Goal: Task Accomplishment & Management: Complete application form

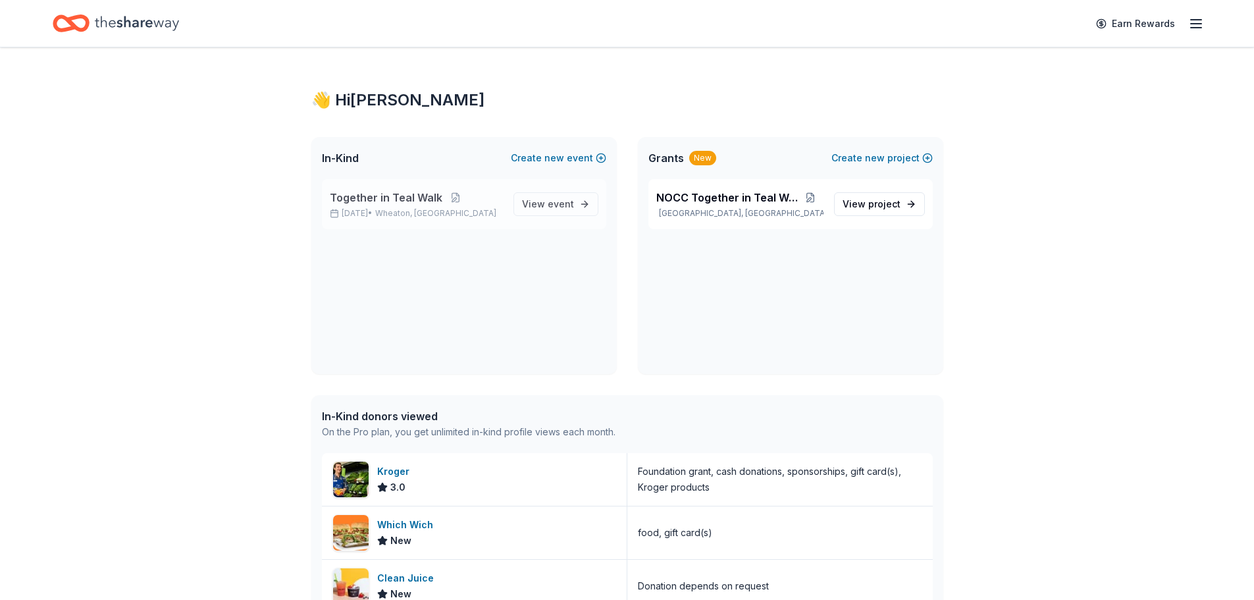
click at [466, 207] on div "Together in Teal Walk [DATE] • [GEOGRAPHIC_DATA], [GEOGRAPHIC_DATA]" at bounding box center [416, 204] width 173 height 29
click at [529, 202] on span "View event" at bounding box center [548, 204] width 52 height 16
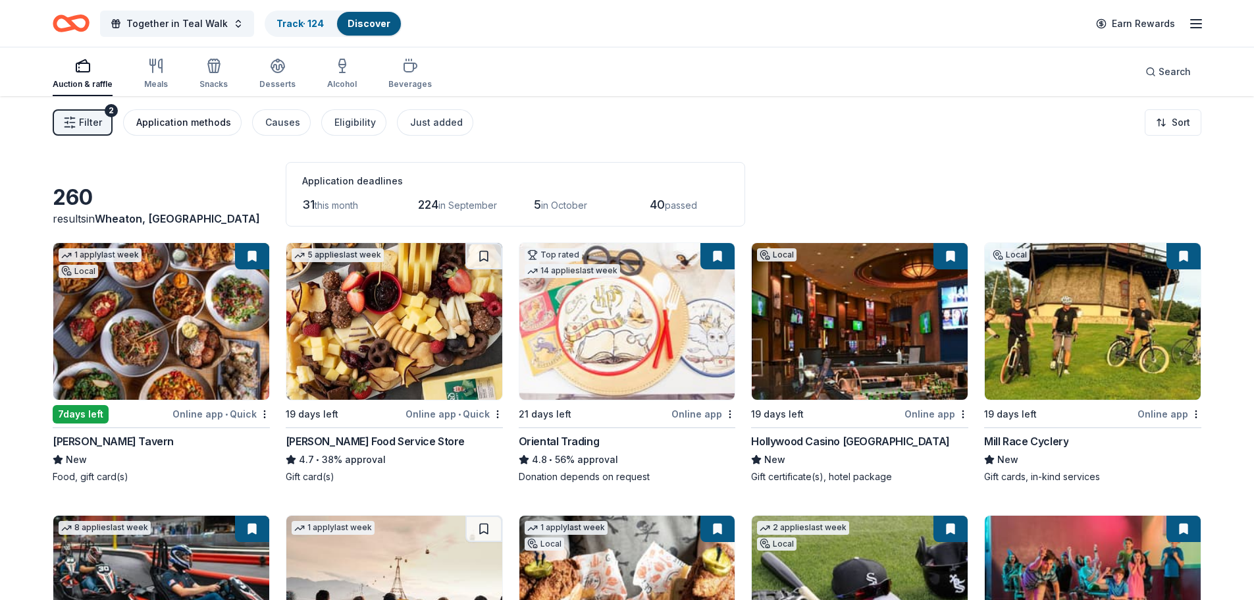
click at [206, 119] on div "Application methods" at bounding box center [183, 123] width 95 height 16
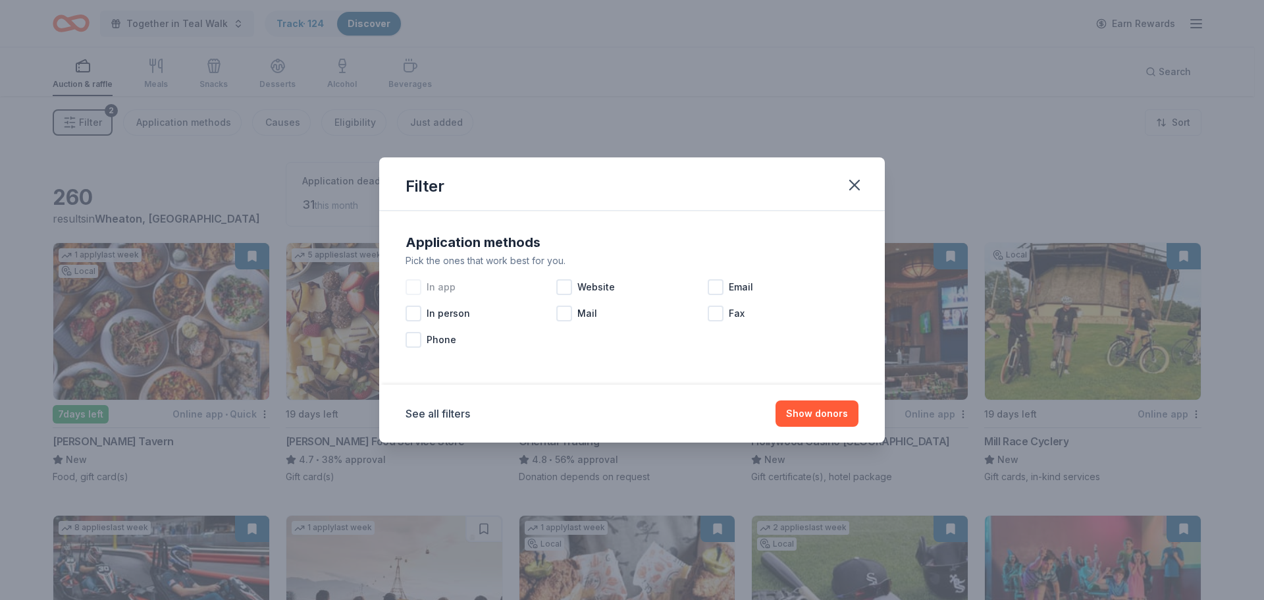
drag, startPoint x: 442, startPoint y: 288, endPoint x: 476, endPoint y: 280, distance: 35.0
click at [442, 287] on span "In app" at bounding box center [441, 287] width 29 height 16
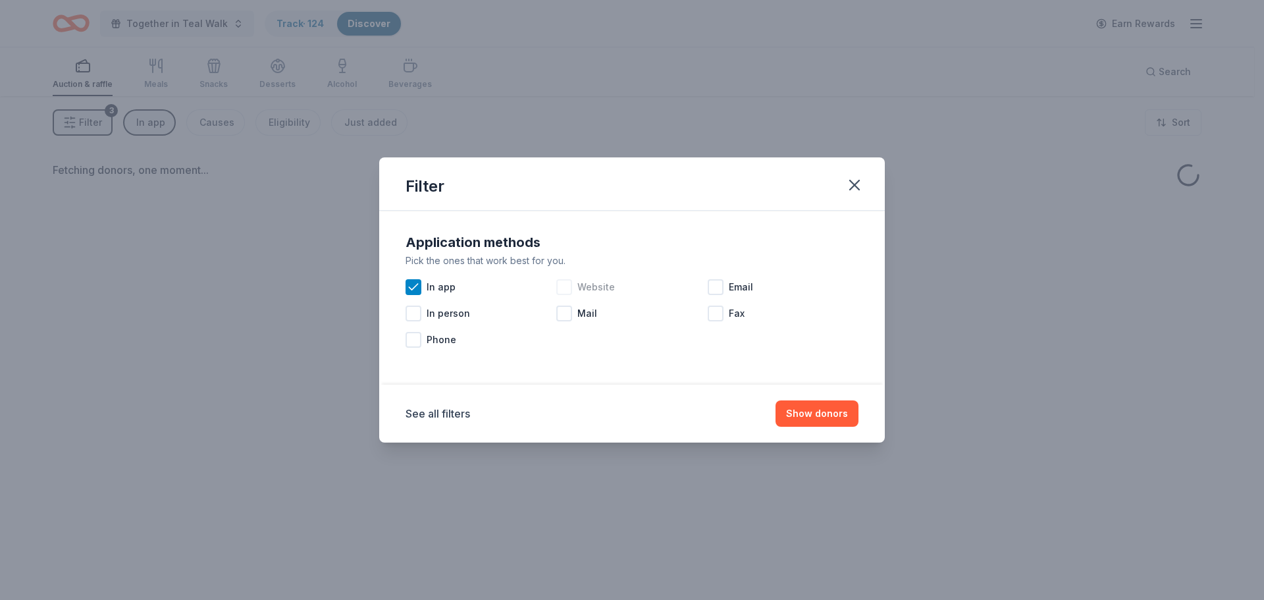
click at [560, 286] on div at bounding box center [564, 287] width 16 height 16
click at [716, 284] on div at bounding box center [716, 287] width 16 height 16
drag, startPoint x: 822, startPoint y: 410, endPoint x: 787, endPoint y: 398, distance: 37.1
click at [819, 408] on button "Show donors" at bounding box center [817, 413] width 83 height 26
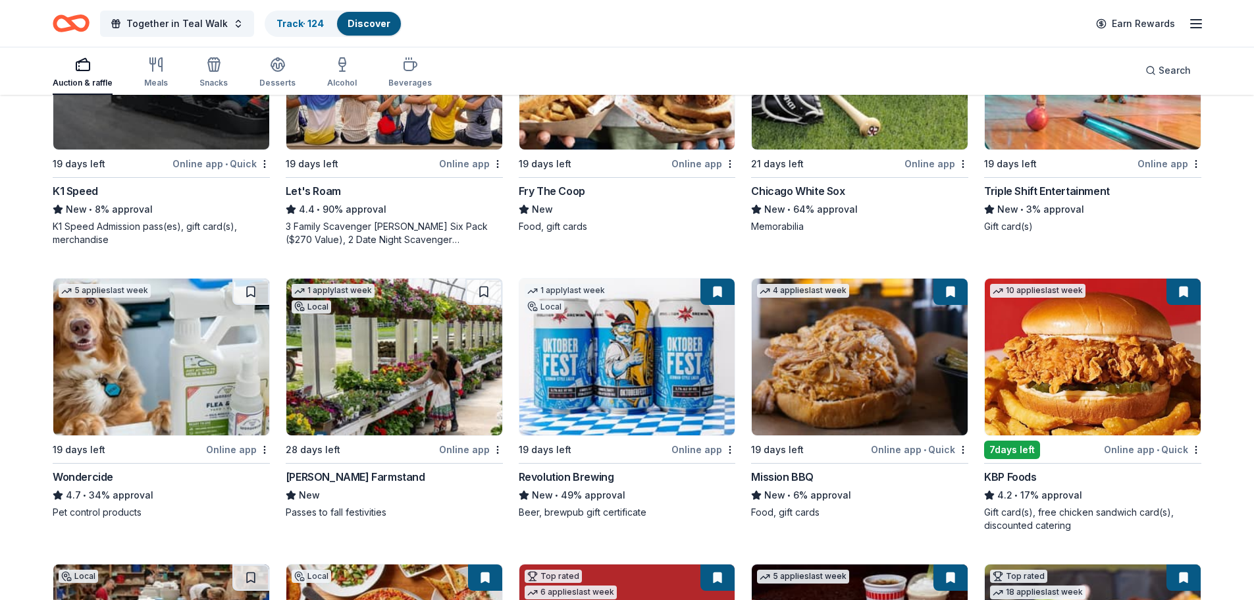
scroll to position [527, 0]
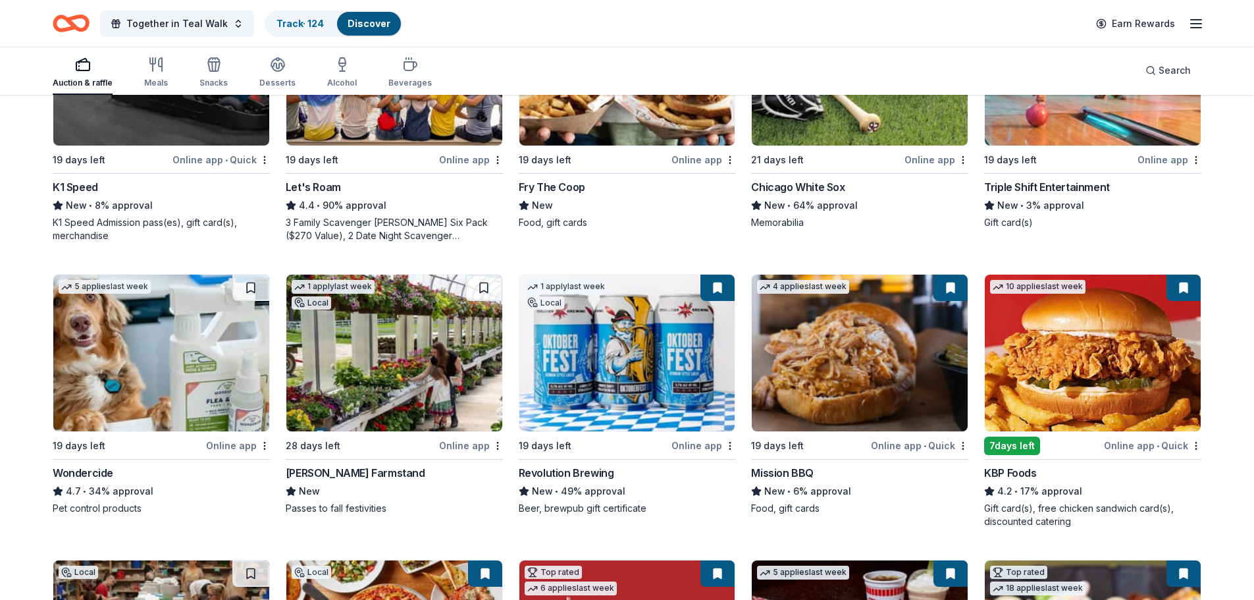
click at [184, 358] on img at bounding box center [161, 353] width 216 height 157
click at [367, 334] on img at bounding box center [394, 353] width 216 height 157
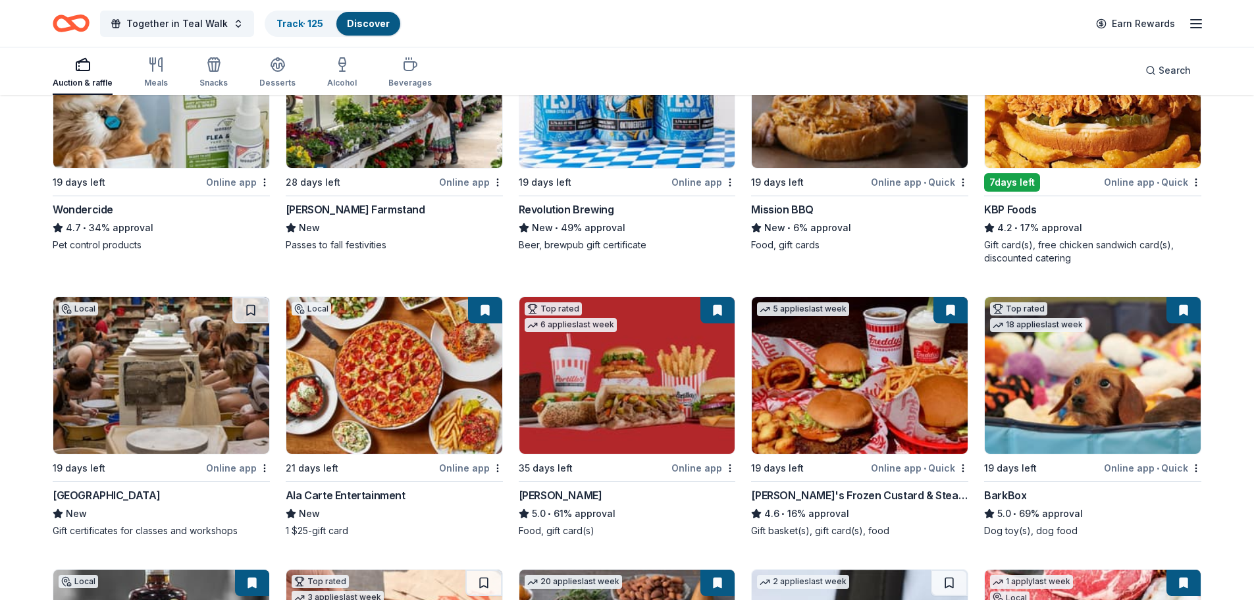
scroll to position [856, 0]
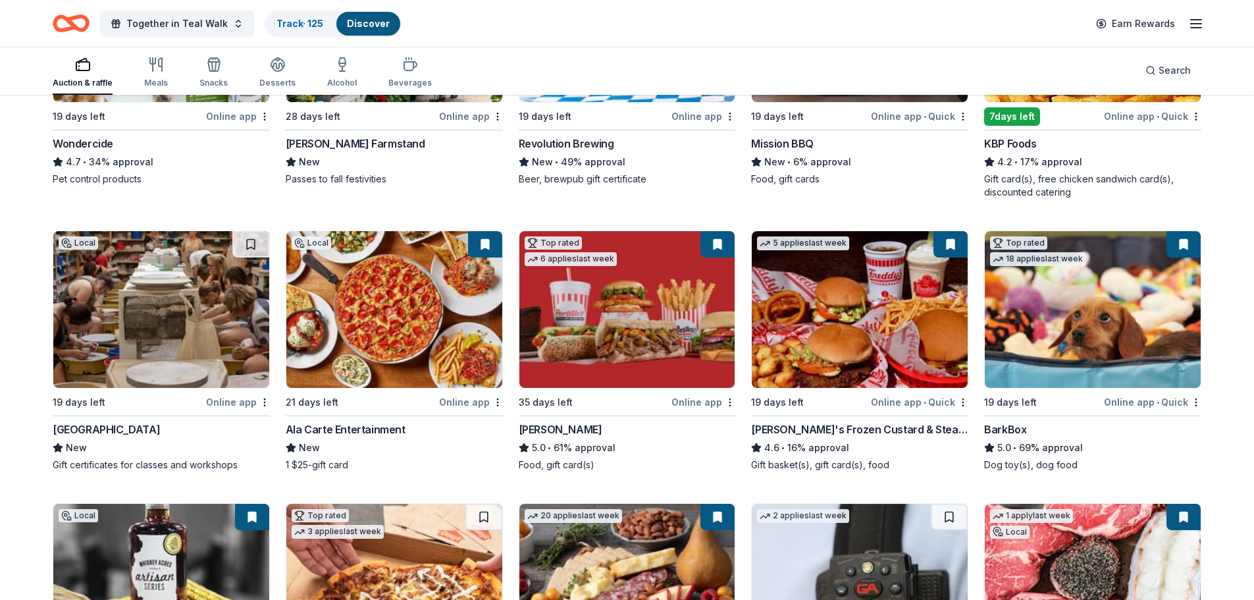
click at [171, 294] on img at bounding box center [161, 309] width 216 height 157
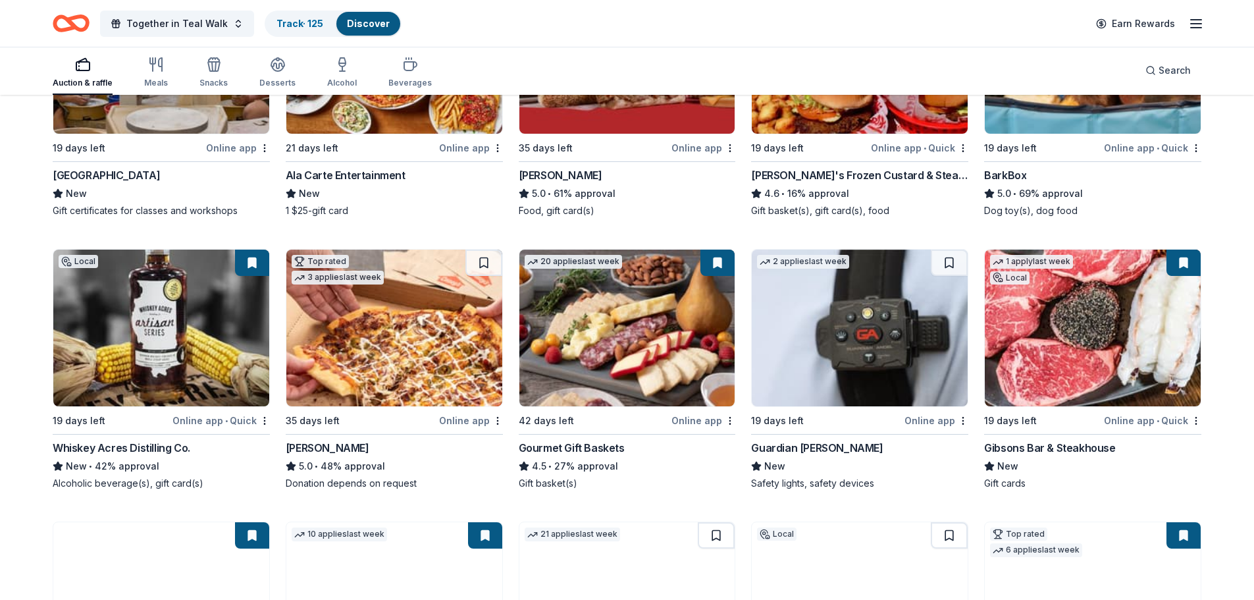
scroll to position [1185, 0]
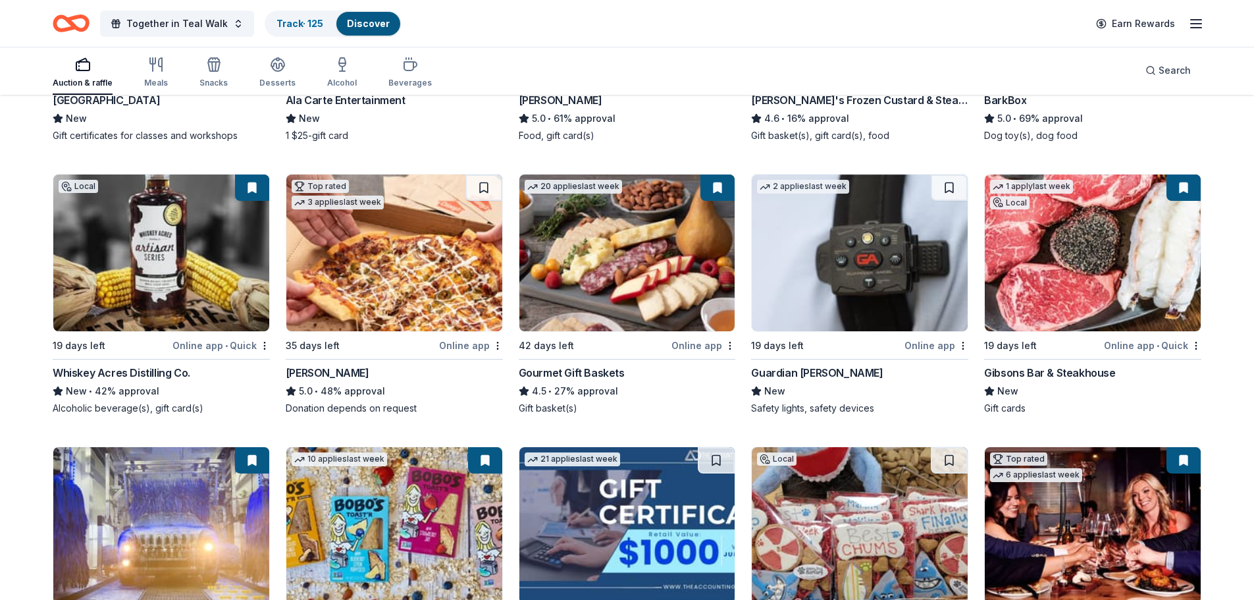
click at [367, 259] on img at bounding box center [394, 252] width 216 height 157
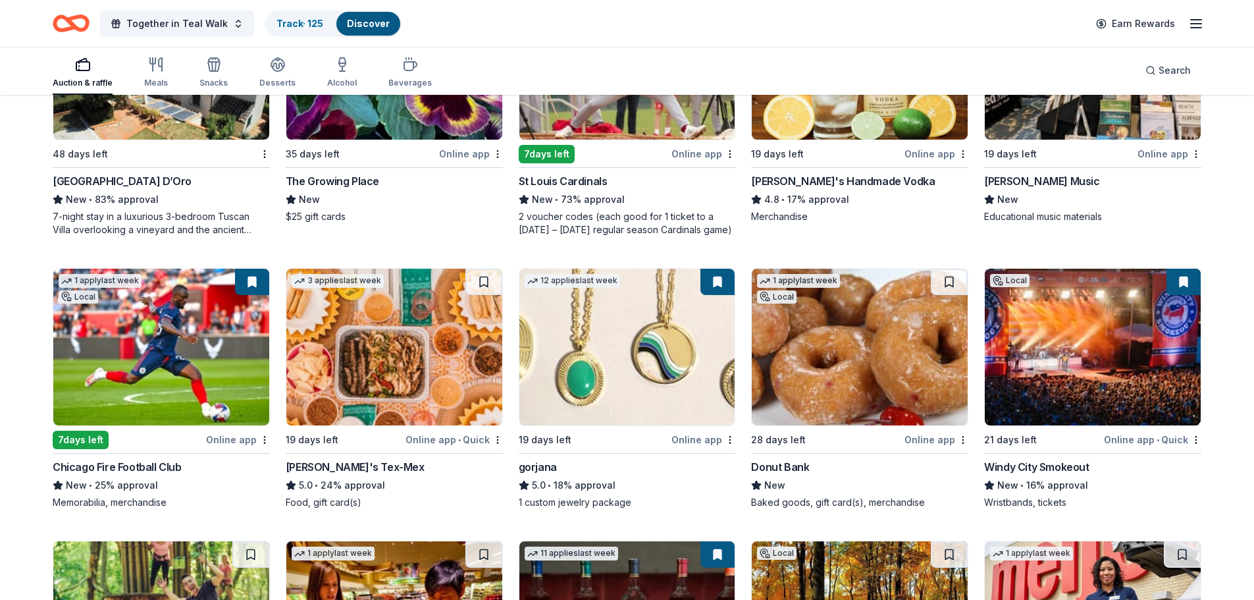
scroll to position [2226, 0]
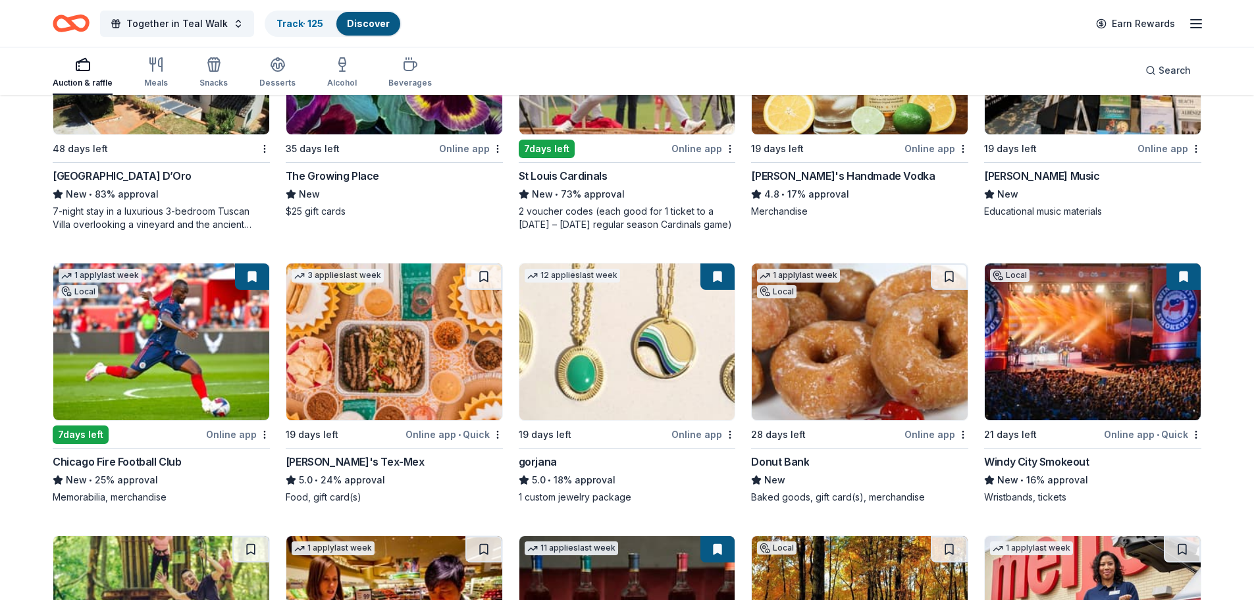
click at [808, 320] on img at bounding box center [860, 341] width 216 height 157
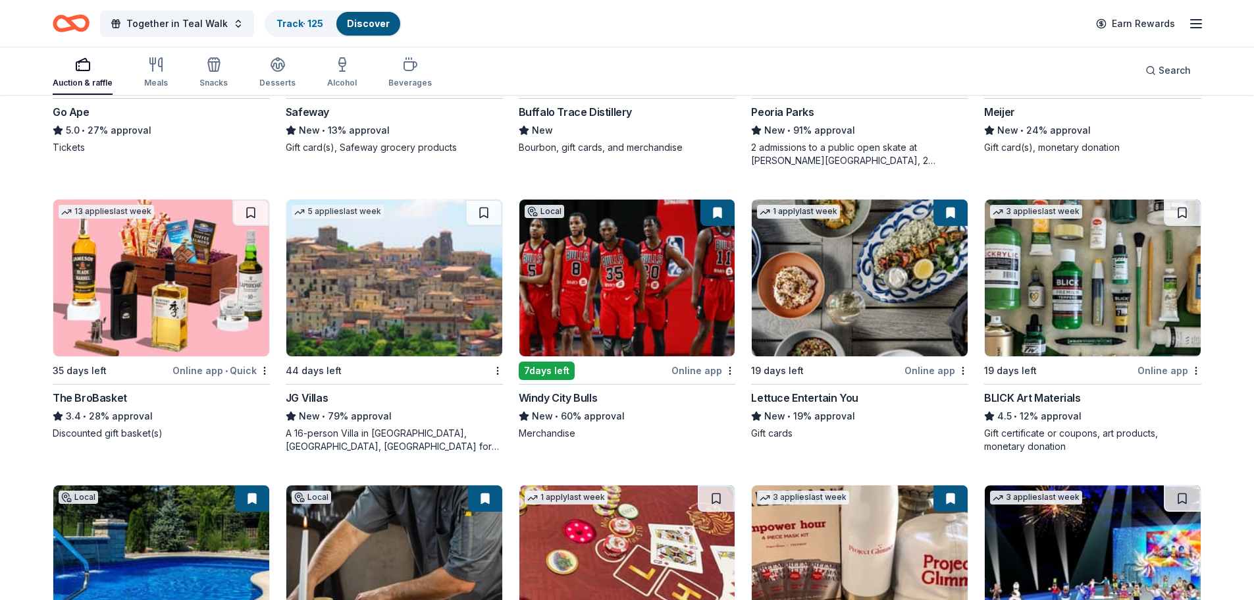
scroll to position [2850, 0]
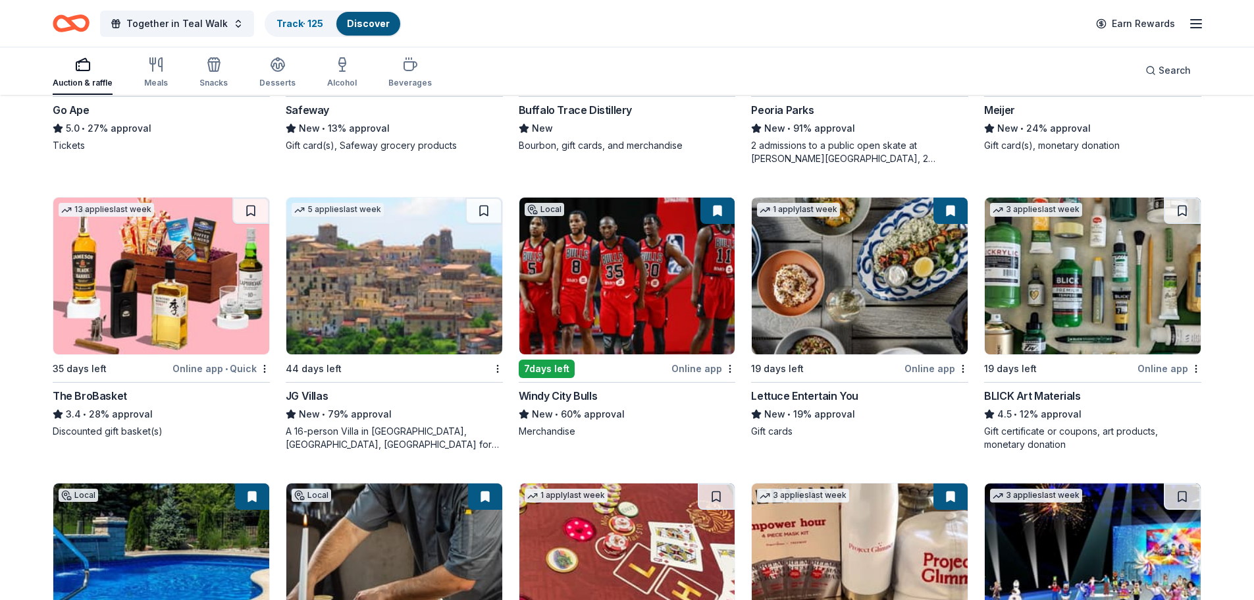
click at [165, 267] on img at bounding box center [161, 276] width 216 height 157
click at [217, 269] on img at bounding box center [161, 276] width 216 height 157
click at [1097, 246] on img at bounding box center [1093, 276] width 216 height 157
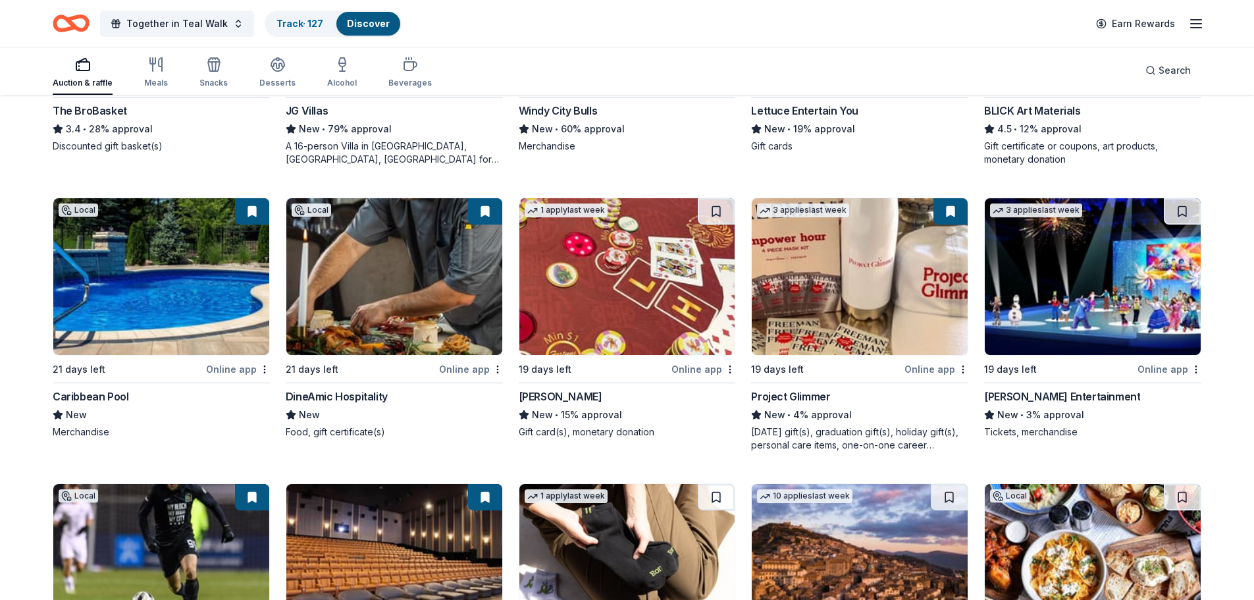
scroll to position [3158, 0]
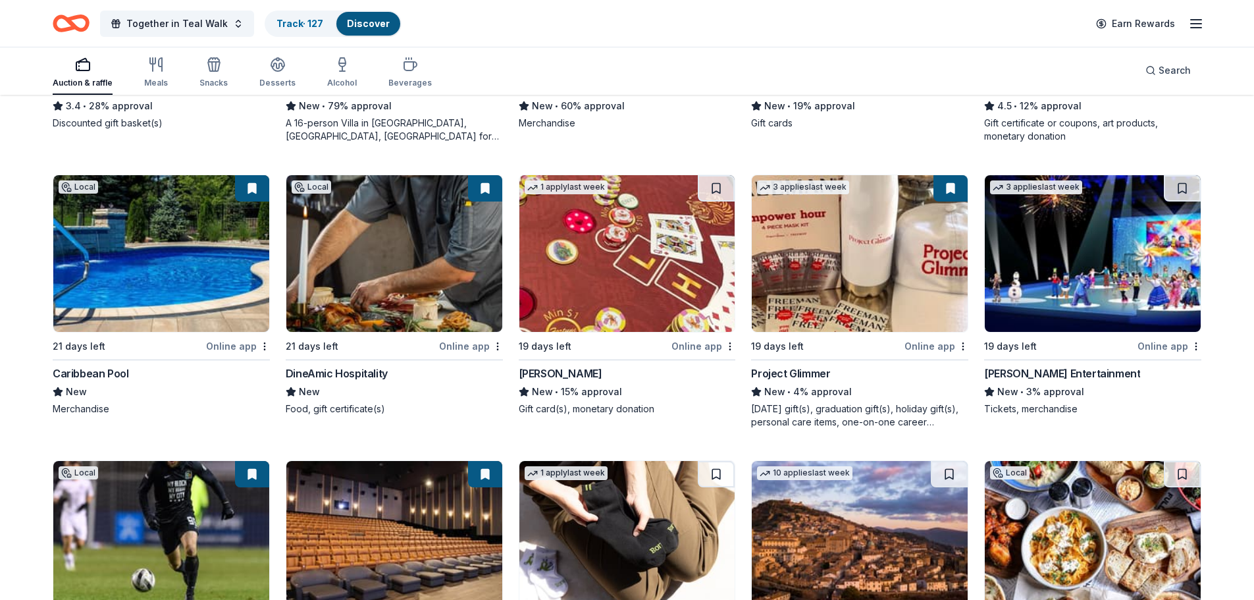
click at [1121, 259] on img at bounding box center [1093, 253] width 216 height 157
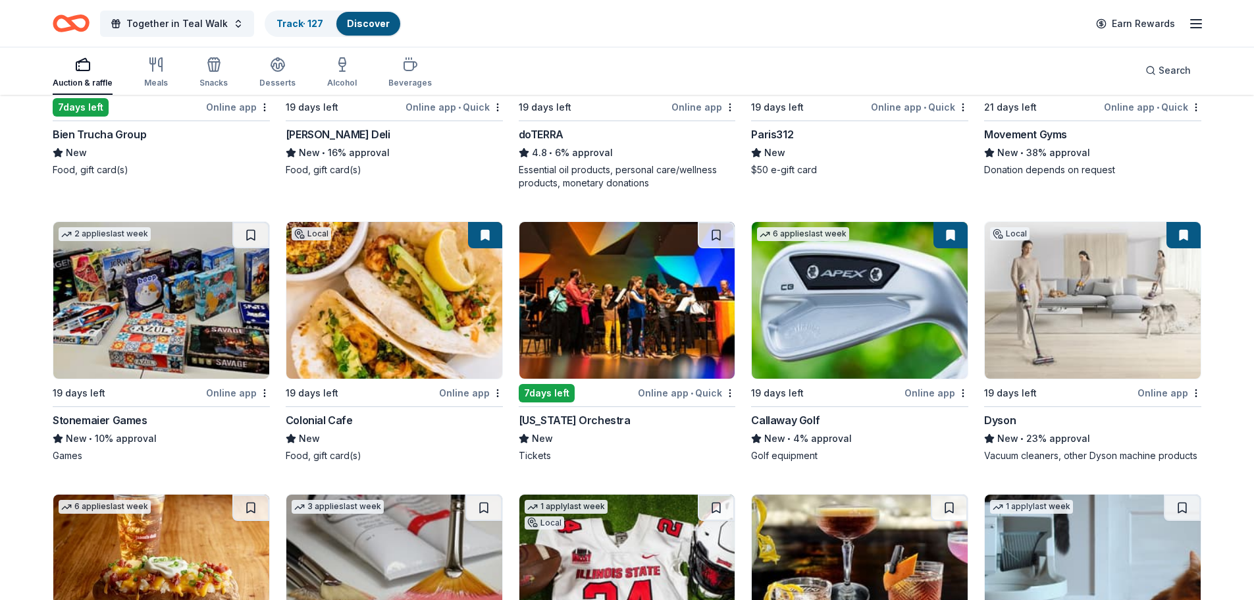
scroll to position [4277, 0]
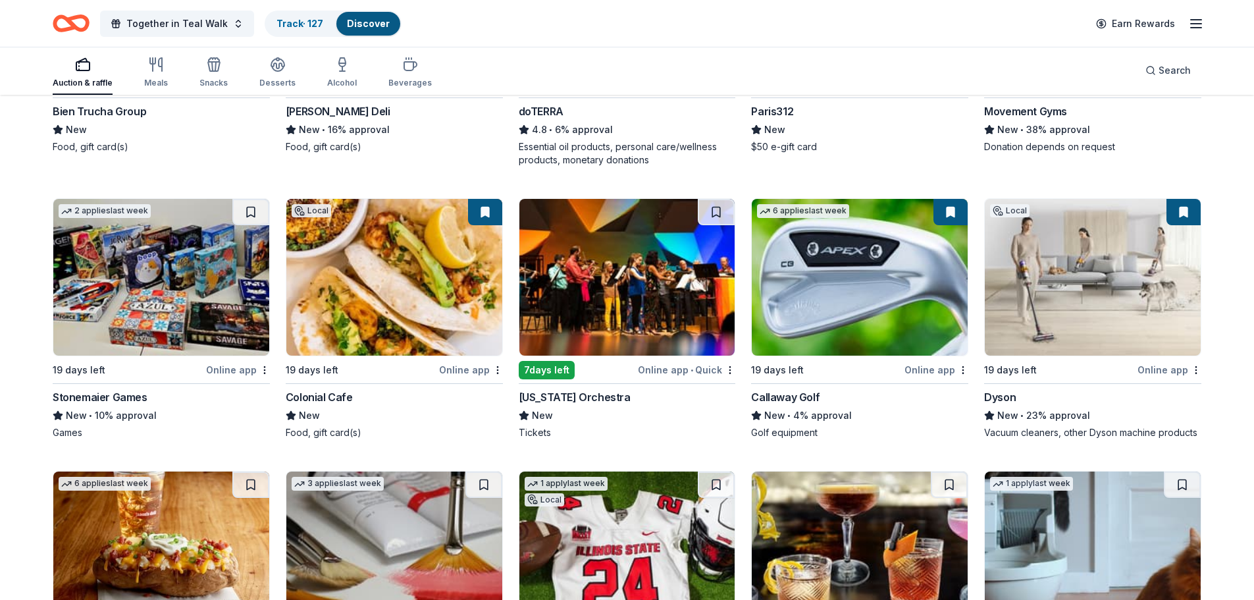
click at [124, 282] on img at bounding box center [161, 277] width 216 height 157
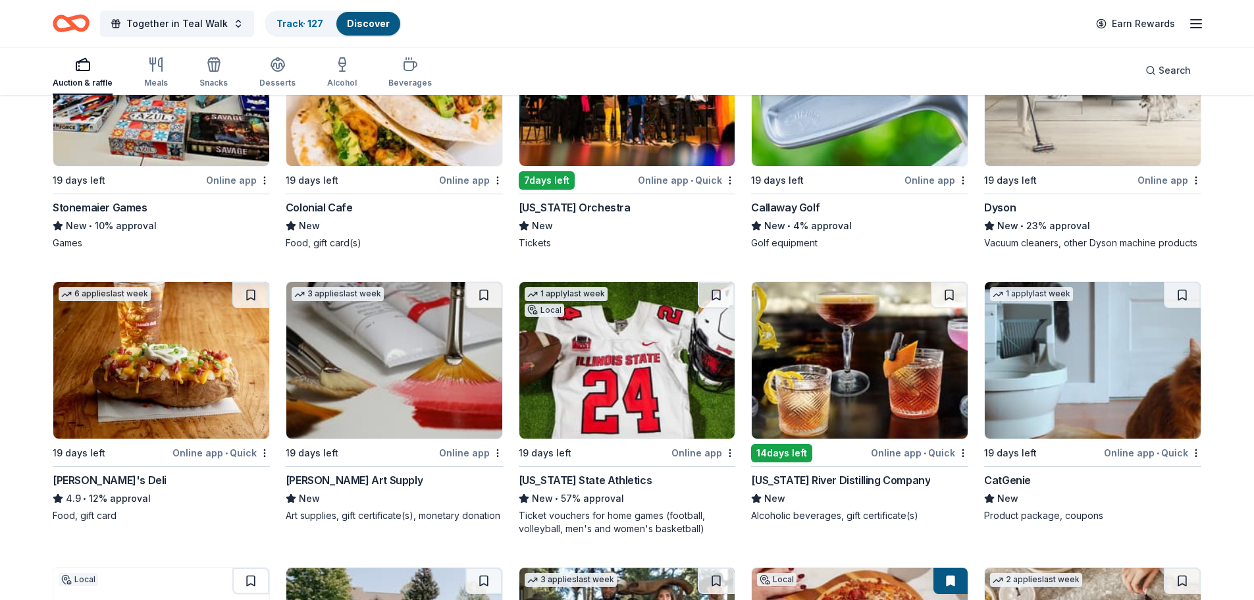
scroll to position [4475, 0]
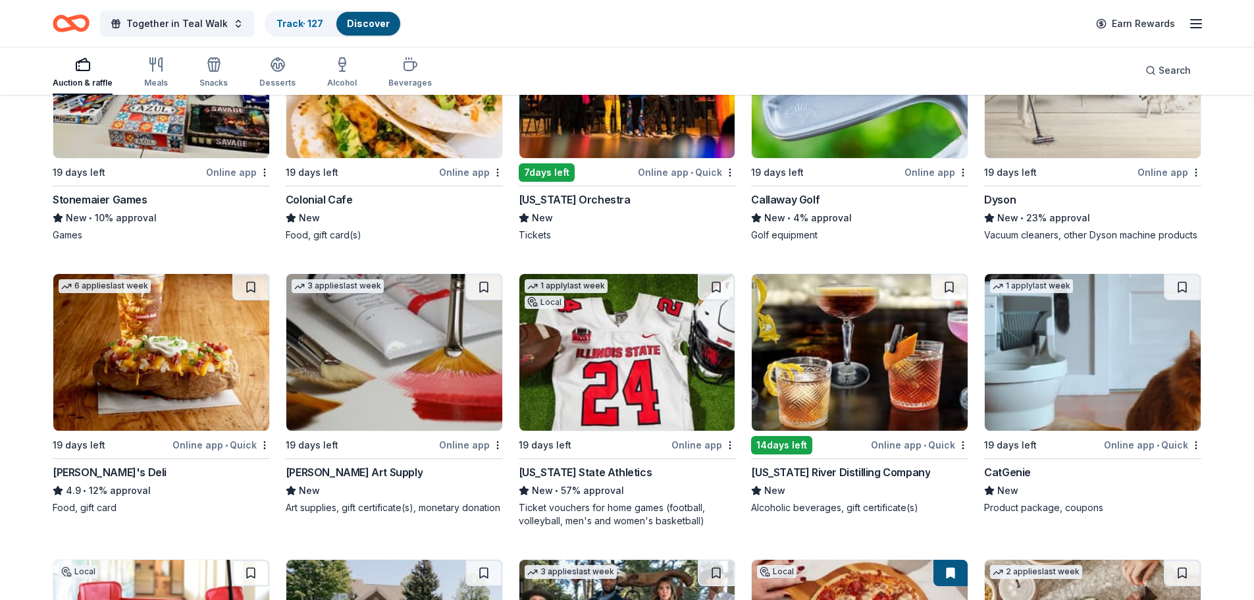
click at [424, 360] on img at bounding box center [394, 352] width 216 height 157
click at [539, 365] on img at bounding box center [627, 352] width 216 height 157
click at [1045, 368] on img at bounding box center [1093, 352] width 216 height 157
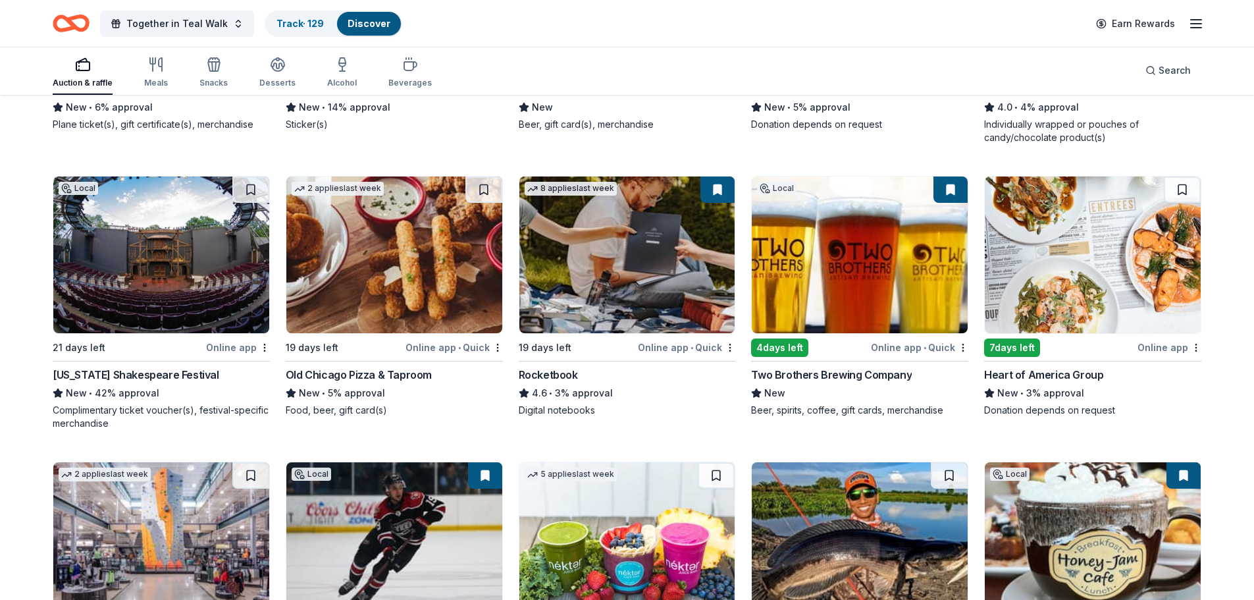
scroll to position [5900, 0]
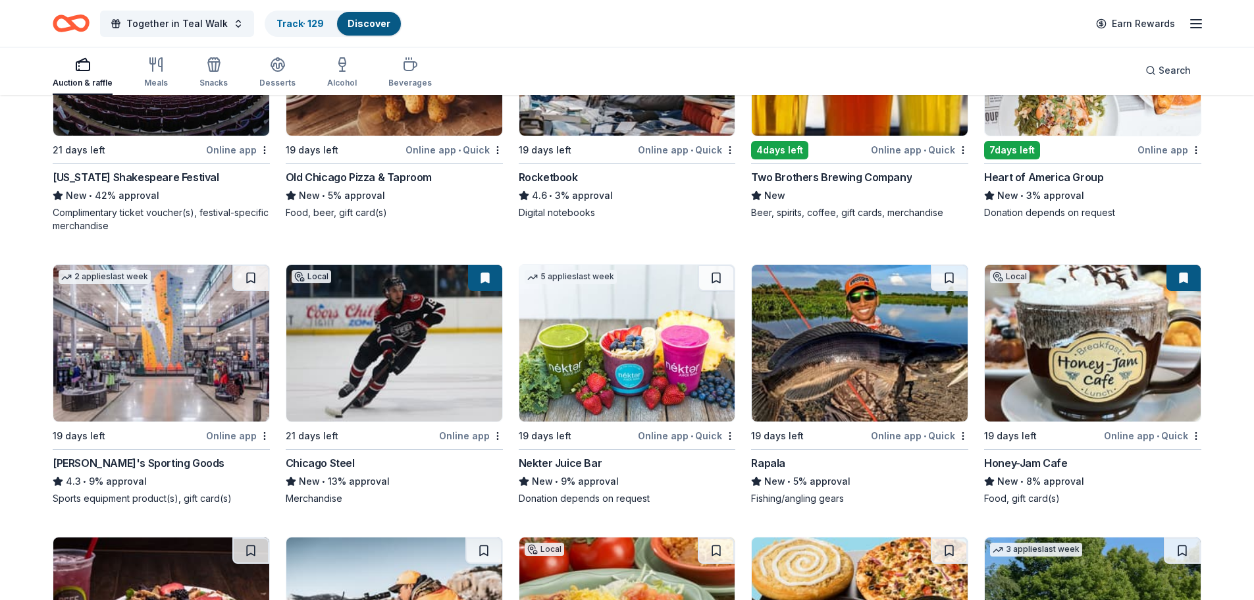
click at [623, 331] on img at bounding box center [627, 343] width 216 height 157
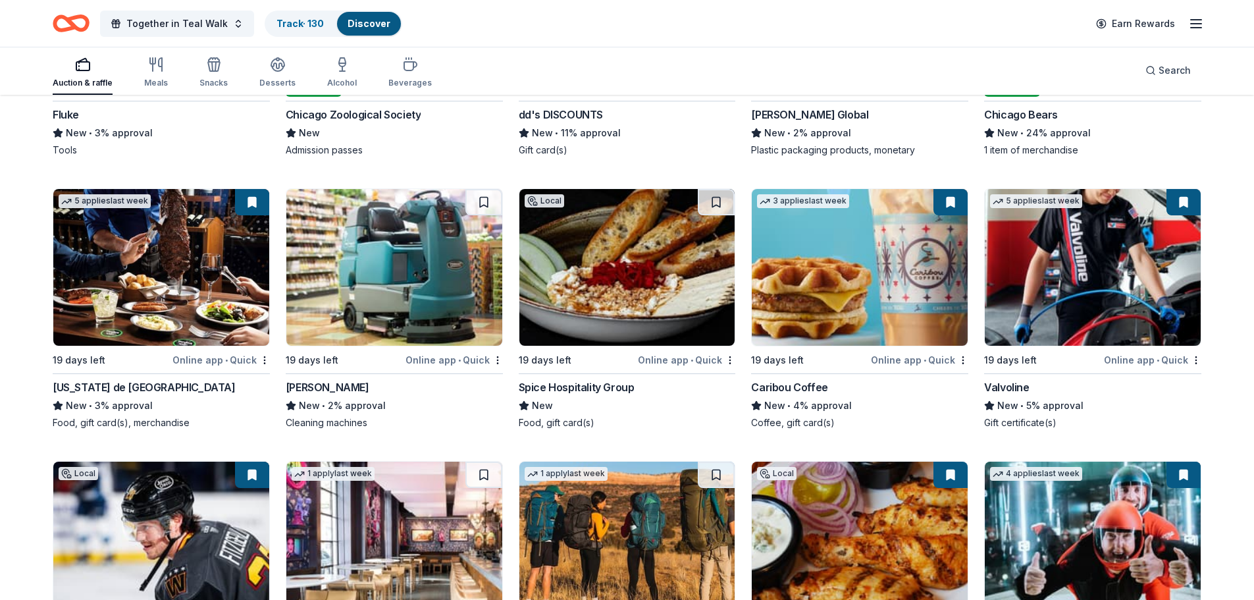
scroll to position [7085, 0]
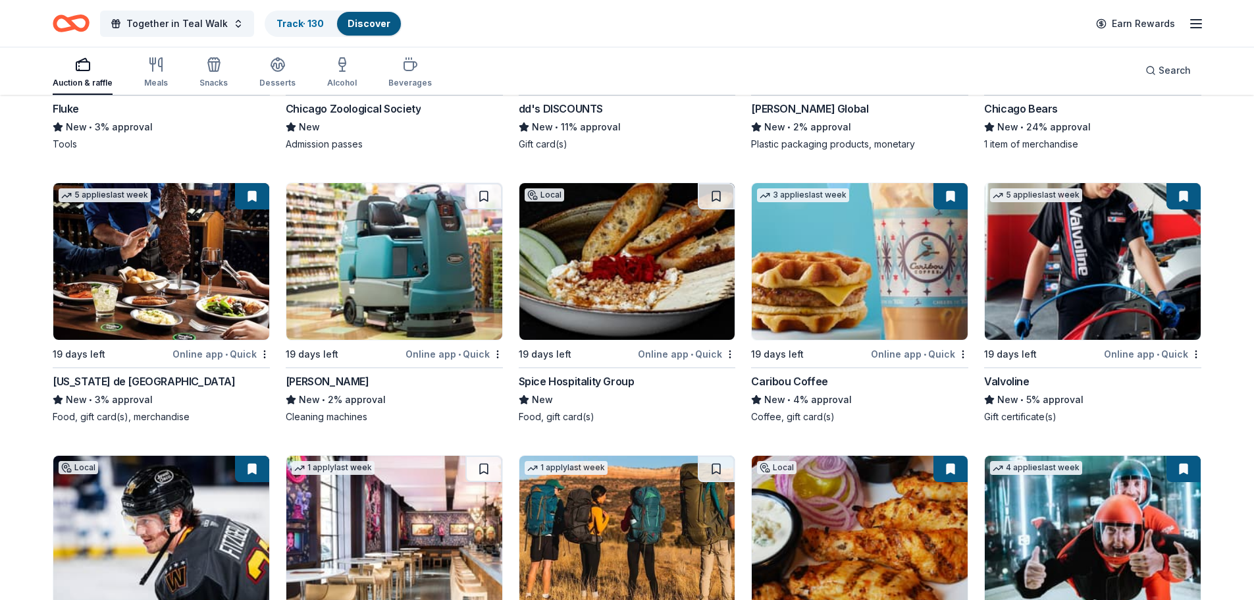
click at [569, 283] on img at bounding box center [627, 261] width 216 height 157
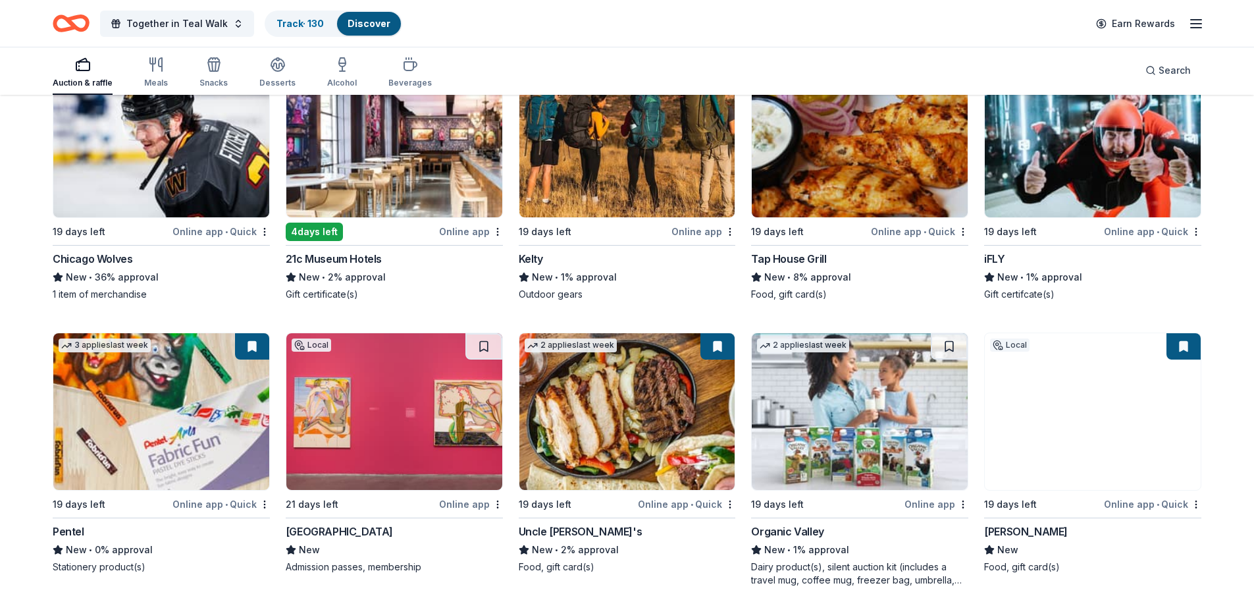
scroll to position [7545, 0]
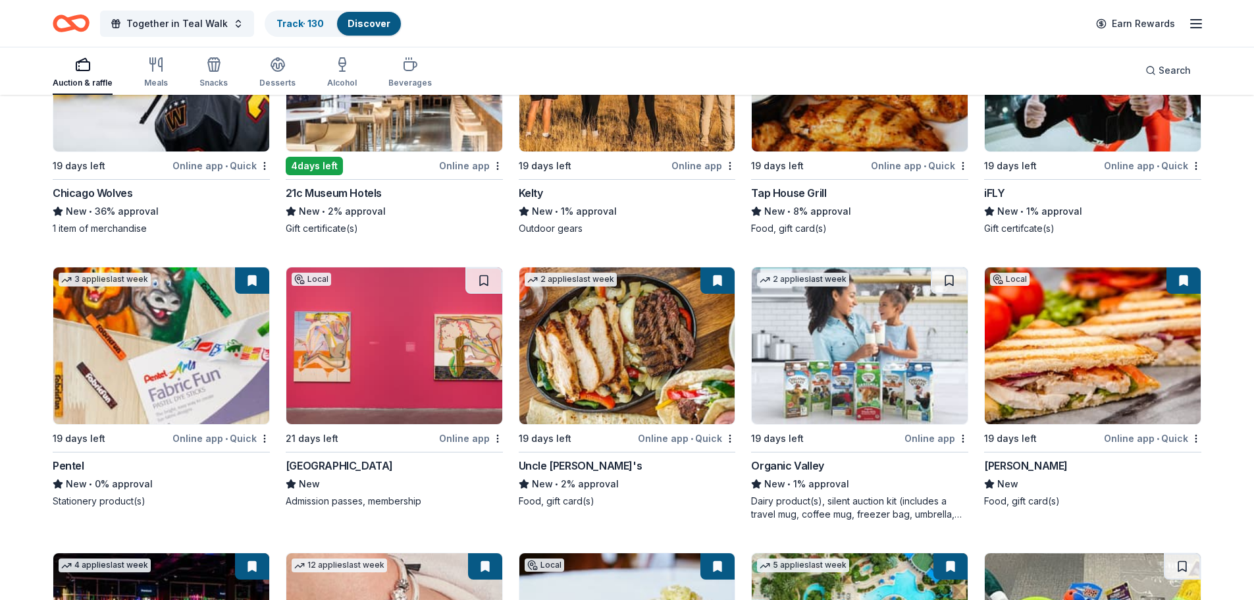
click at [413, 298] on img at bounding box center [394, 345] width 216 height 157
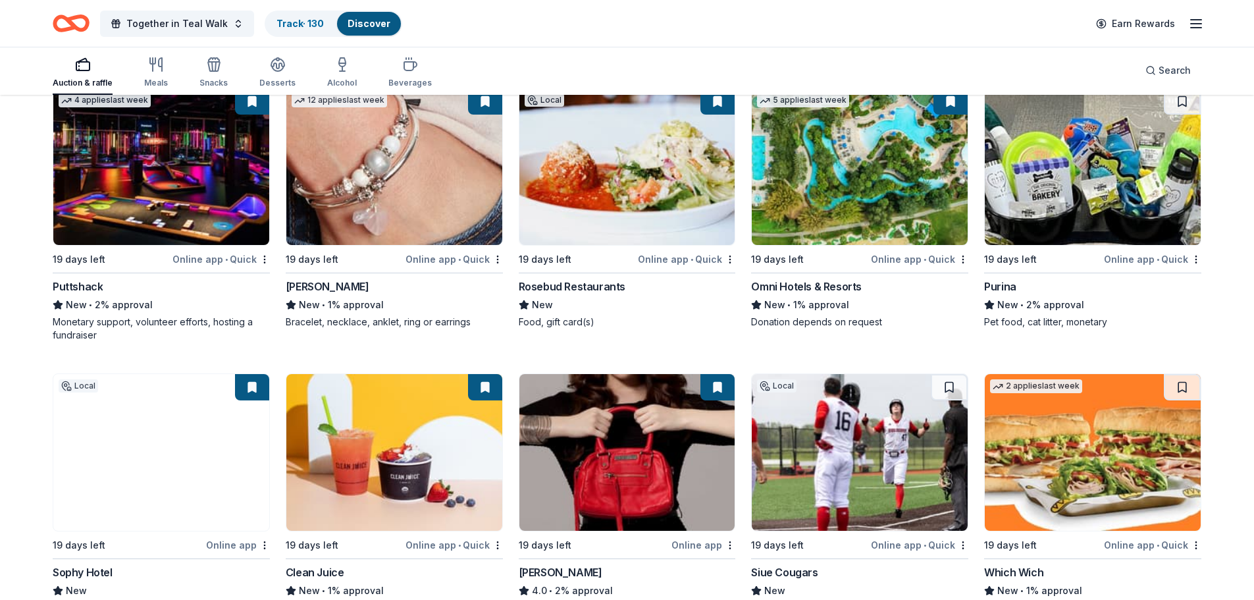
scroll to position [8072, 0]
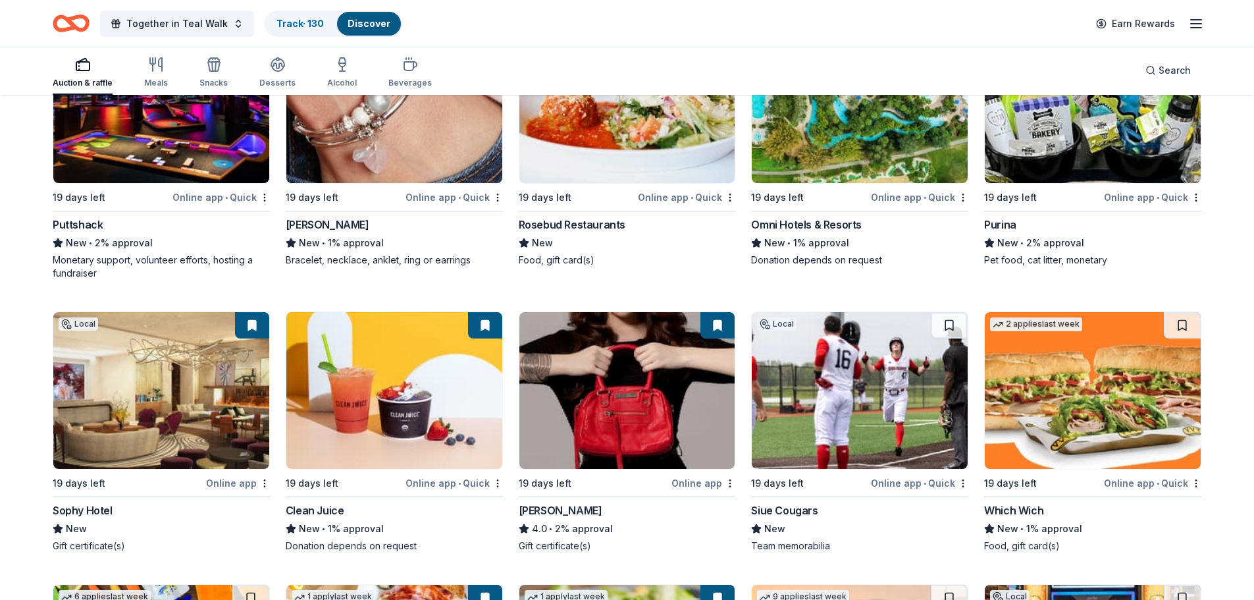
click at [1113, 379] on img at bounding box center [1093, 390] width 216 height 157
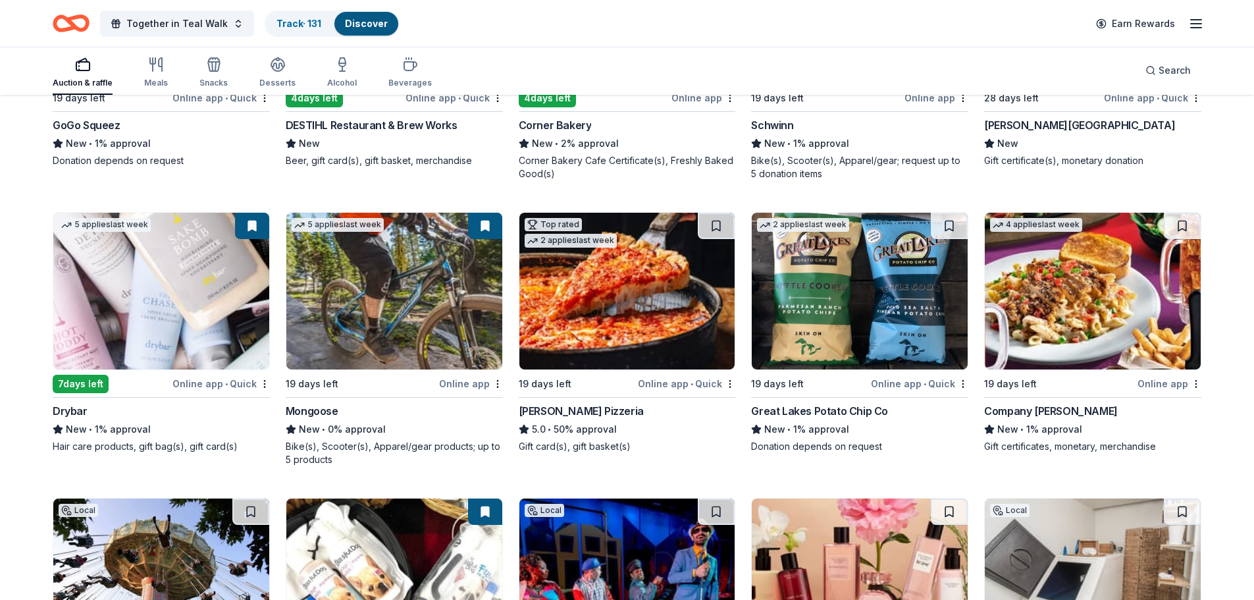
scroll to position [8730, 0]
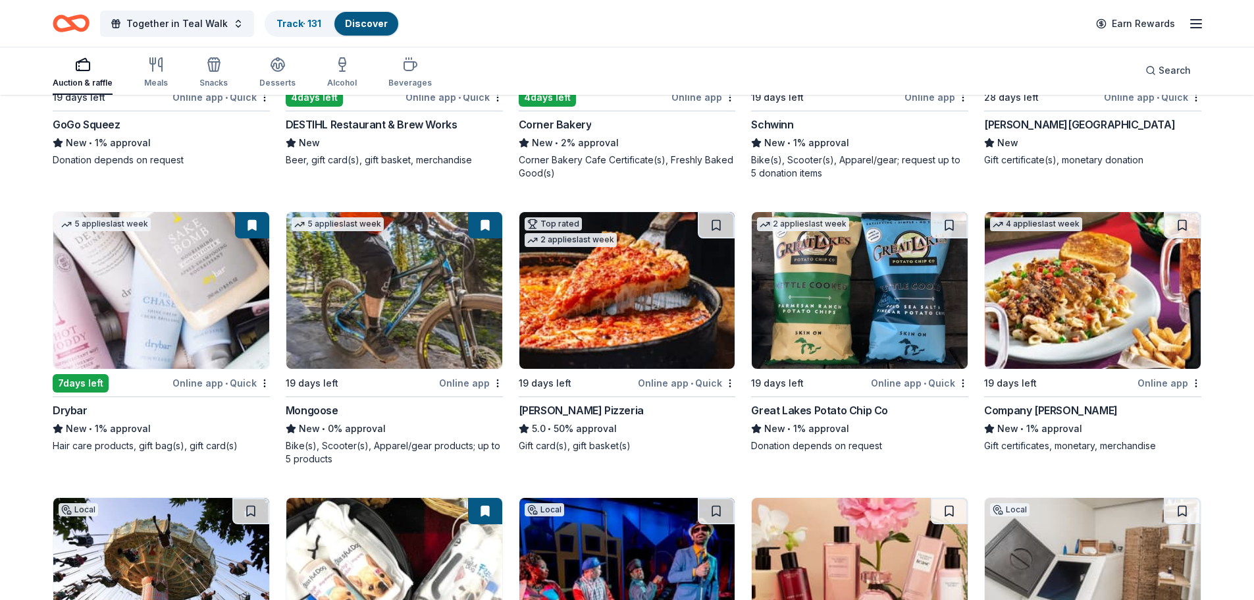
click at [841, 305] on img at bounding box center [860, 290] width 216 height 157
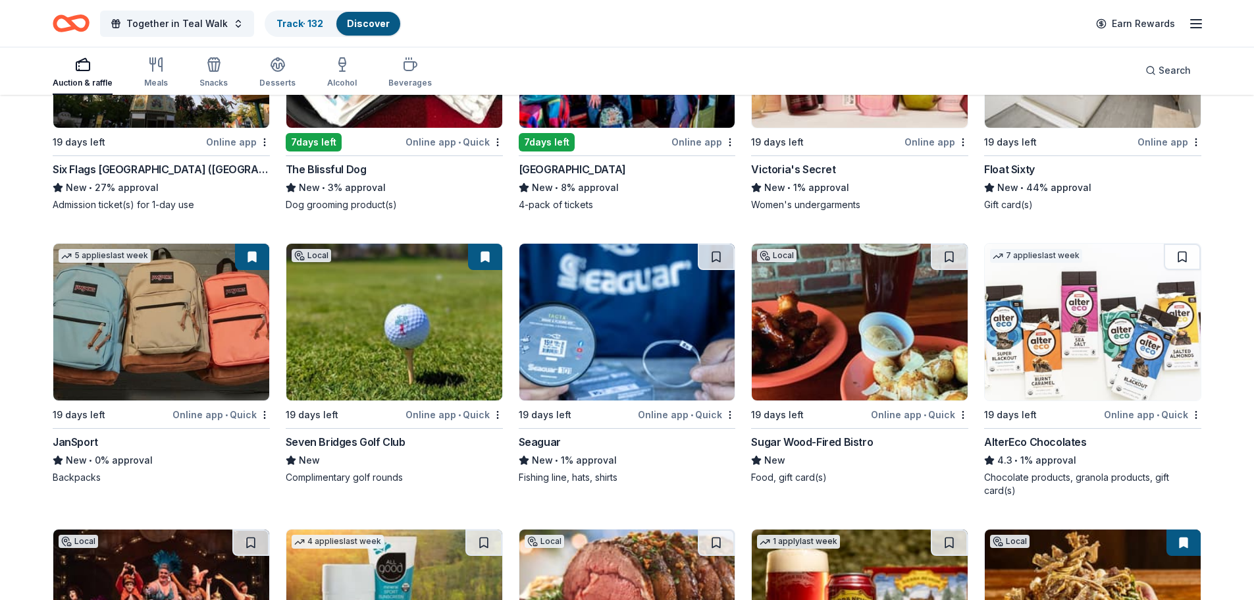
scroll to position [9323, 0]
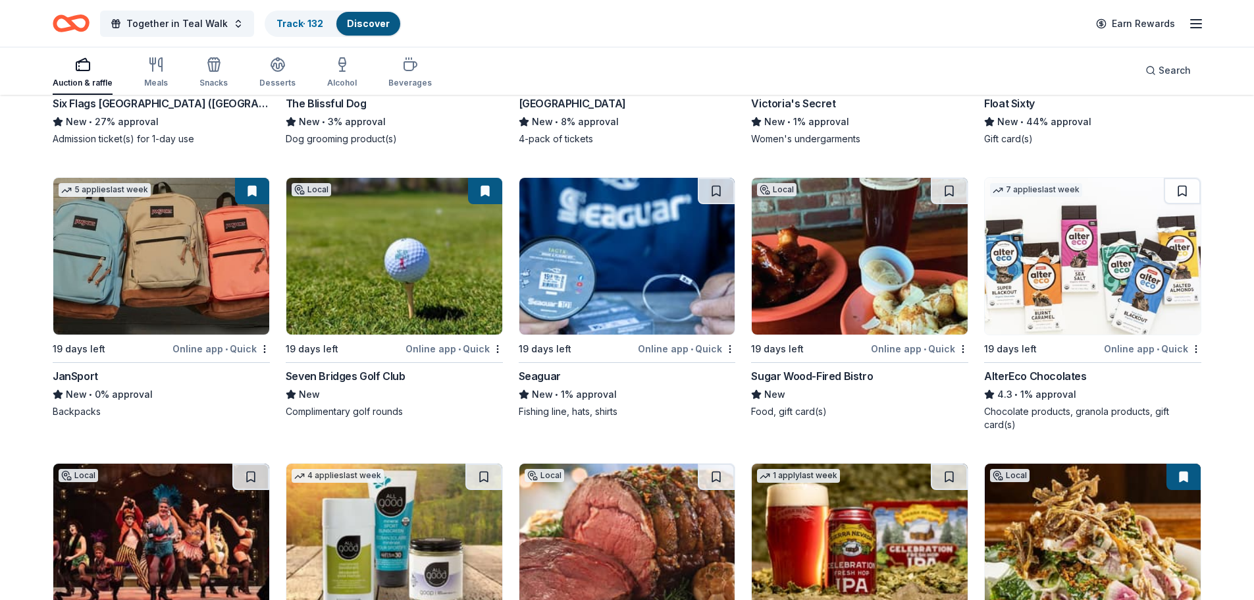
click at [1046, 283] on img at bounding box center [1093, 256] width 216 height 157
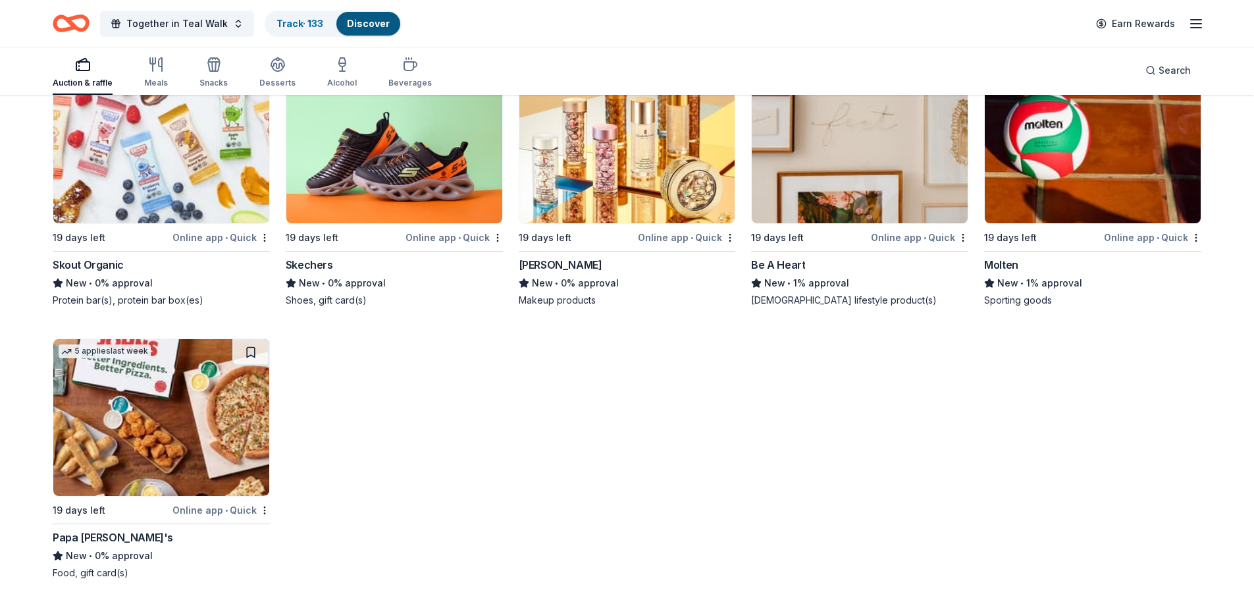
scroll to position [12504, 0]
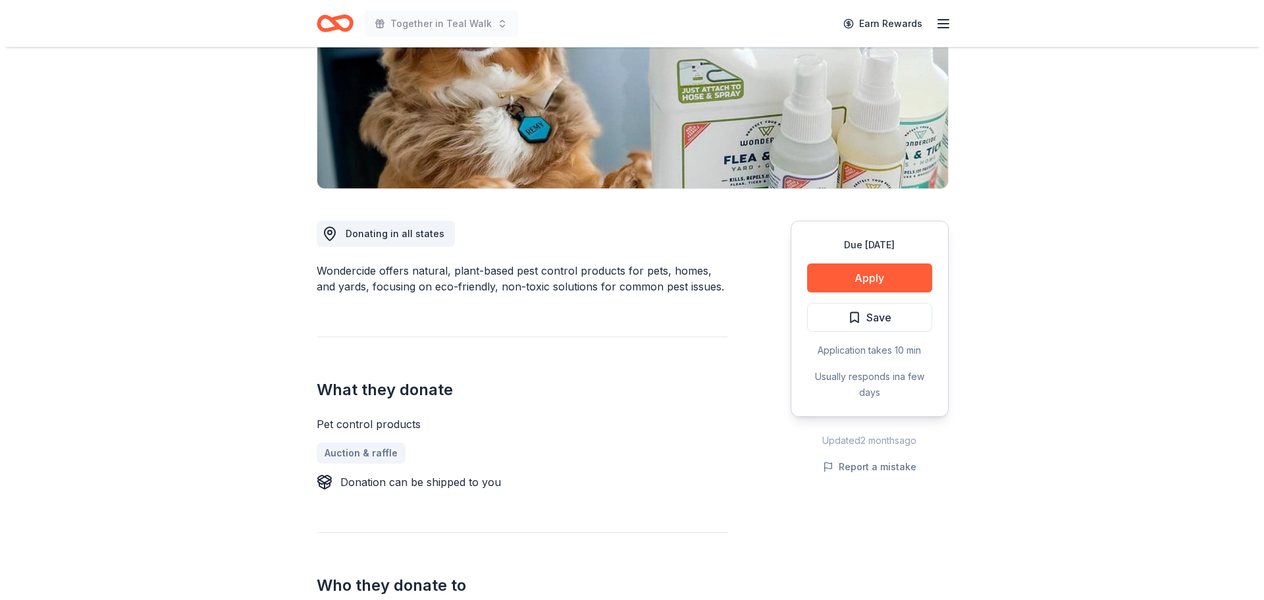
scroll to position [198, 0]
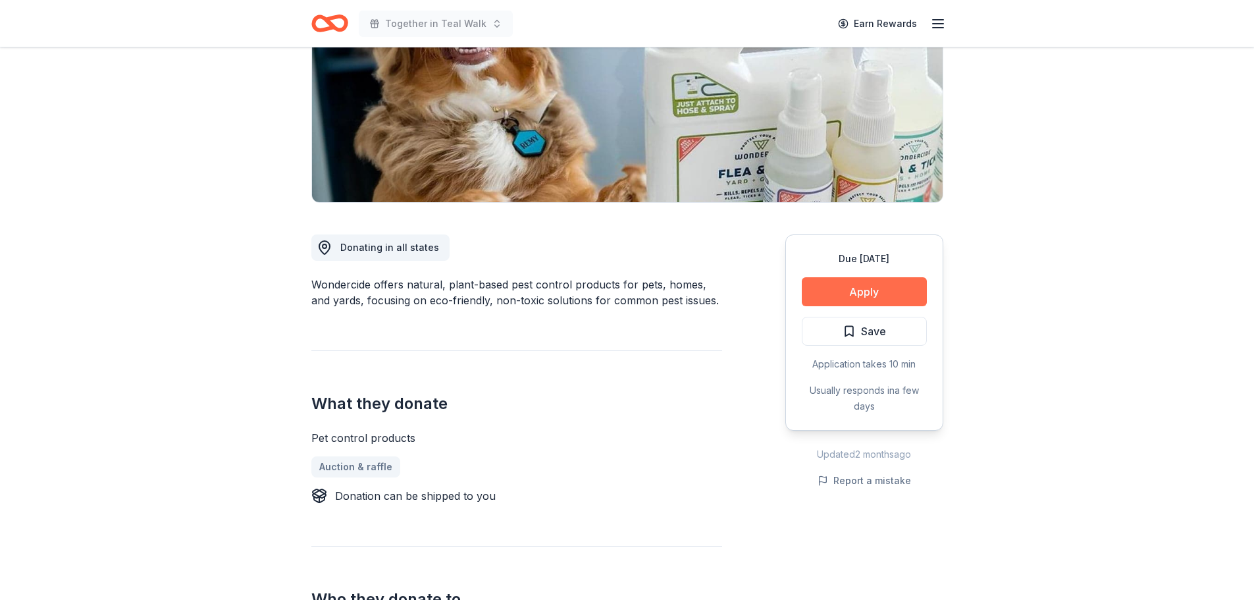
click at [815, 288] on button "Apply" at bounding box center [864, 291] width 125 height 29
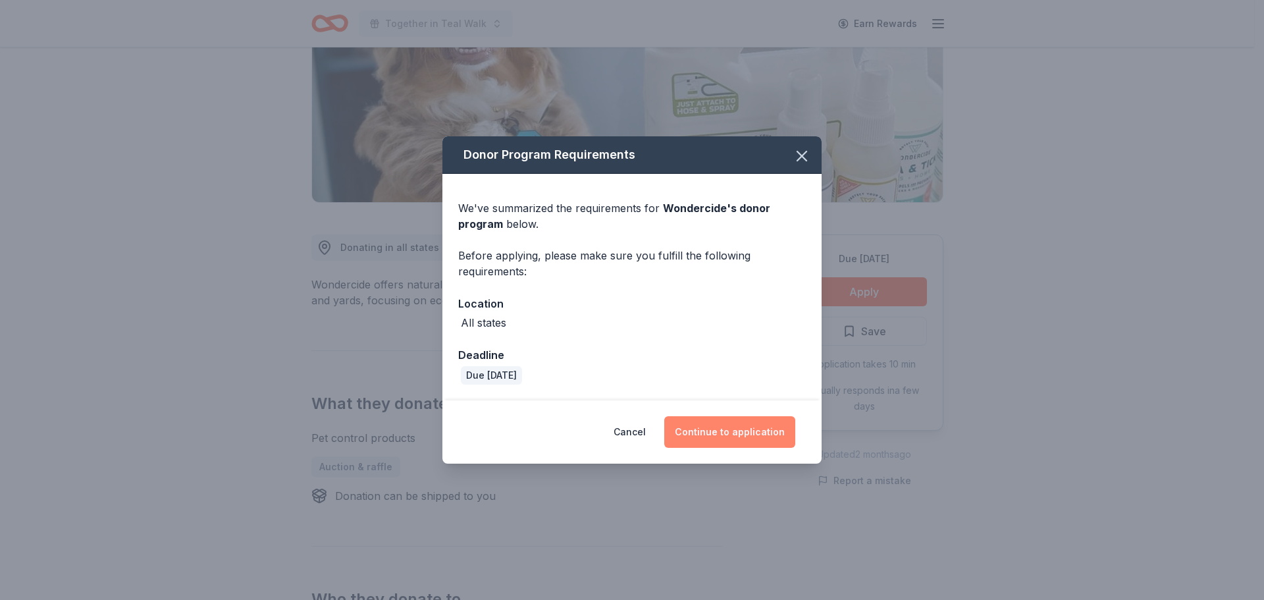
click at [712, 429] on button "Continue to application" at bounding box center [729, 432] width 131 height 32
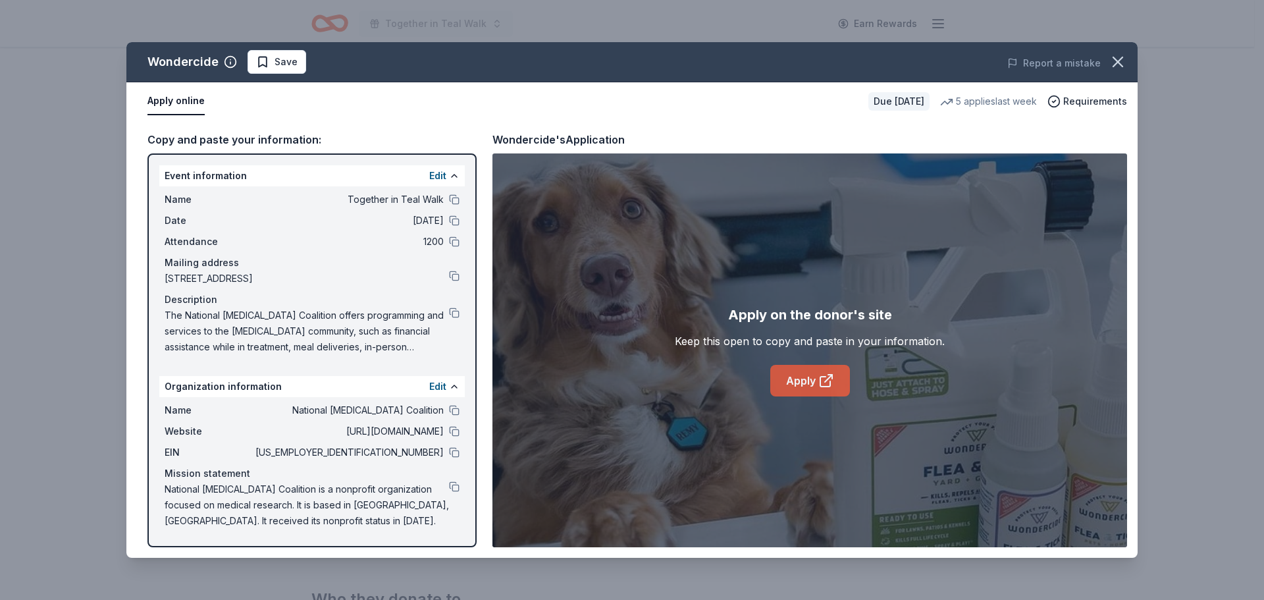
click at [790, 371] on link "Apply" at bounding box center [810, 381] width 80 height 32
click at [289, 61] on span "Save" at bounding box center [286, 62] width 23 height 16
click at [264, 63] on html "Together in Teal Walk Earn Rewards Due in 19 days Share Wondercide 4.7 • 3 revi…" at bounding box center [632, 102] width 1264 height 600
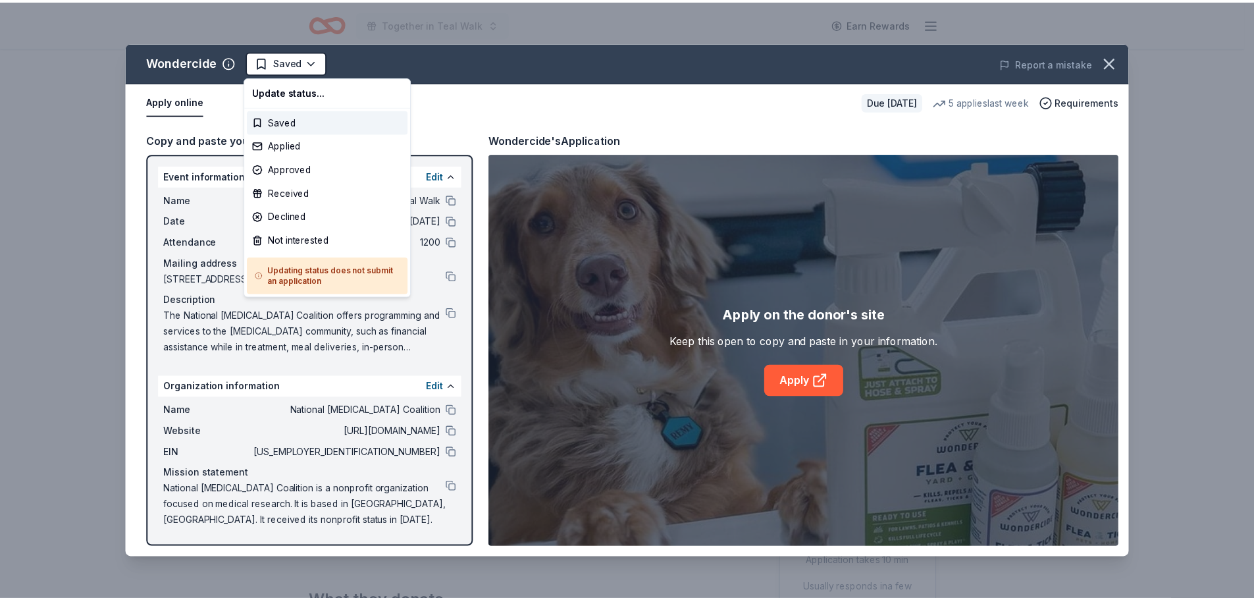
scroll to position [0, 0]
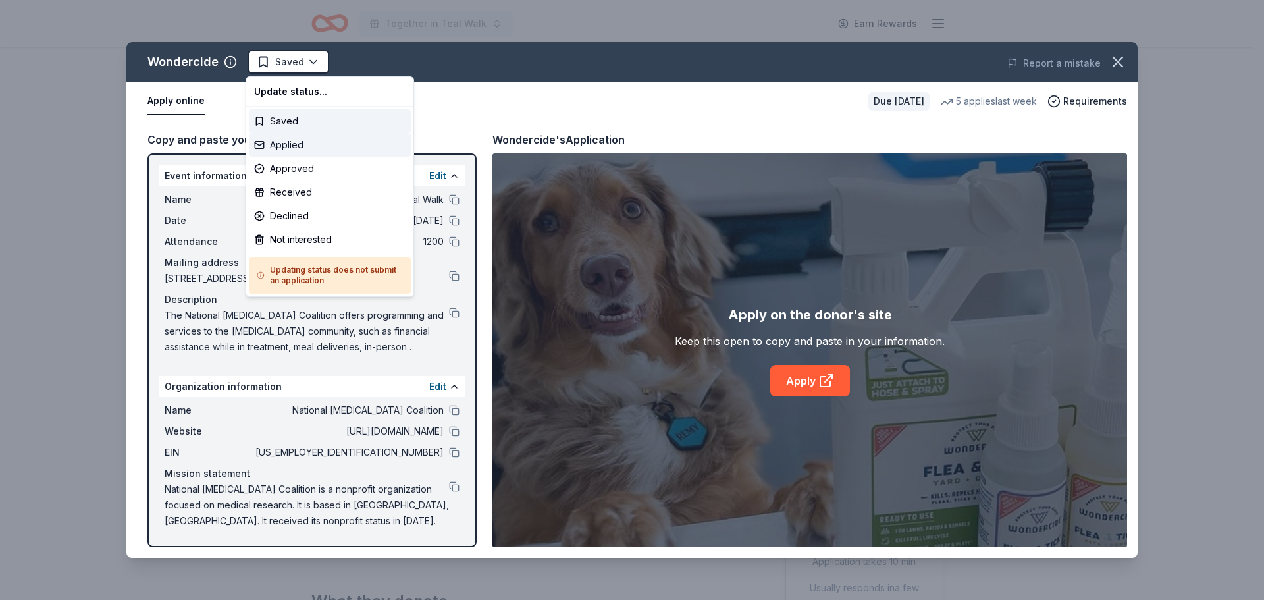
click at [280, 147] on div "Applied" at bounding box center [330, 145] width 162 height 24
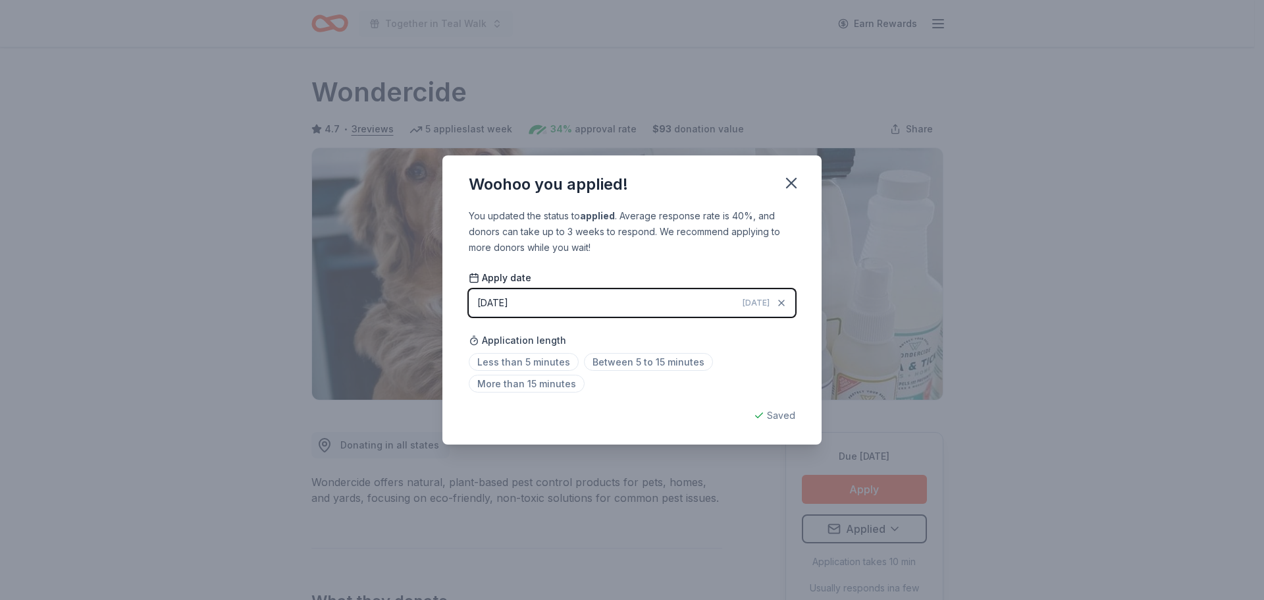
drag, startPoint x: 789, startPoint y: 180, endPoint x: 781, endPoint y: 165, distance: 17.7
click at [789, 179] on icon "button" at bounding box center [791, 183] width 18 height 18
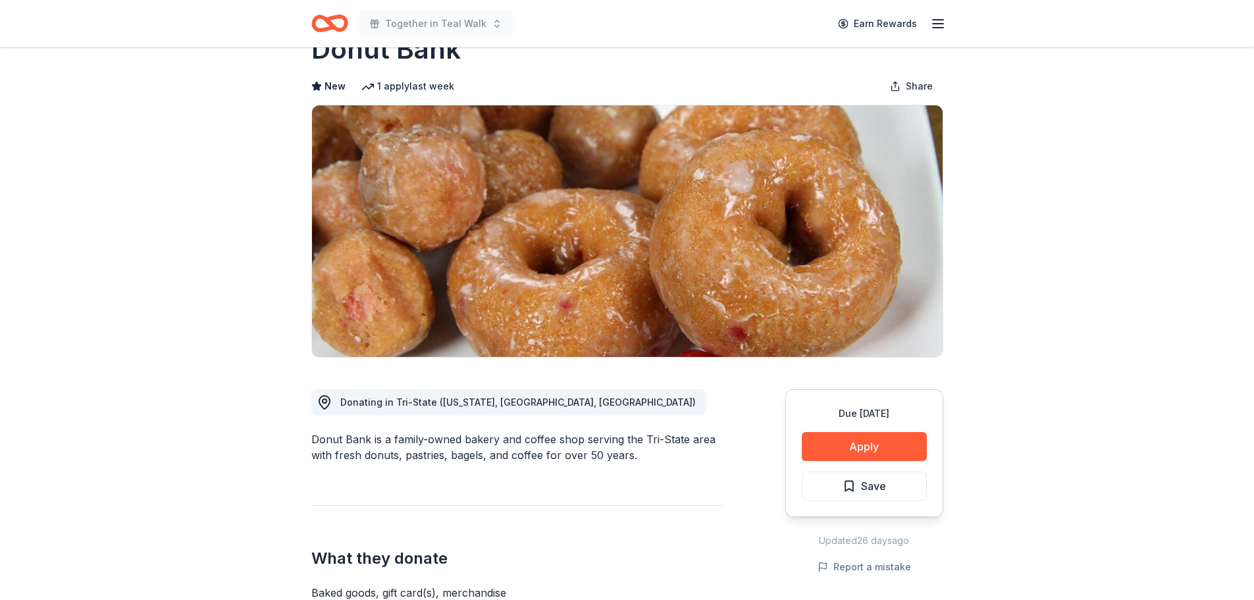
scroll to position [66, 0]
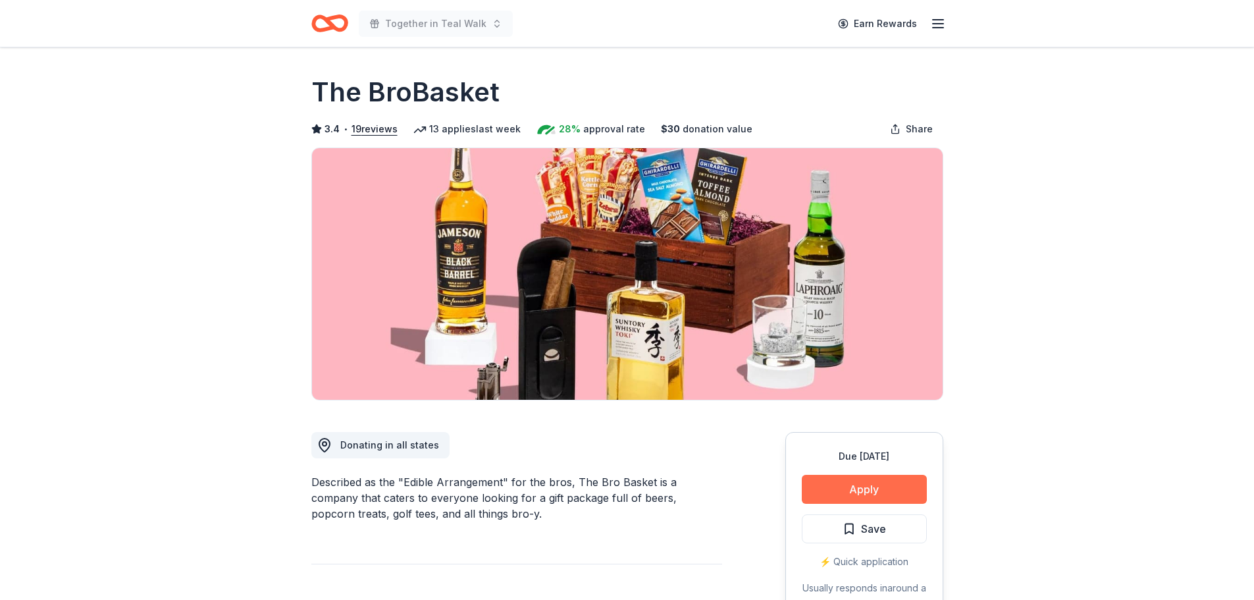
click at [867, 481] on button "Apply" at bounding box center [864, 489] width 125 height 29
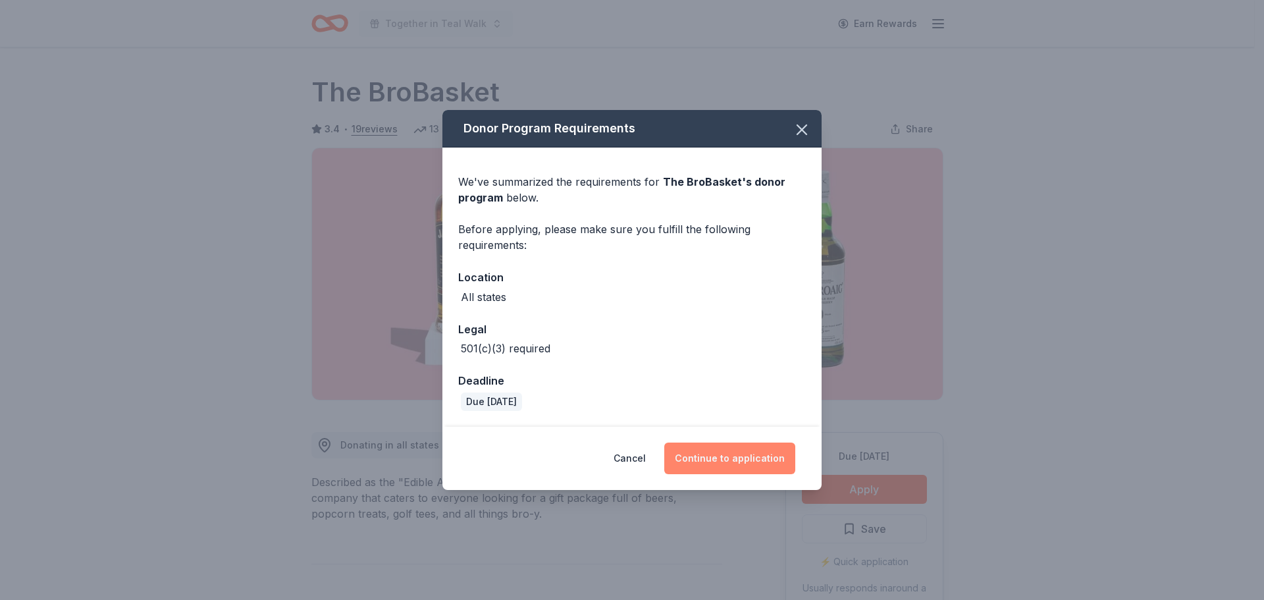
click at [748, 462] on button "Continue to application" at bounding box center [729, 458] width 131 height 32
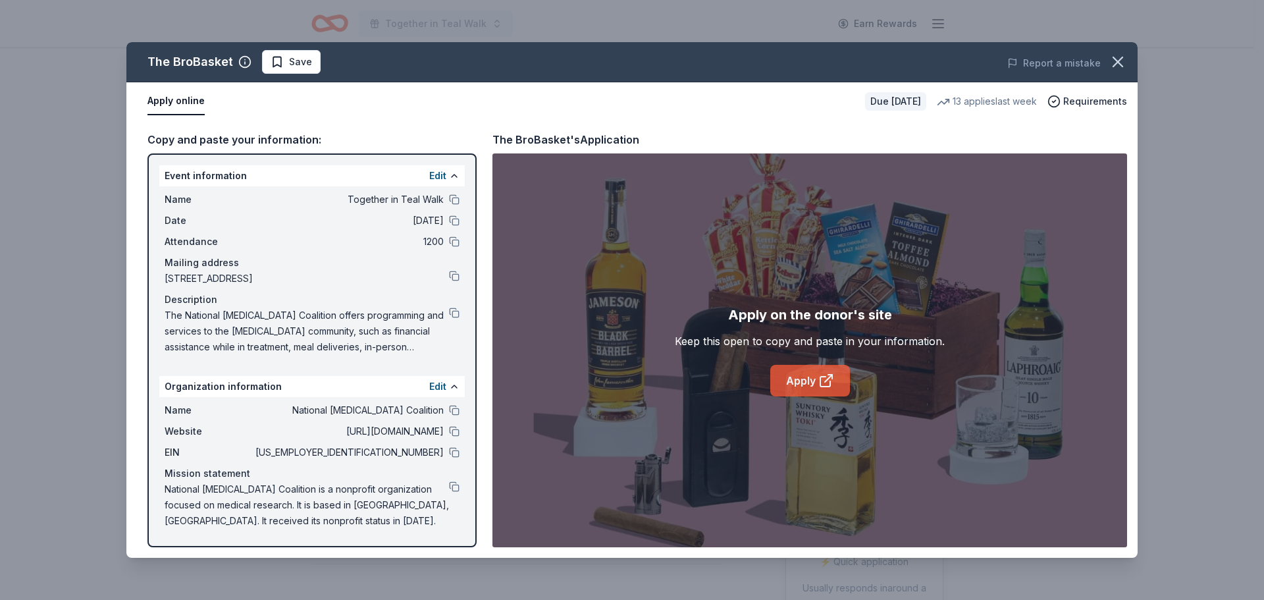
click at [814, 379] on link "Apply" at bounding box center [810, 381] width 80 height 32
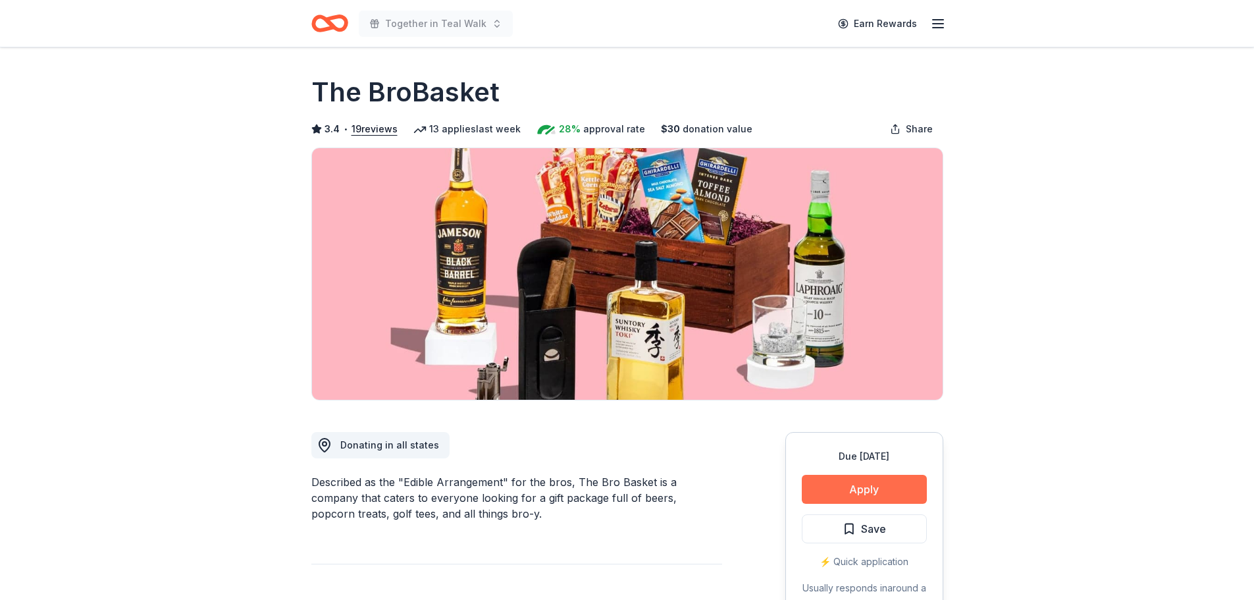
click at [865, 489] on button "Apply" at bounding box center [864, 489] width 125 height 29
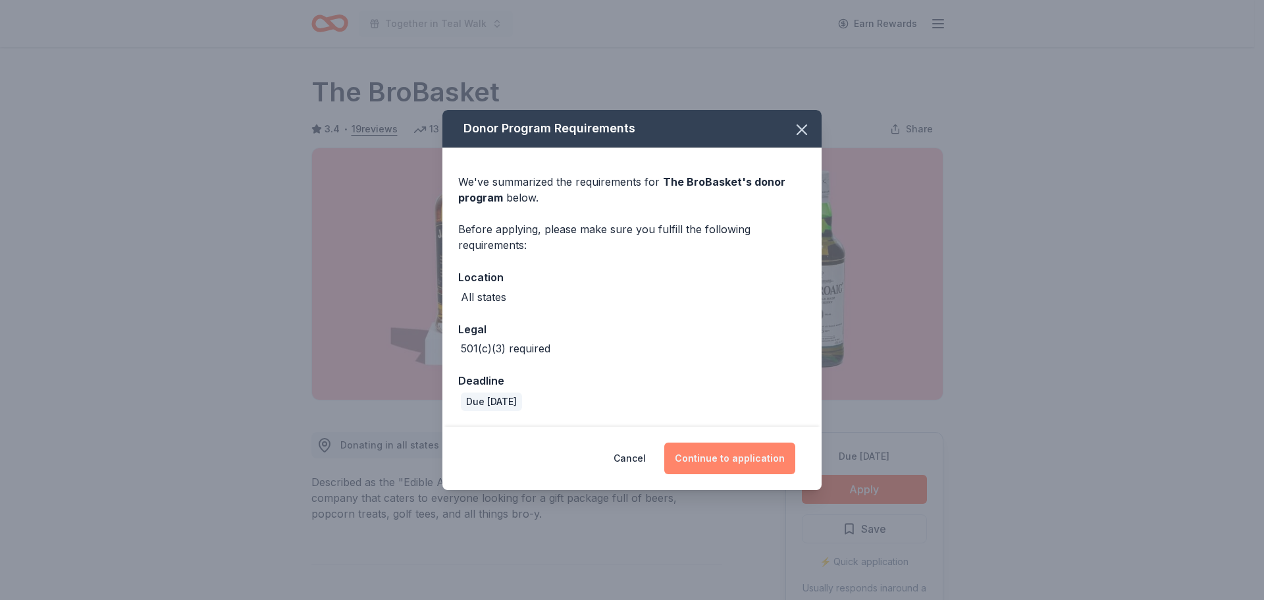
click at [708, 462] on button "Continue to application" at bounding box center [729, 458] width 131 height 32
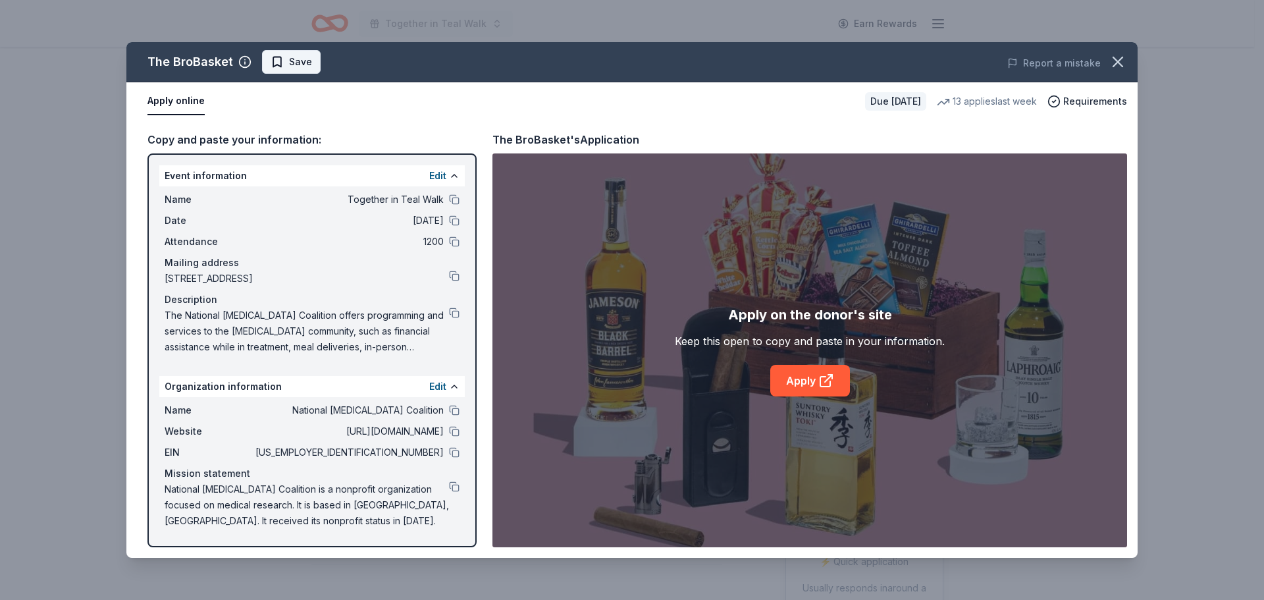
click at [282, 69] on span "Save" at bounding box center [291, 62] width 41 height 16
click at [288, 65] on html "Together in Teal Walk Earn Rewards Due [DATE] Share The BroBasket 3.4 • 19 revi…" at bounding box center [632, 300] width 1264 height 600
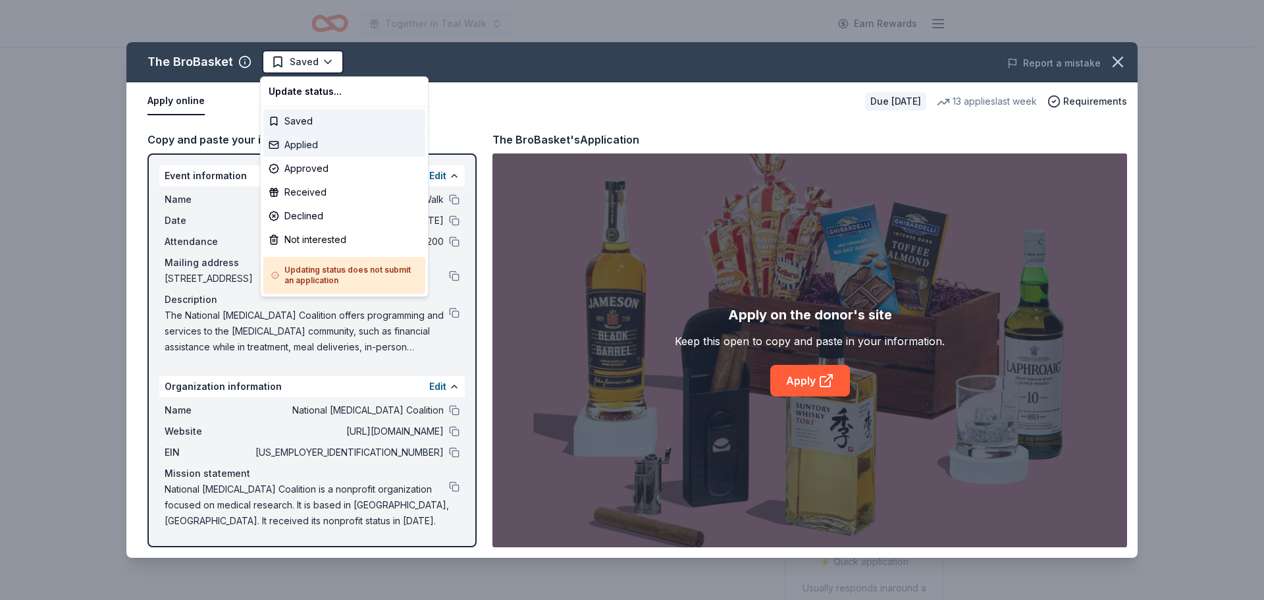
click at [296, 147] on div "Applied" at bounding box center [344, 145] width 162 height 24
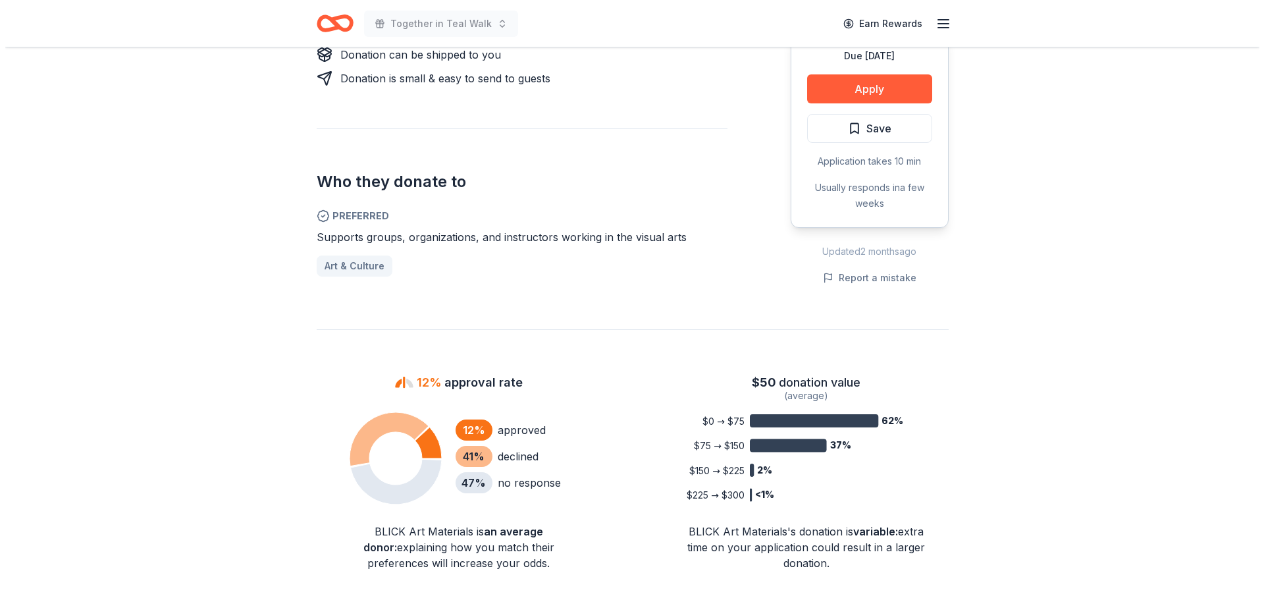
scroll to position [198, 0]
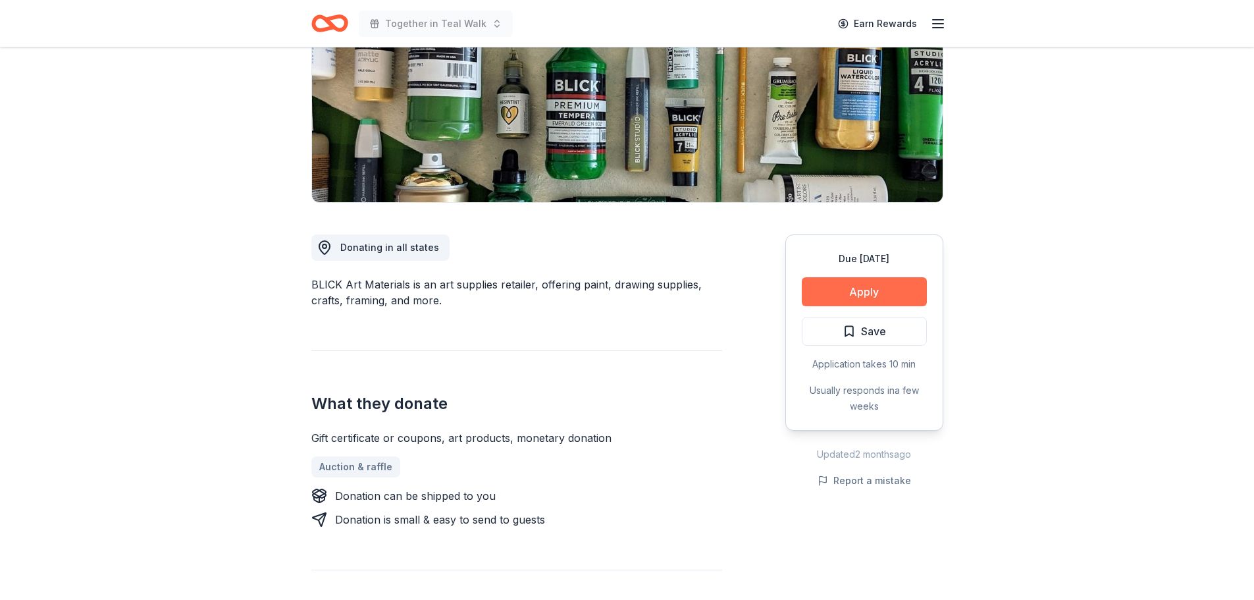
click at [833, 283] on button "Apply" at bounding box center [864, 291] width 125 height 29
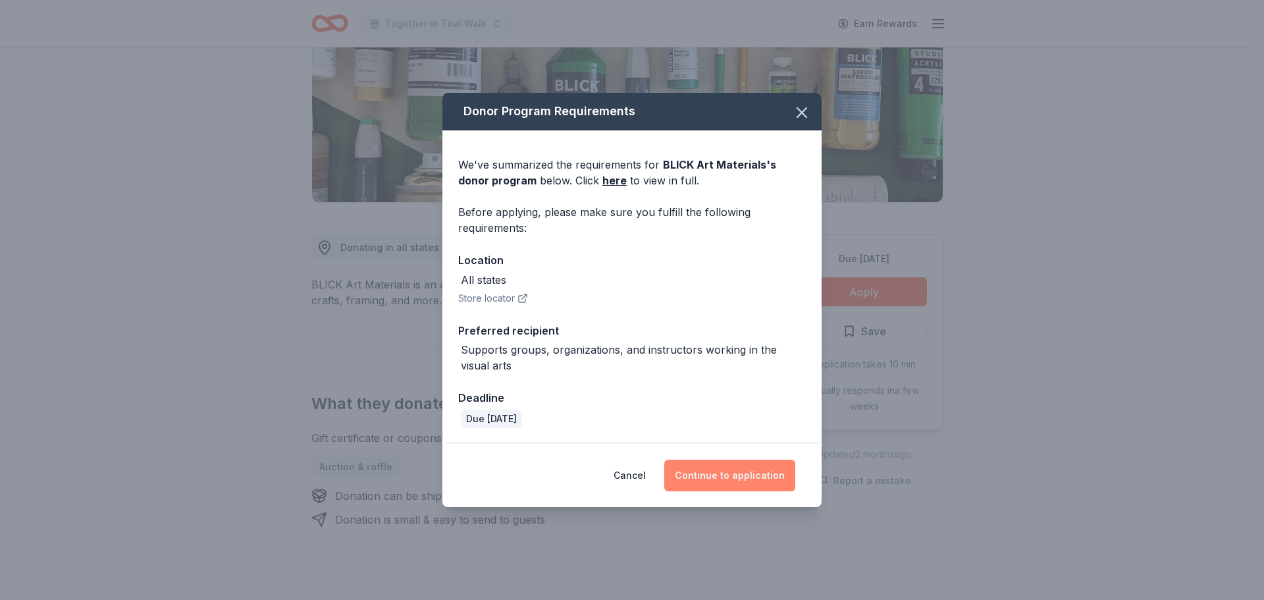
click at [712, 477] on button "Continue to application" at bounding box center [729, 476] width 131 height 32
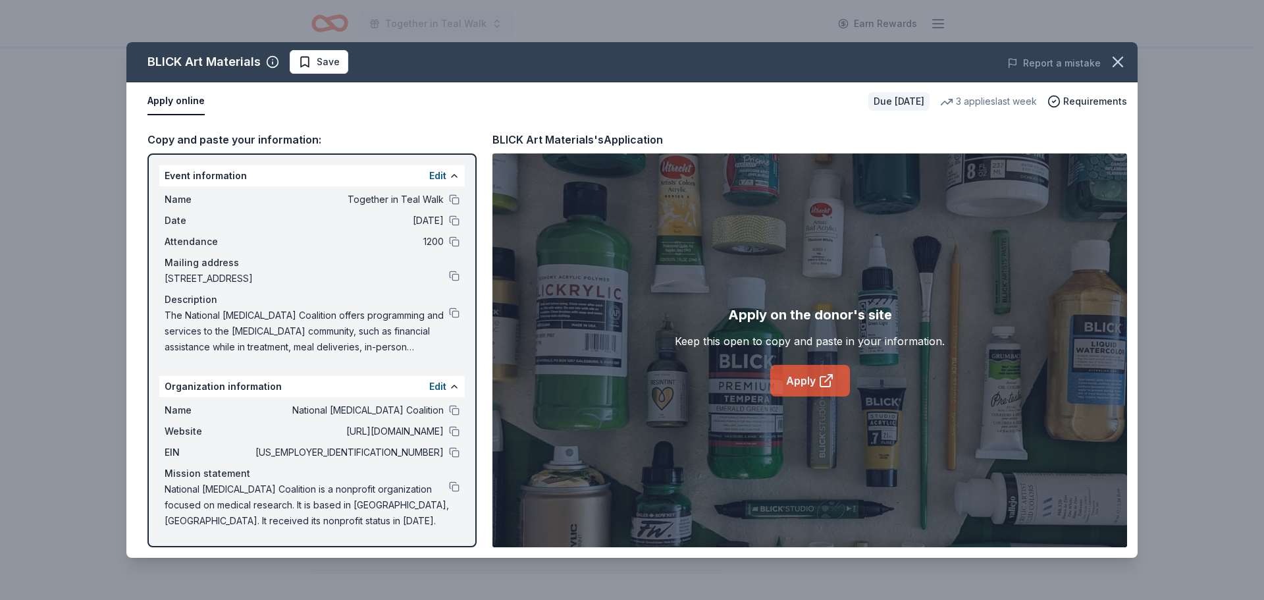
click at [791, 371] on link "Apply" at bounding box center [810, 381] width 80 height 32
click at [327, 60] on span "Save" at bounding box center [328, 62] width 23 height 16
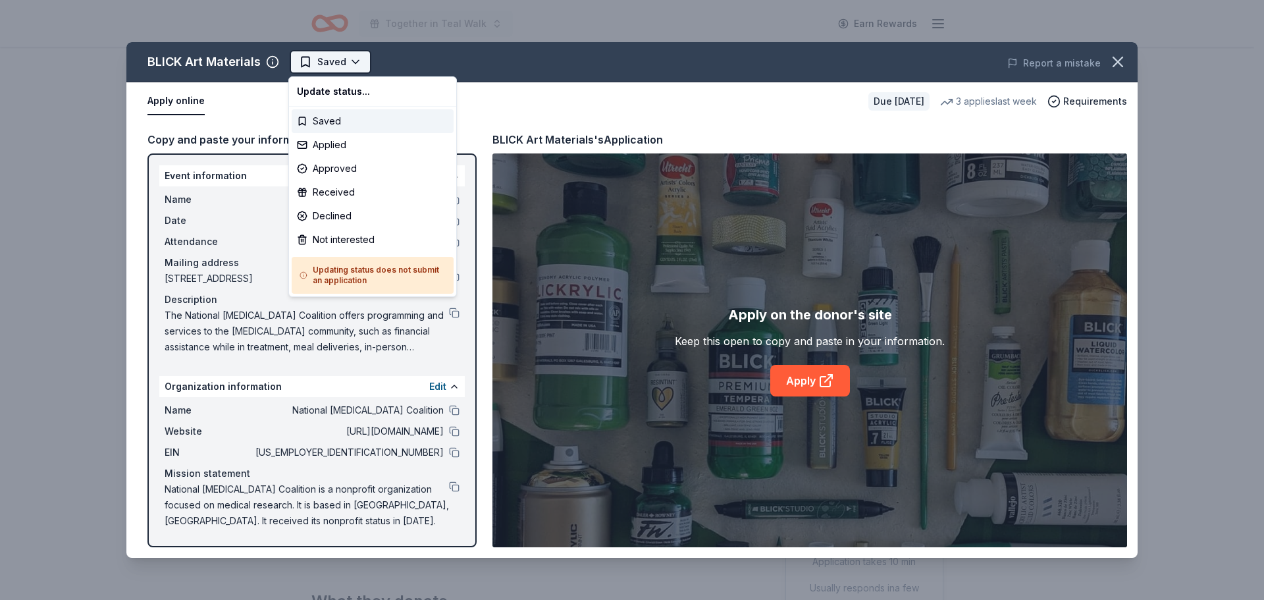
click at [322, 69] on html "Together in Teal Walk Earn Rewards Due in 19 days Share BLICK Art Materials 4.5…" at bounding box center [632, 300] width 1264 height 600
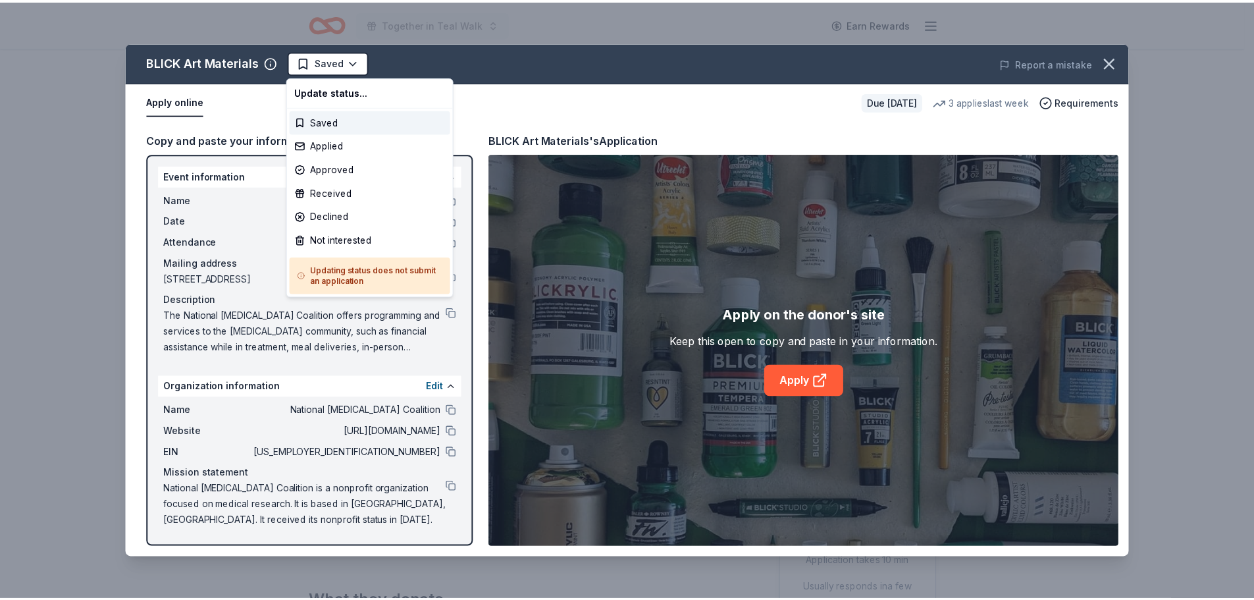
scroll to position [0, 0]
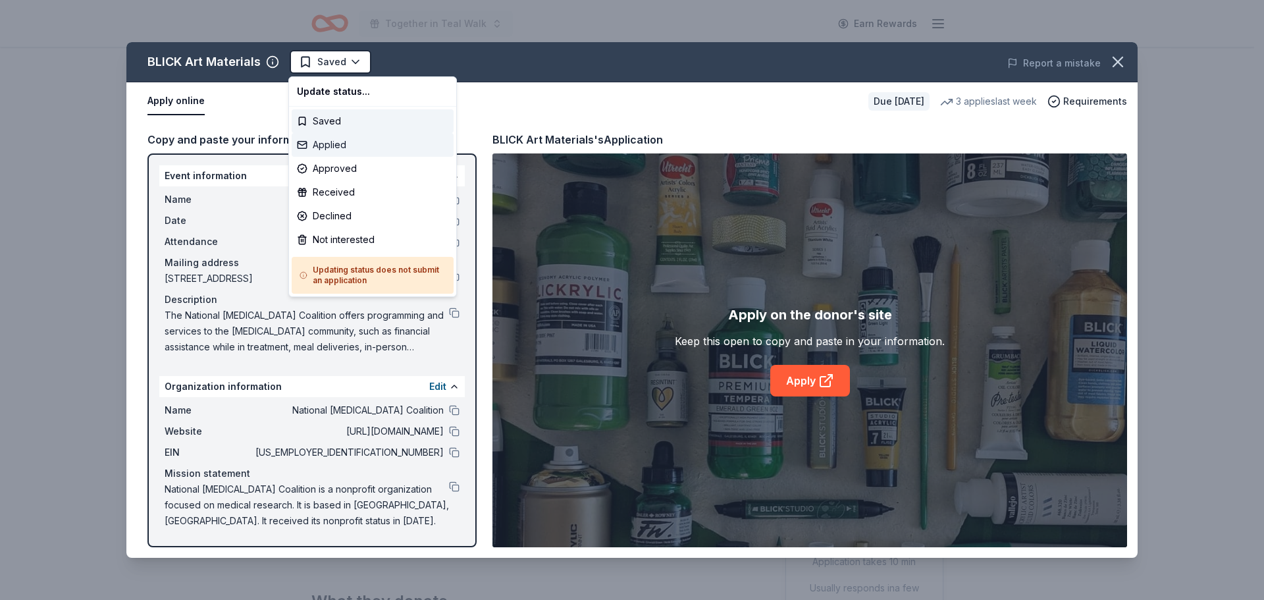
click at [313, 138] on div "Applied" at bounding box center [373, 145] width 162 height 24
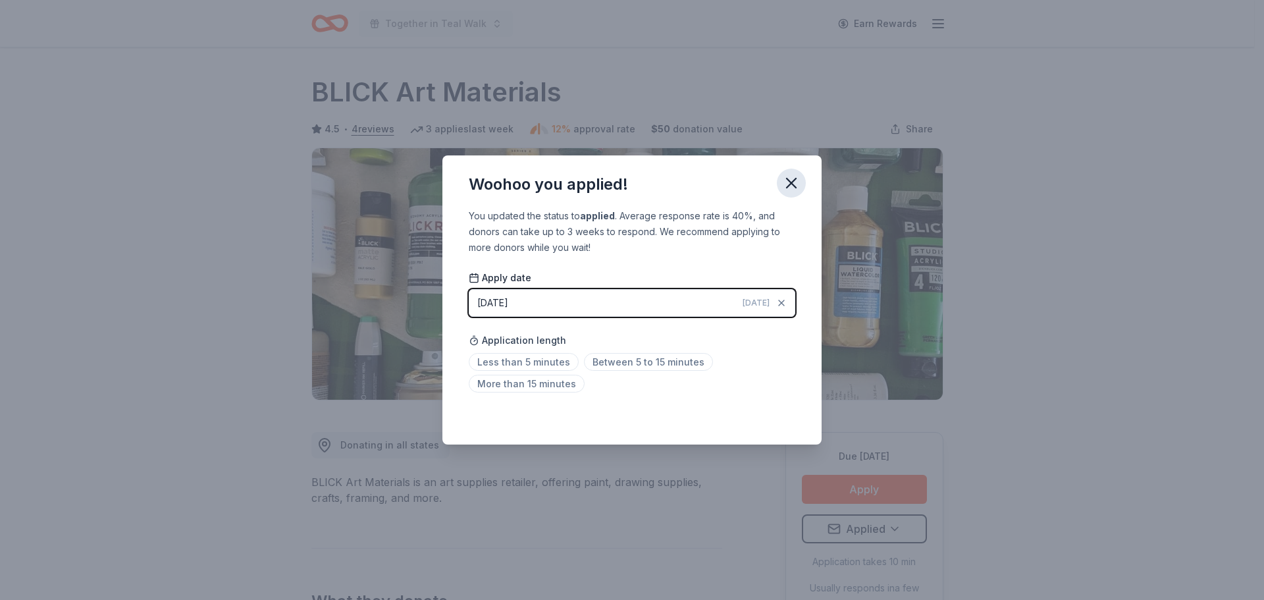
click at [798, 181] on icon "button" at bounding box center [791, 183] width 18 height 18
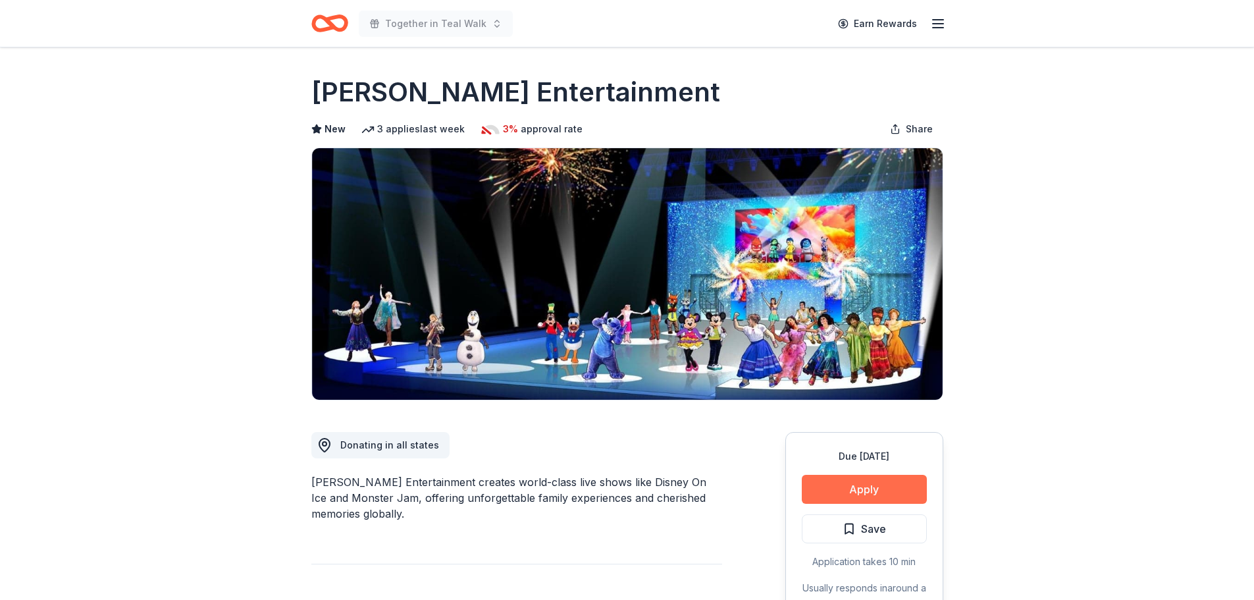
click at [822, 487] on button "Apply" at bounding box center [864, 489] width 125 height 29
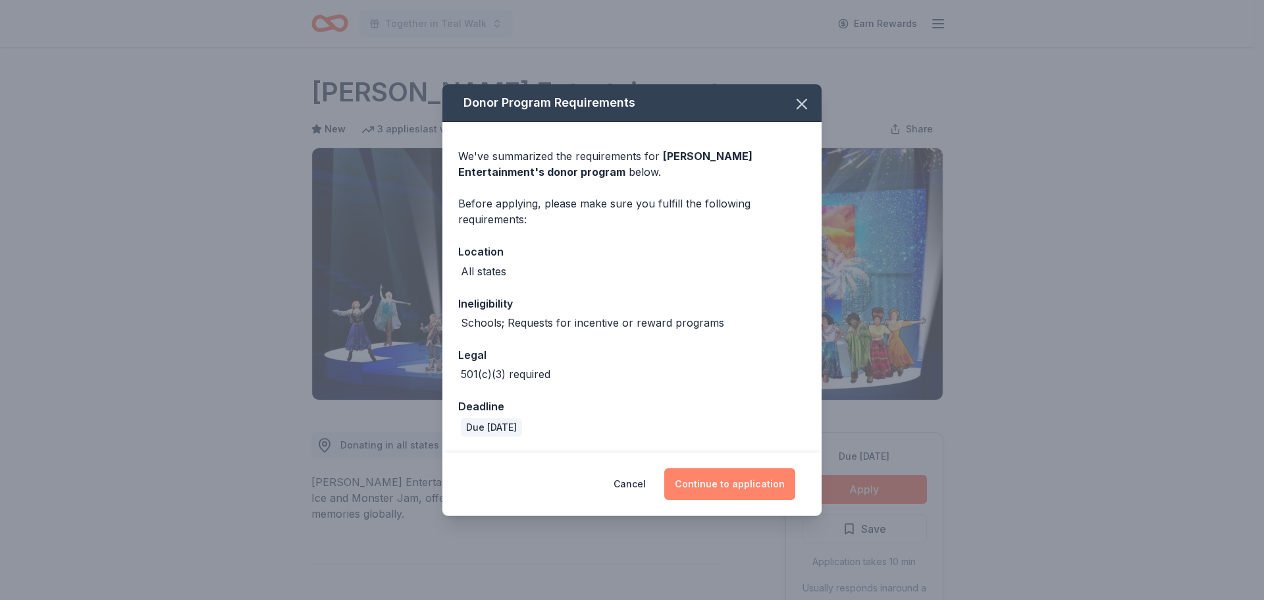
click at [742, 481] on button "Continue to application" at bounding box center [729, 484] width 131 height 32
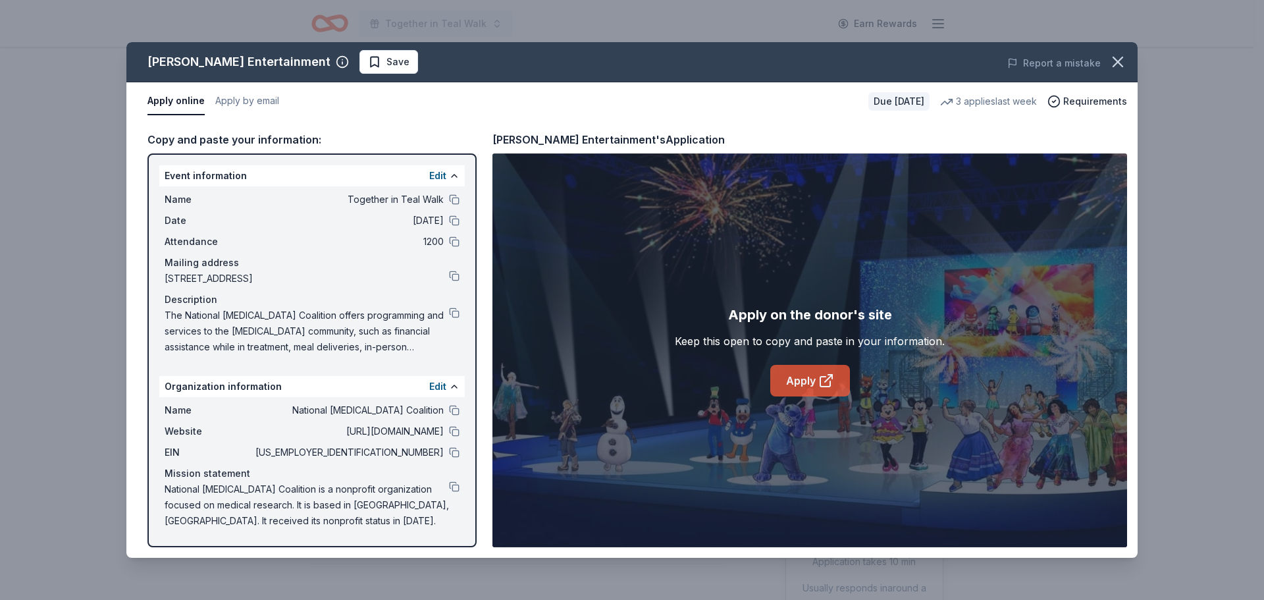
click at [797, 373] on link "Apply" at bounding box center [810, 381] width 80 height 32
click at [1119, 70] on icon "button" at bounding box center [1118, 62] width 18 height 18
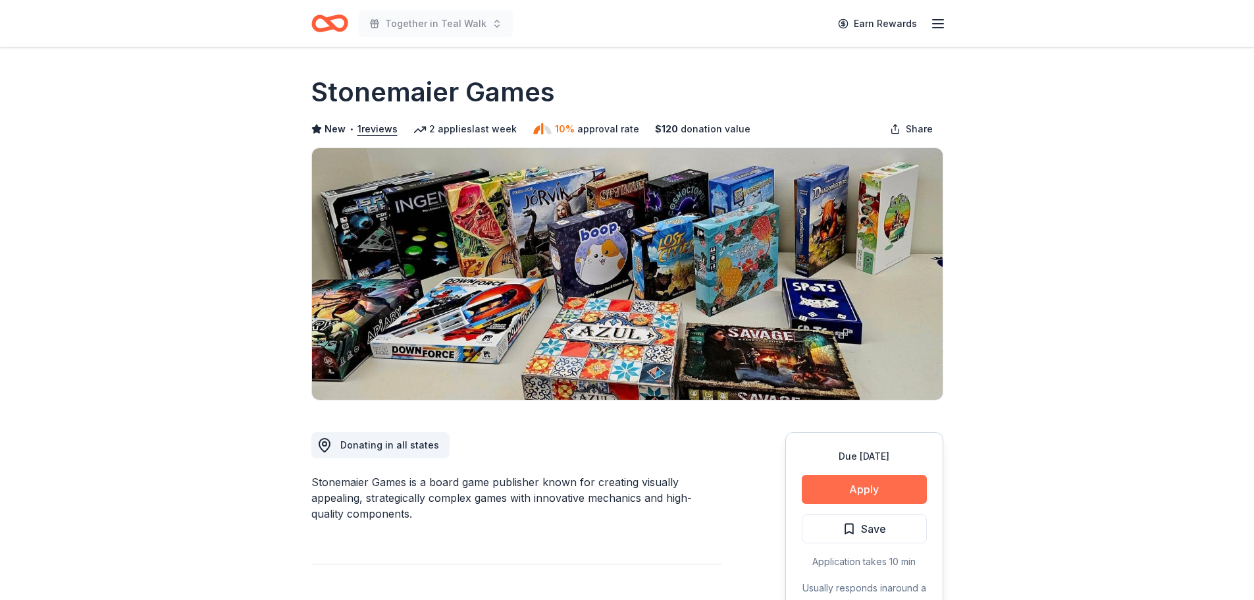
click at [903, 485] on button "Apply" at bounding box center [864, 489] width 125 height 29
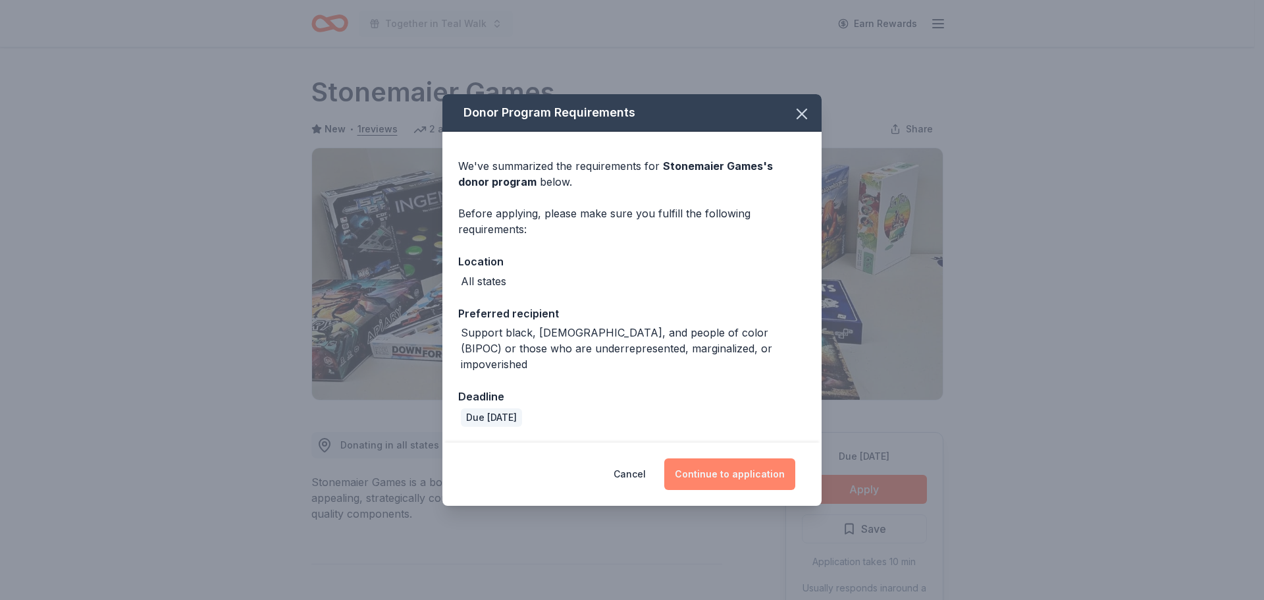
click at [743, 460] on button "Continue to application" at bounding box center [729, 474] width 131 height 32
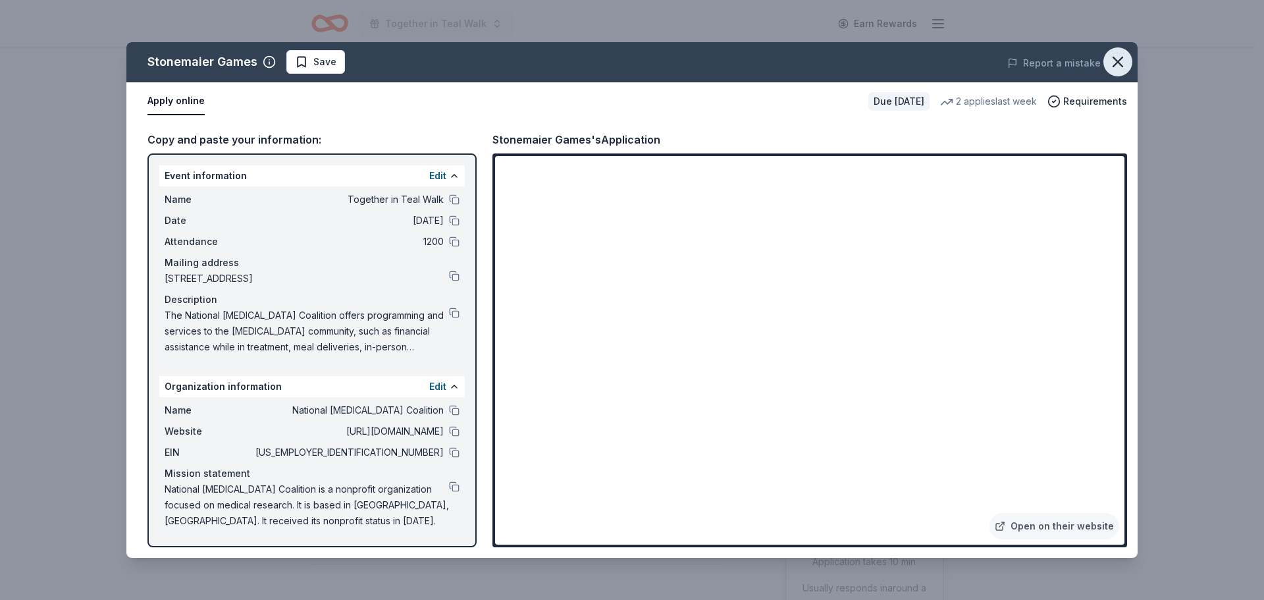
click at [1117, 65] on icon "button" at bounding box center [1118, 62] width 18 height 18
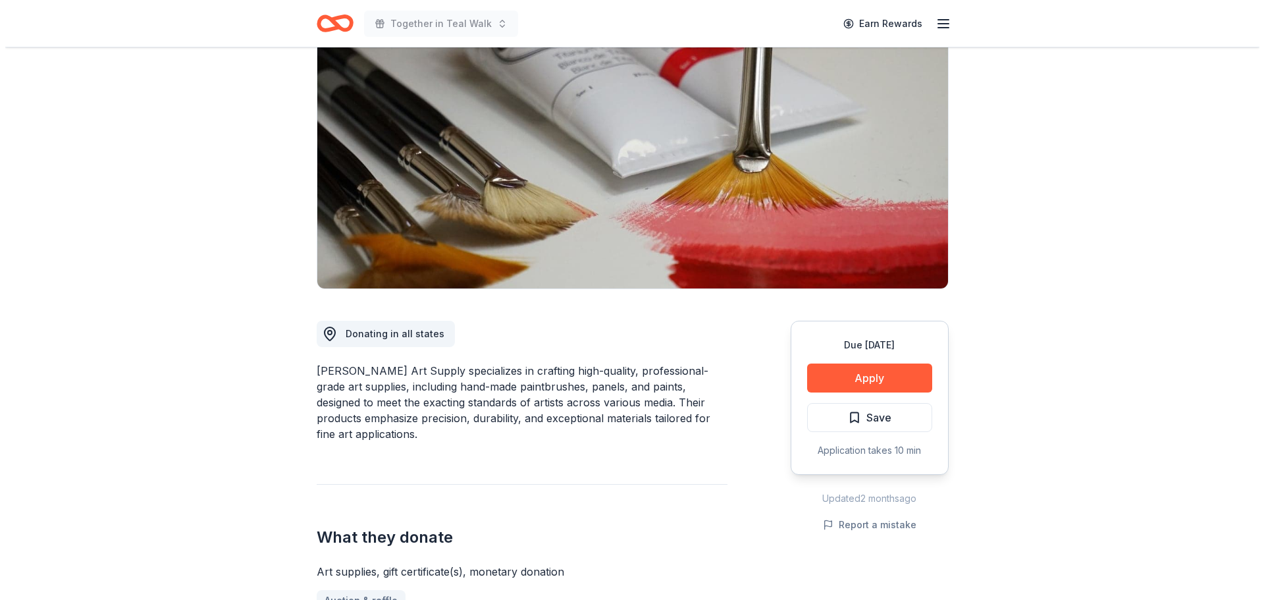
scroll to position [66, 0]
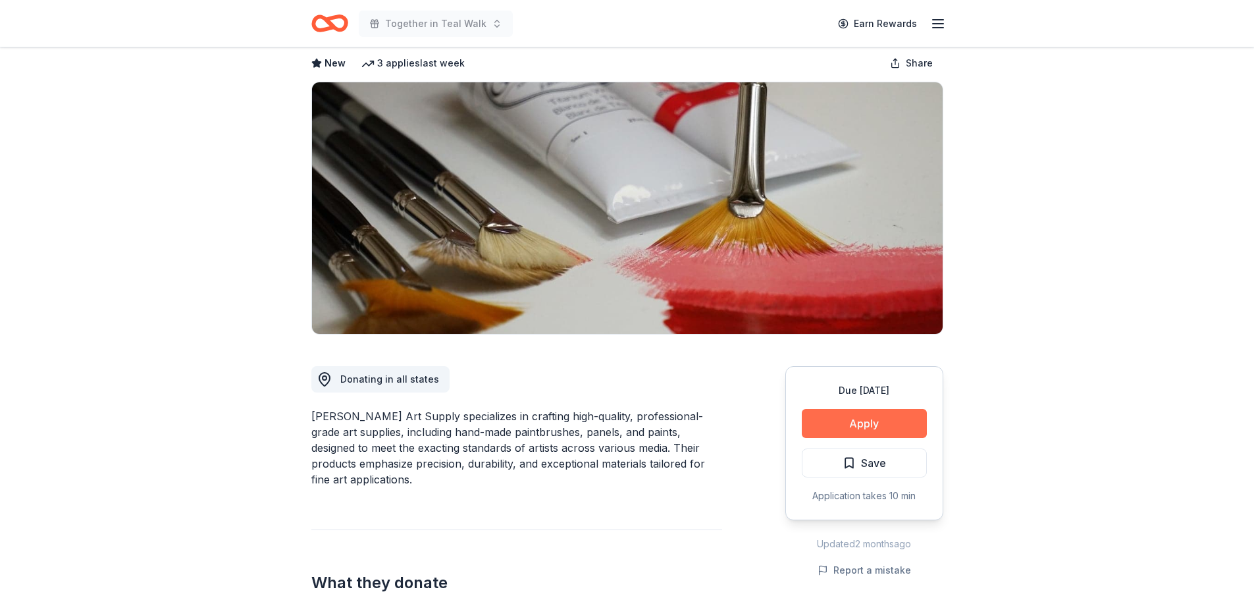
click at [854, 416] on button "Apply" at bounding box center [864, 423] width 125 height 29
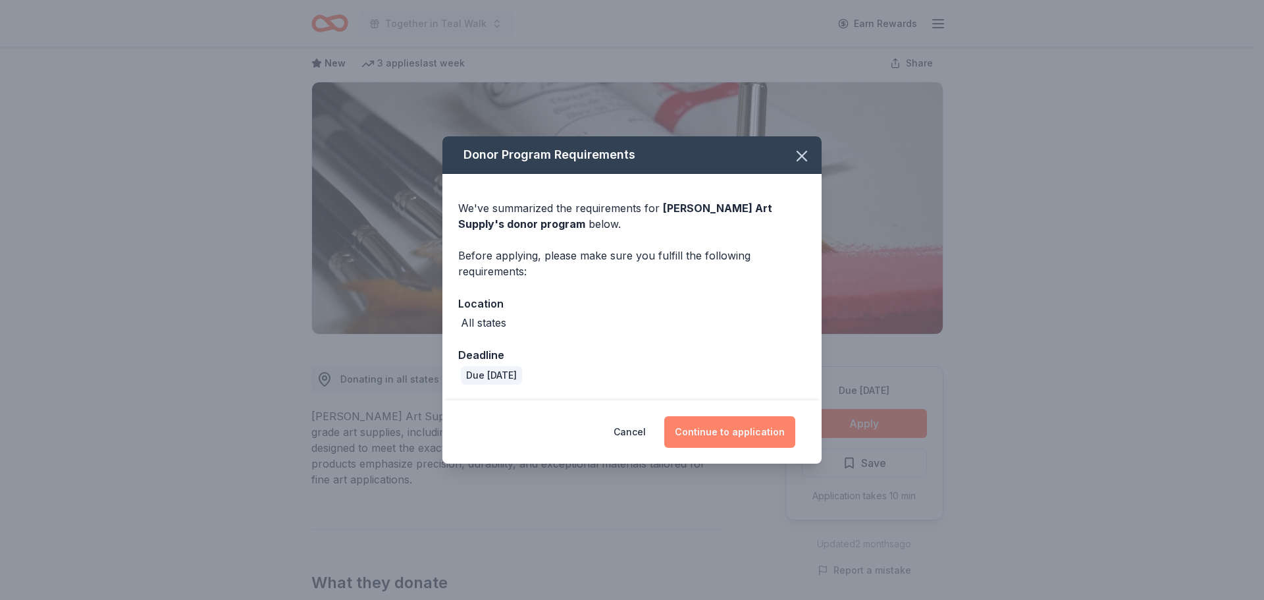
click at [727, 433] on button "Continue to application" at bounding box center [729, 432] width 131 height 32
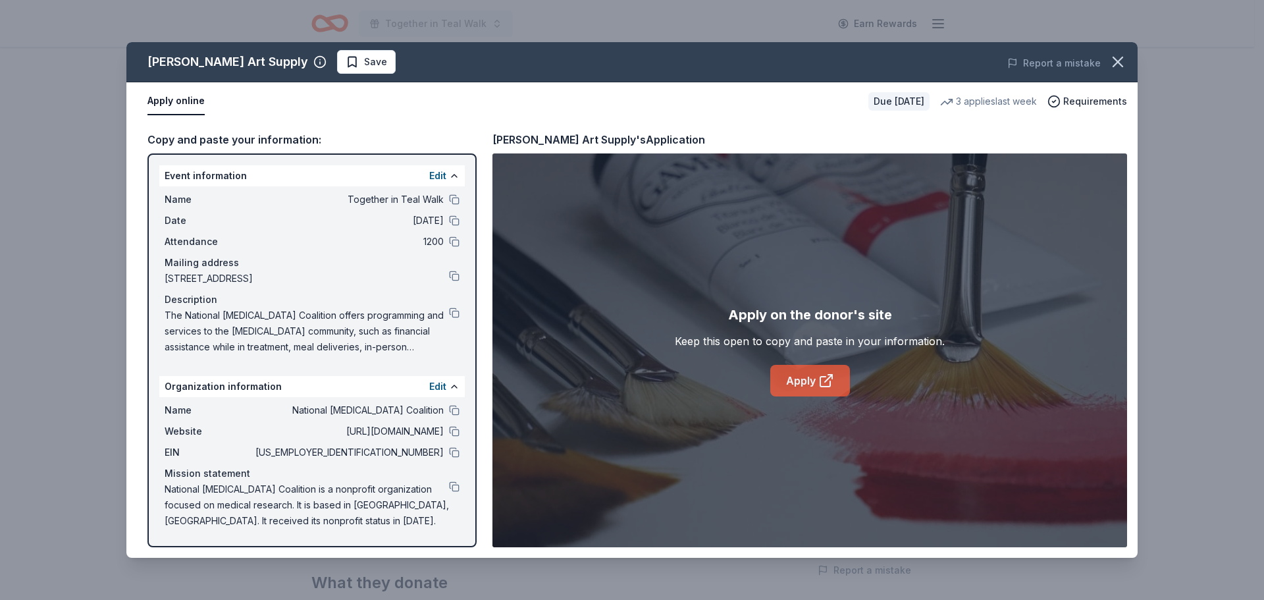
click at [803, 371] on link "Apply" at bounding box center [810, 381] width 80 height 32
click at [337, 65] on button "Save" at bounding box center [366, 62] width 59 height 24
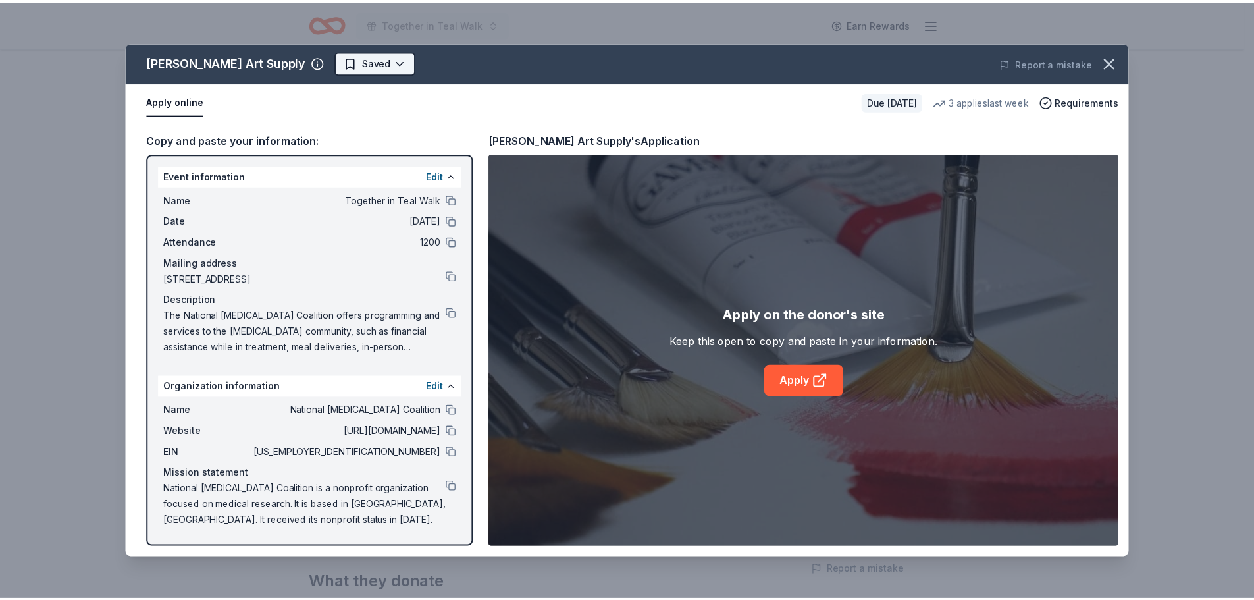
scroll to position [0, 0]
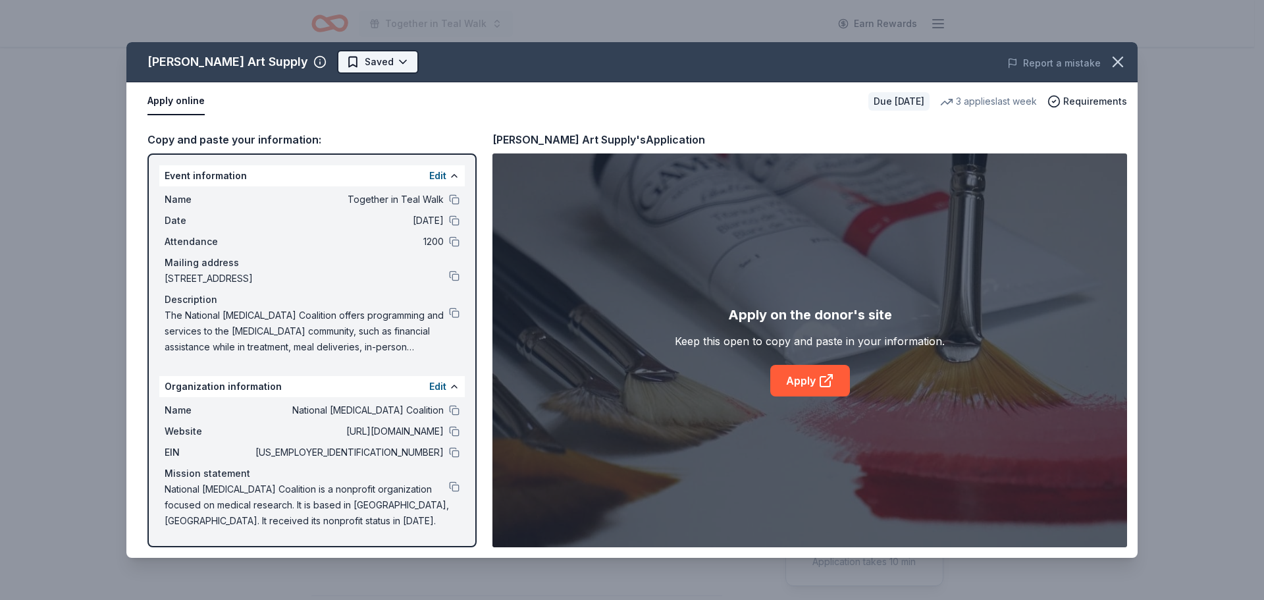
click at [333, 65] on html "Together in Teal Walk Earn Rewards Due in 19 days Share Trekell Art Supply New …" at bounding box center [632, 300] width 1264 height 600
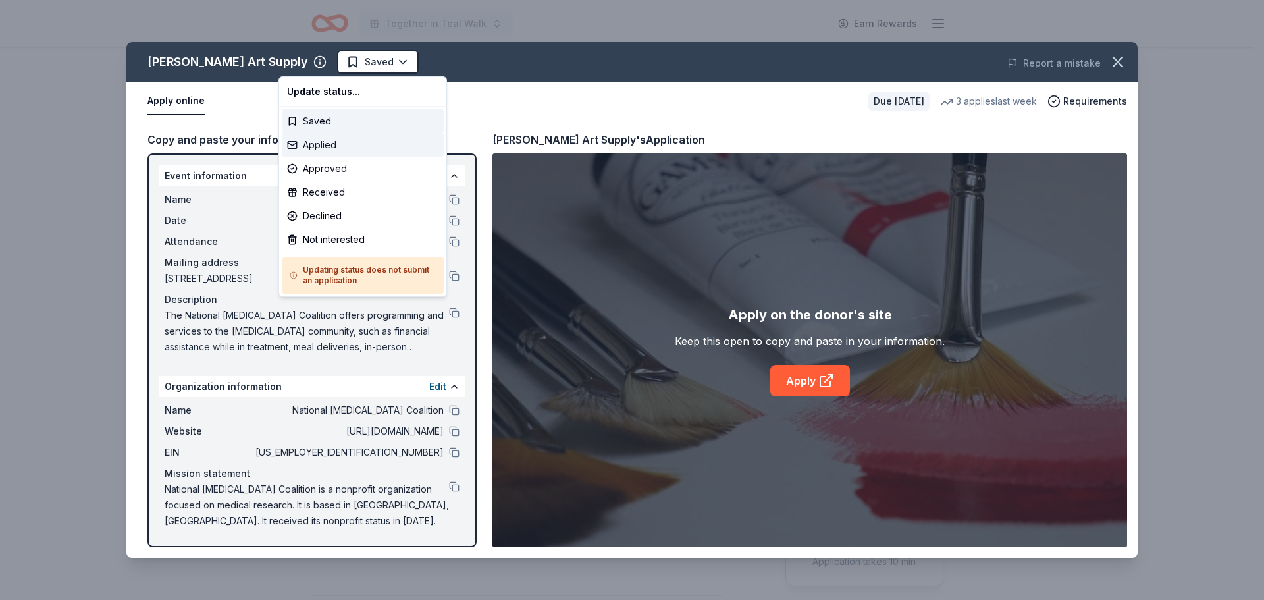
click at [346, 144] on div "Applied" at bounding box center [363, 145] width 162 height 24
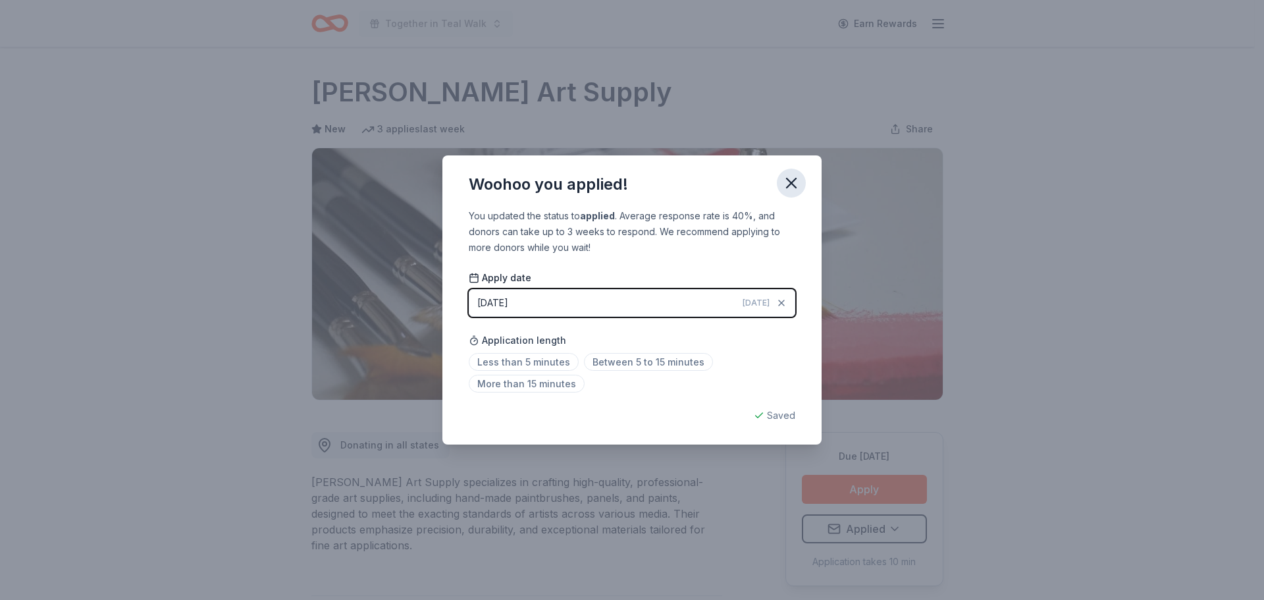
click at [793, 180] on icon "button" at bounding box center [791, 182] width 9 height 9
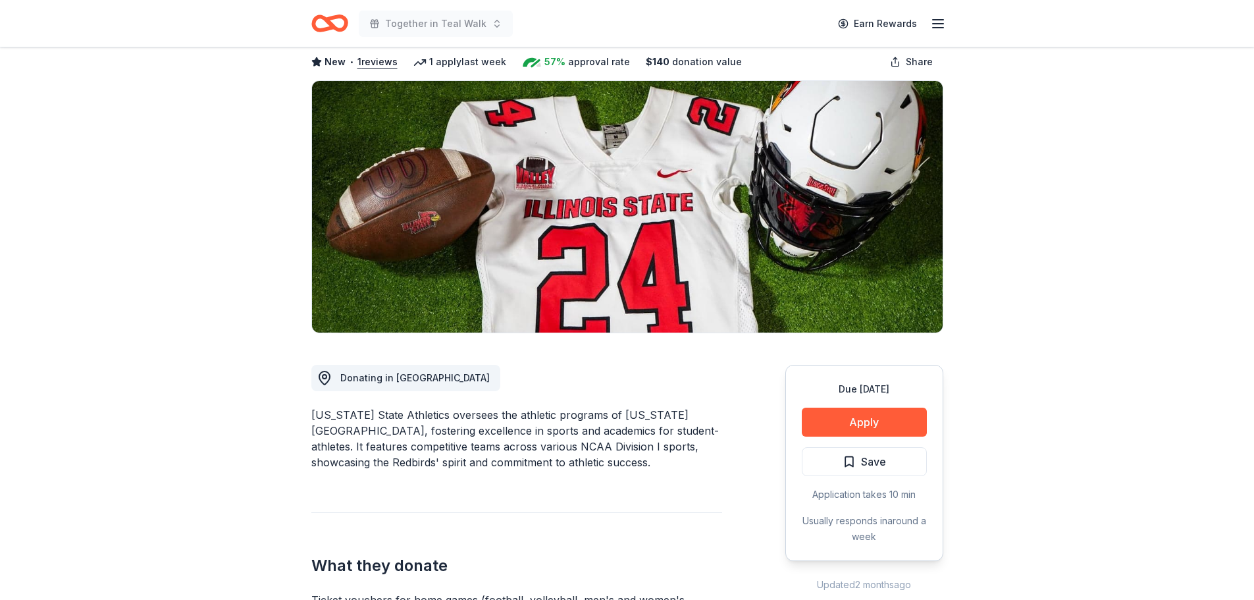
scroll to position [66, 0]
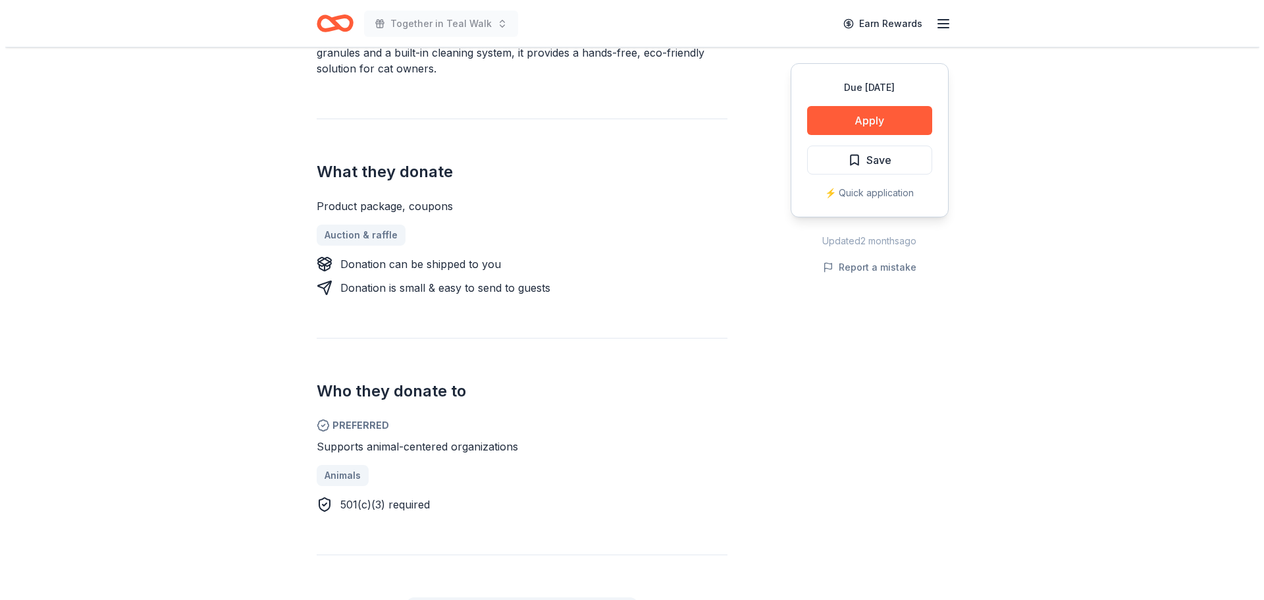
scroll to position [527, 0]
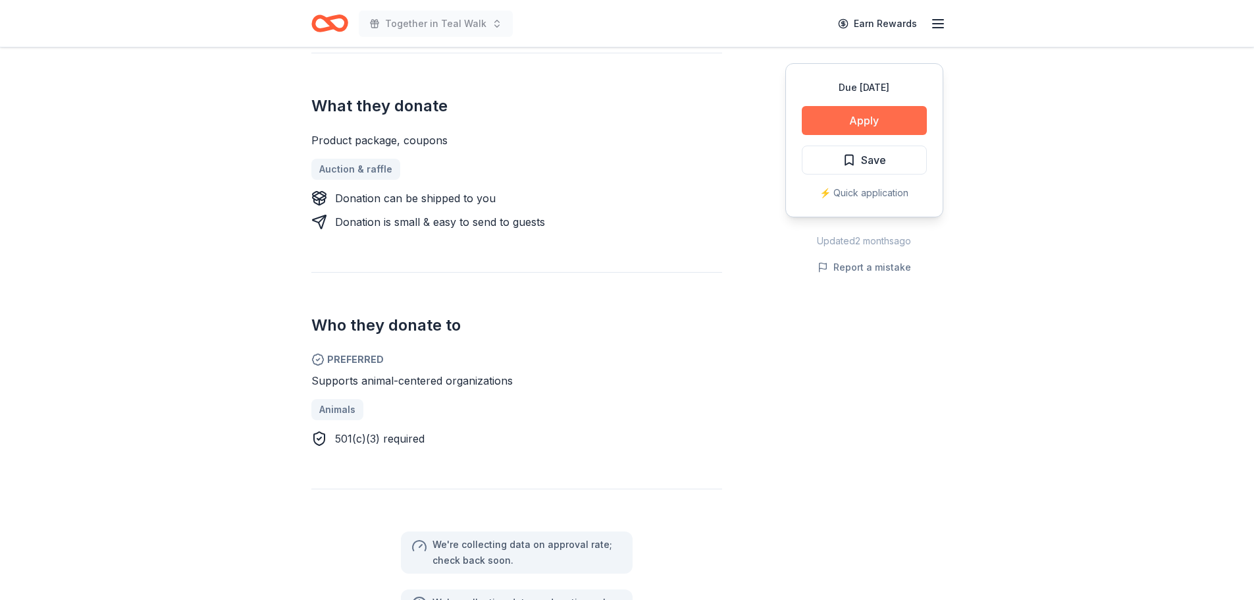
click at [863, 120] on button "Apply" at bounding box center [864, 120] width 125 height 29
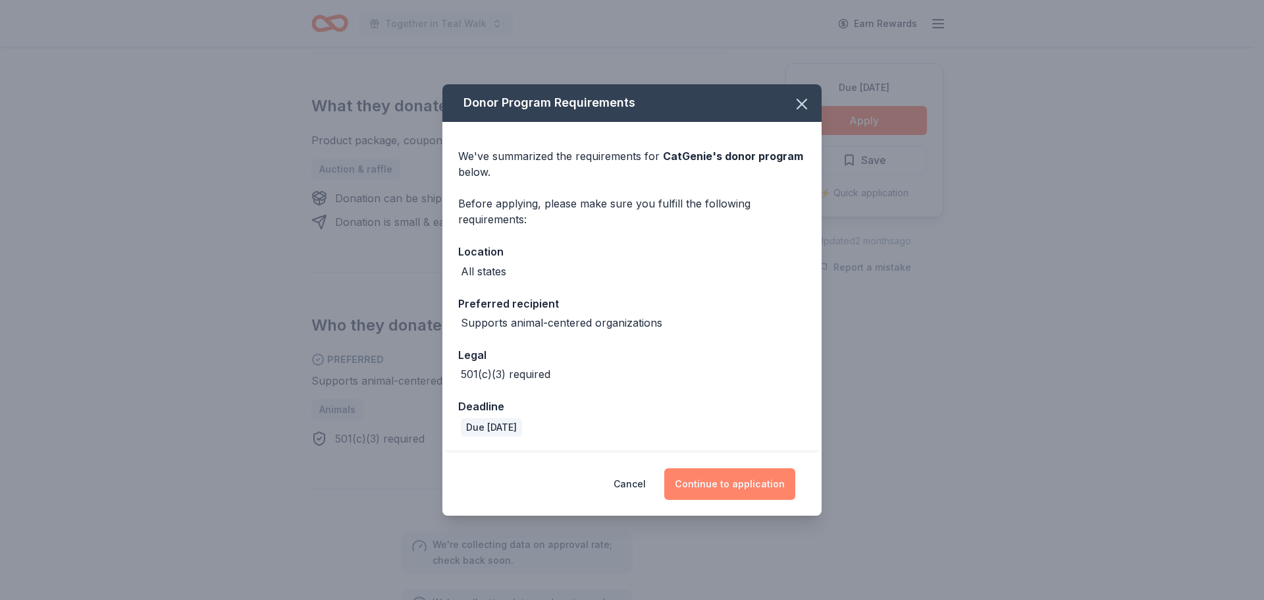
click at [751, 479] on button "Continue to application" at bounding box center [729, 484] width 131 height 32
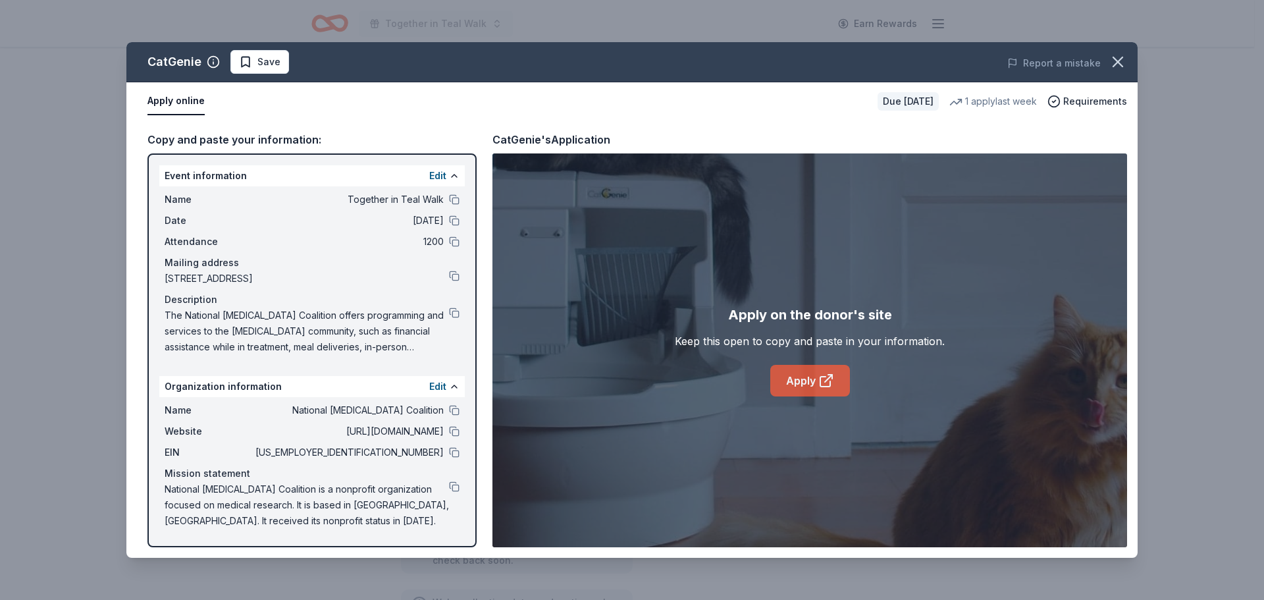
click at [808, 379] on link "Apply" at bounding box center [810, 381] width 80 height 32
click at [451, 310] on button at bounding box center [454, 312] width 11 height 11
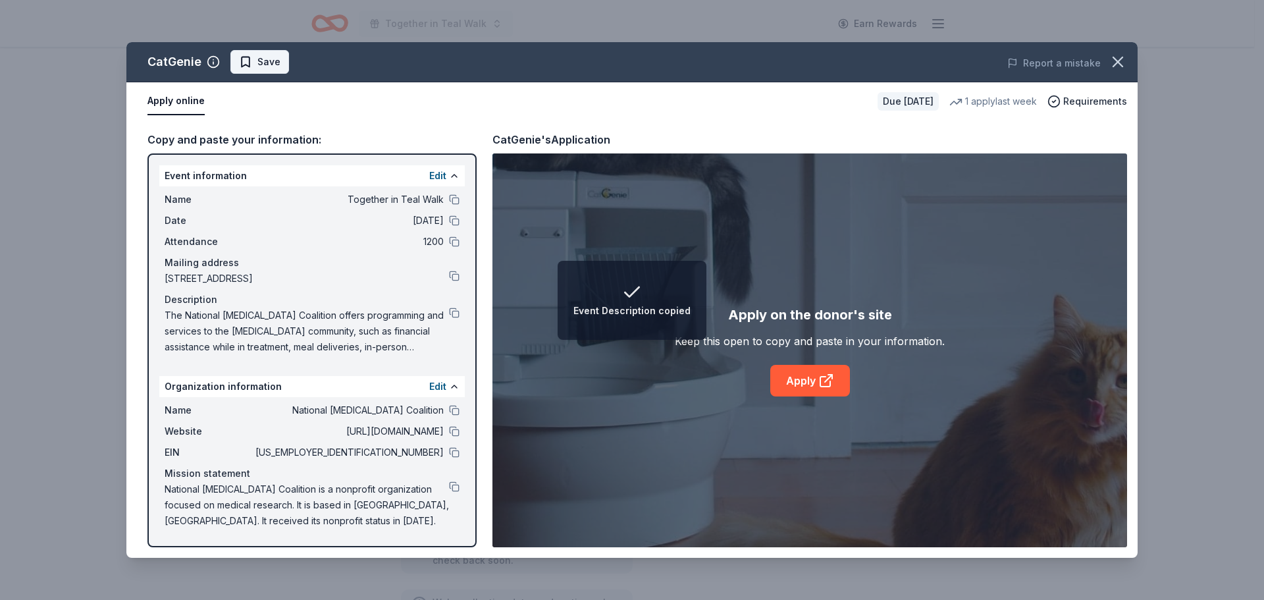
click at [251, 69] on span "Save" at bounding box center [259, 62] width 41 height 16
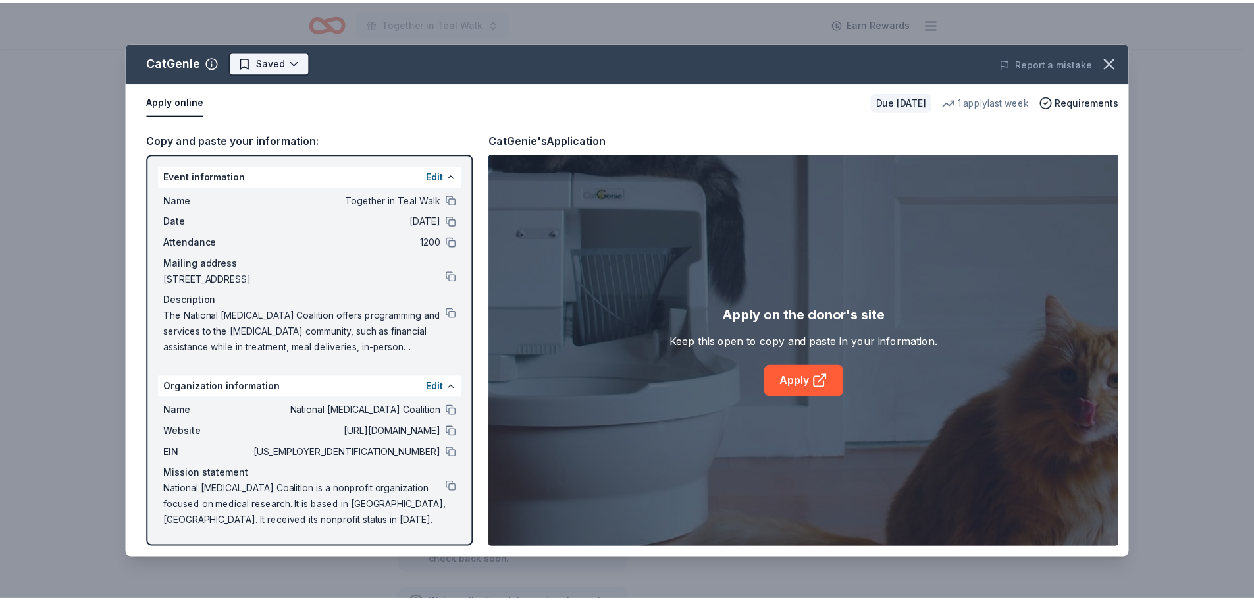
scroll to position [0, 0]
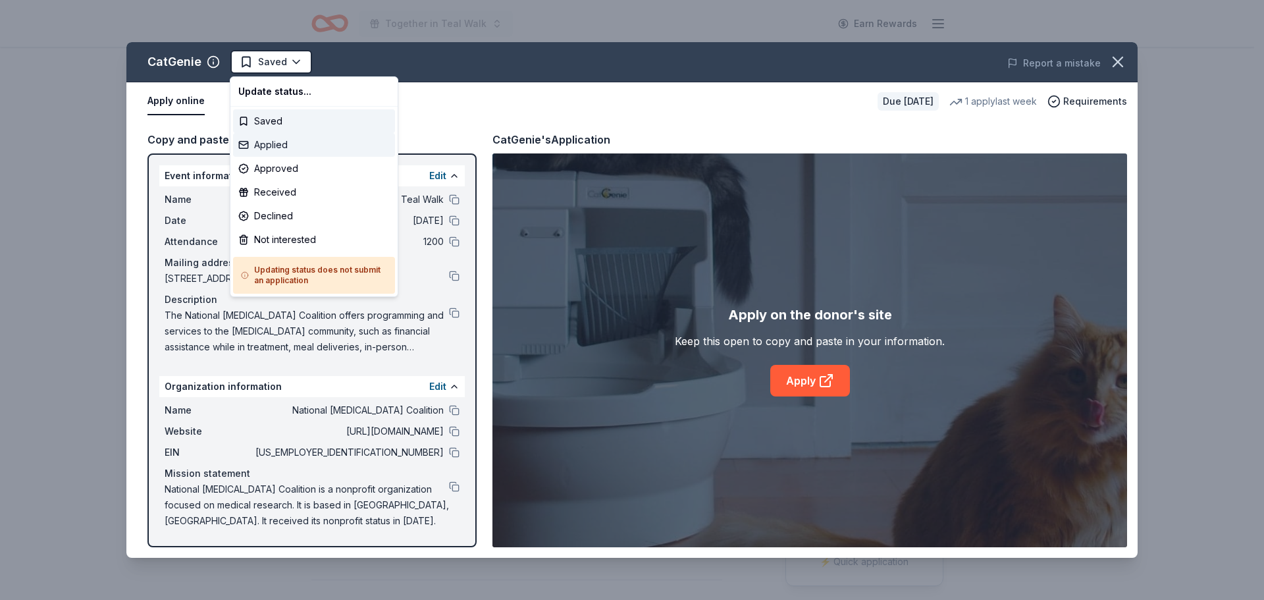
click at [275, 147] on div "Applied" at bounding box center [314, 145] width 162 height 24
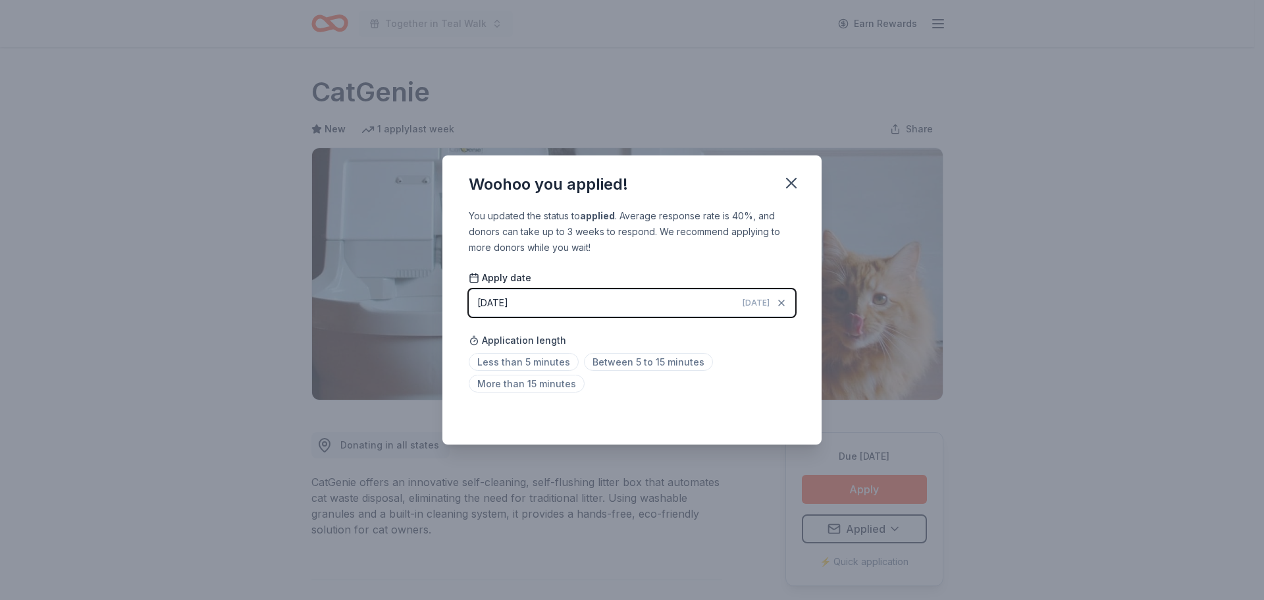
drag, startPoint x: 797, startPoint y: 176, endPoint x: 722, endPoint y: 122, distance: 91.9
click at [795, 174] on icon "button" at bounding box center [791, 183] width 18 height 18
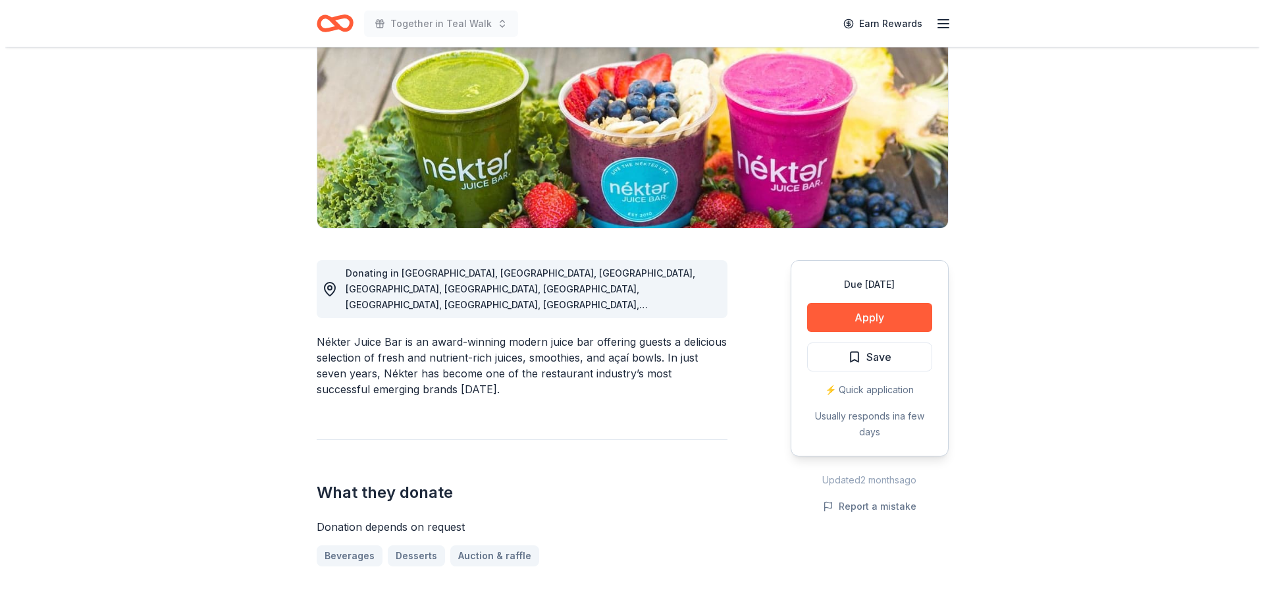
scroll to position [198, 0]
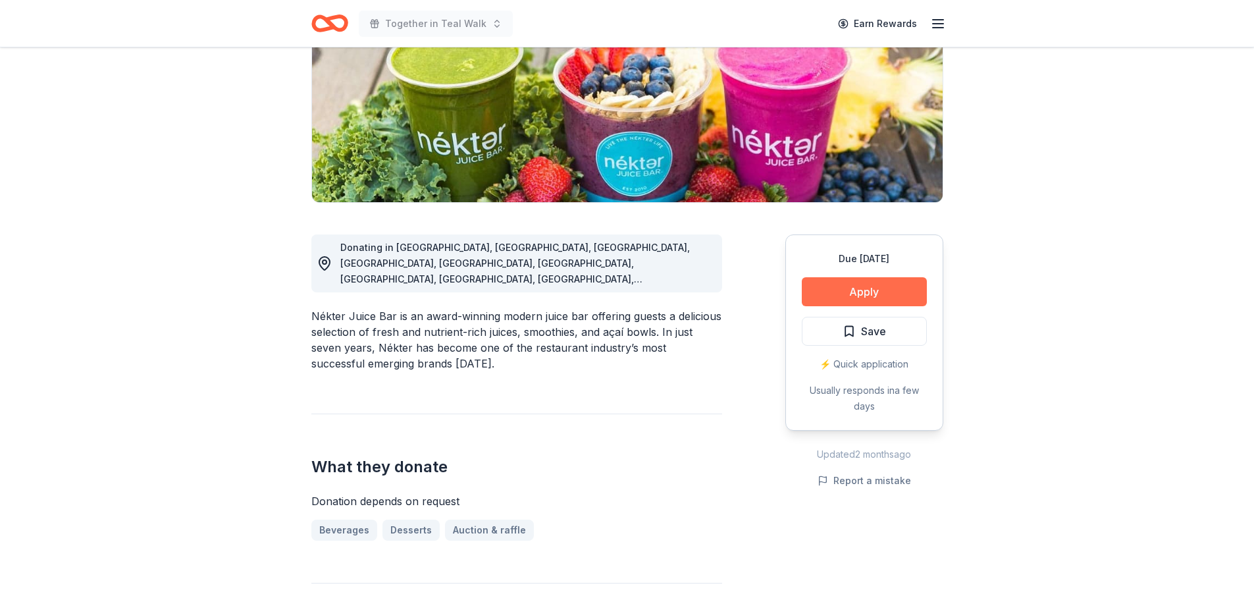
click at [863, 284] on button "Apply" at bounding box center [864, 291] width 125 height 29
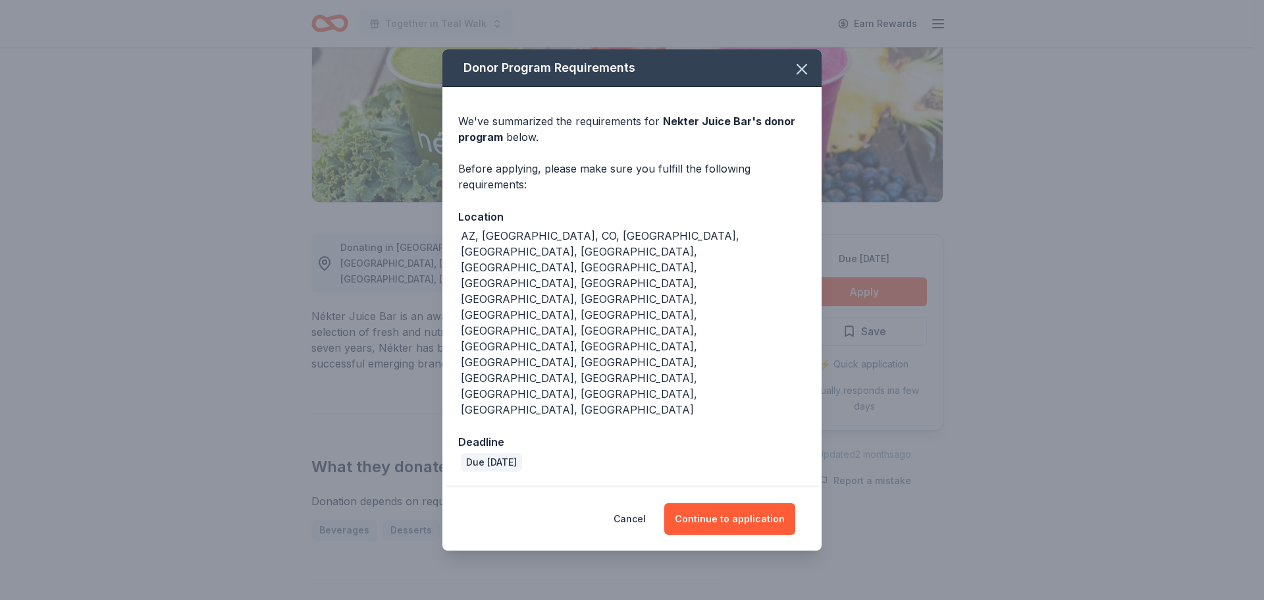
drag, startPoint x: 771, startPoint y: 441, endPoint x: 749, endPoint y: 418, distance: 31.7
click at [771, 503] on button "Continue to application" at bounding box center [729, 519] width 131 height 32
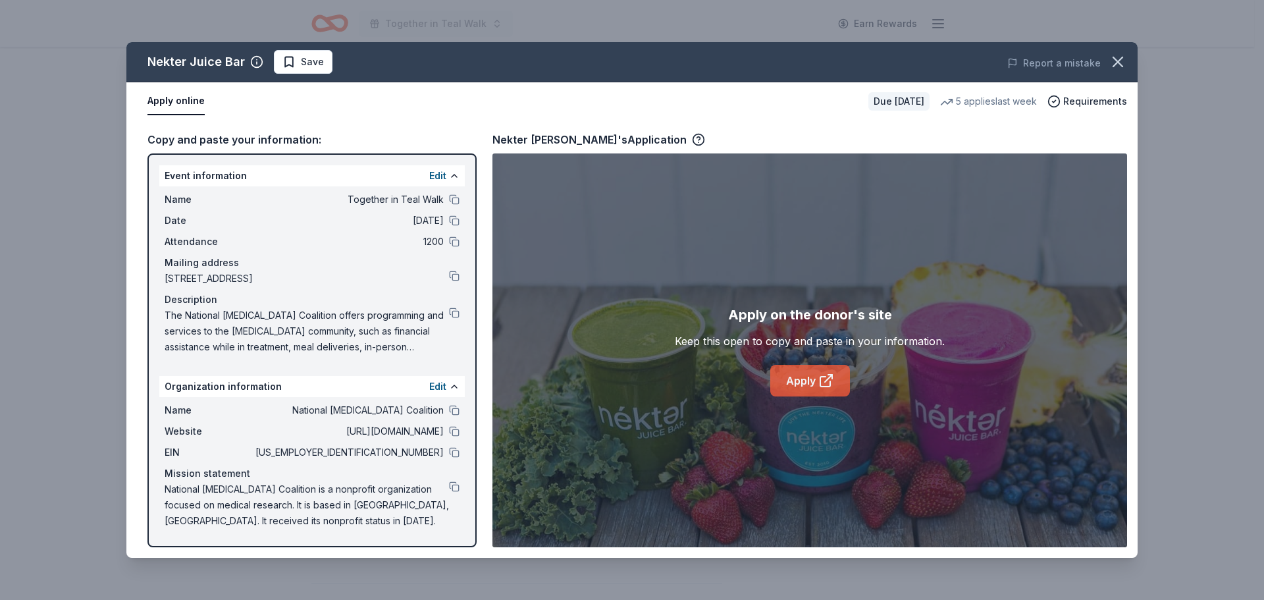
click at [826, 377] on icon at bounding box center [825, 382] width 10 height 10
click at [286, 71] on button "Save" at bounding box center [303, 62] width 59 height 24
click at [308, 64] on html "Together in Teal Walk Earn Rewards Due in 19 days Share Nekter Juice Bar New 5 …" at bounding box center [632, 102] width 1264 height 600
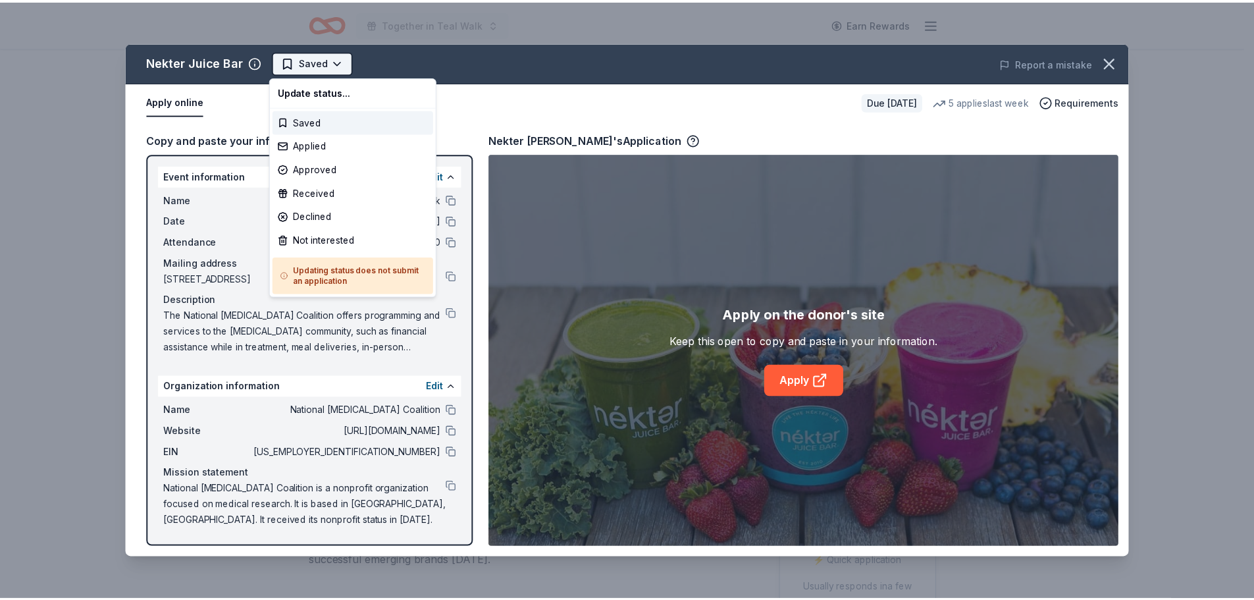
scroll to position [0, 0]
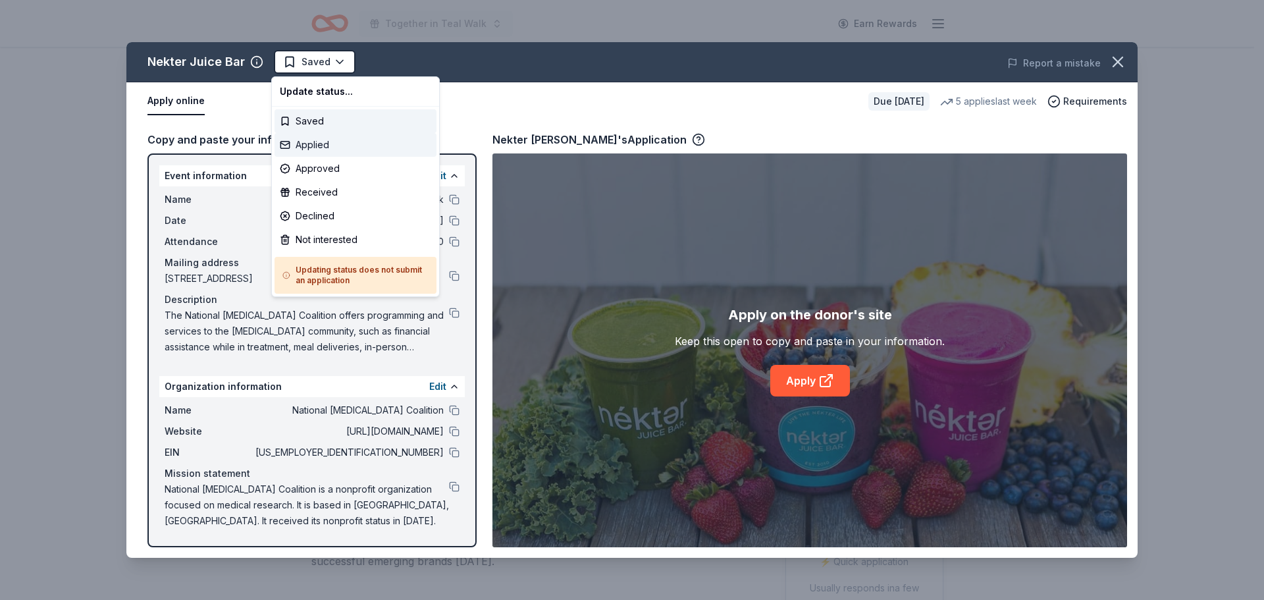
click at [314, 149] on div "Applied" at bounding box center [356, 145] width 162 height 24
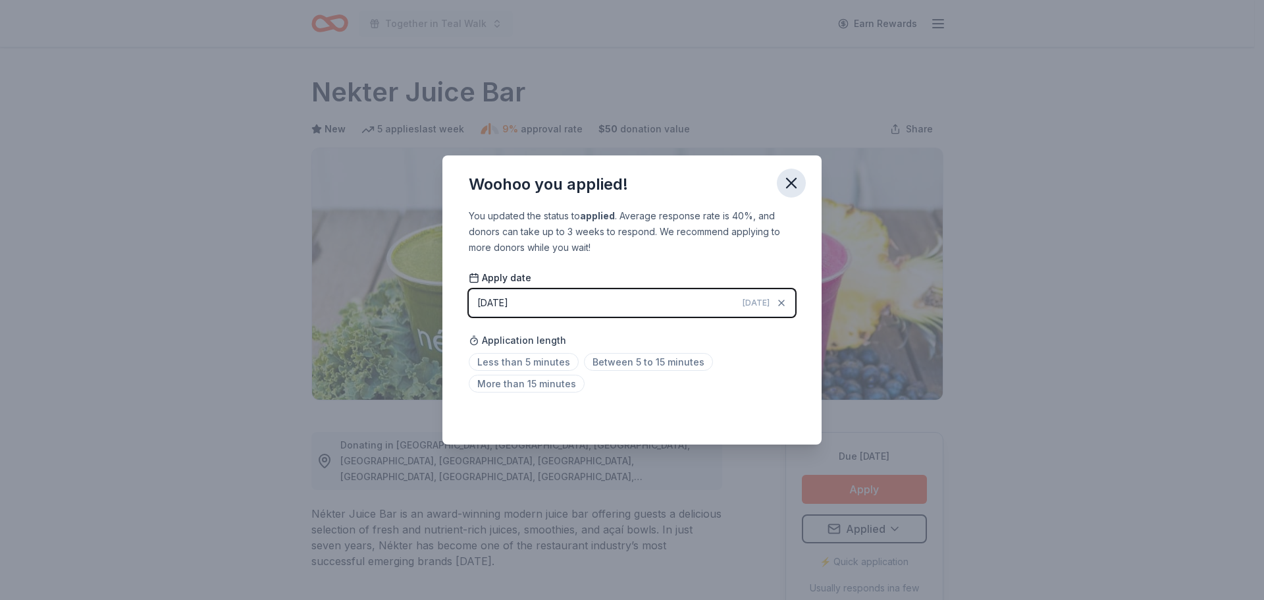
click at [796, 178] on icon "button" at bounding box center [791, 182] width 9 height 9
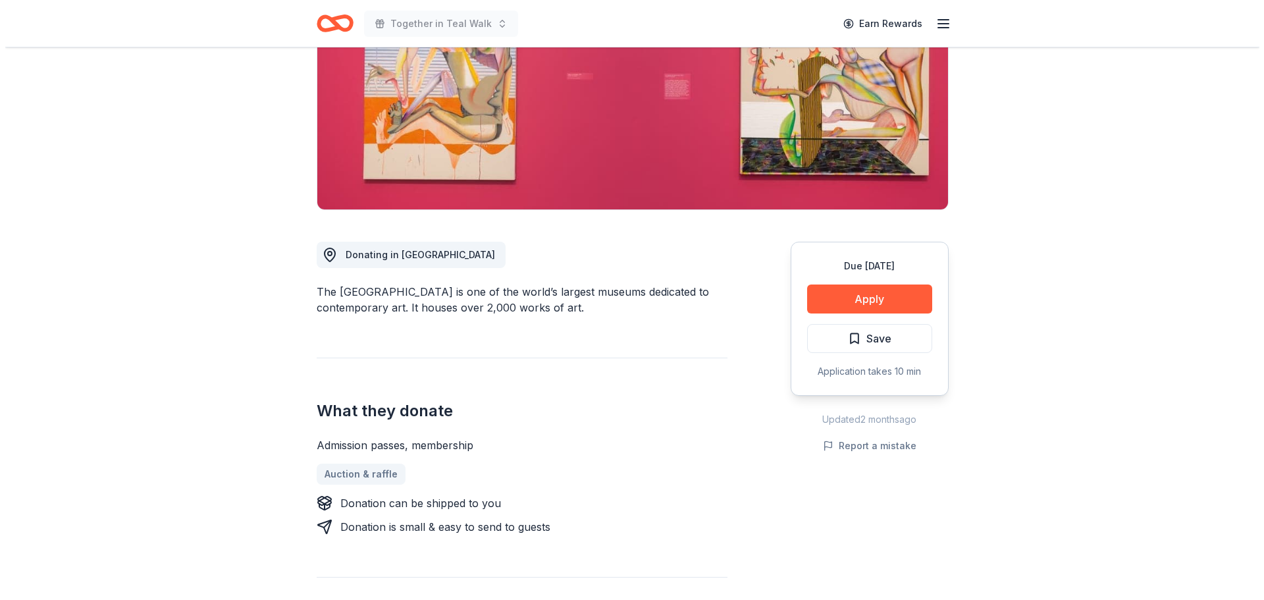
scroll to position [198, 0]
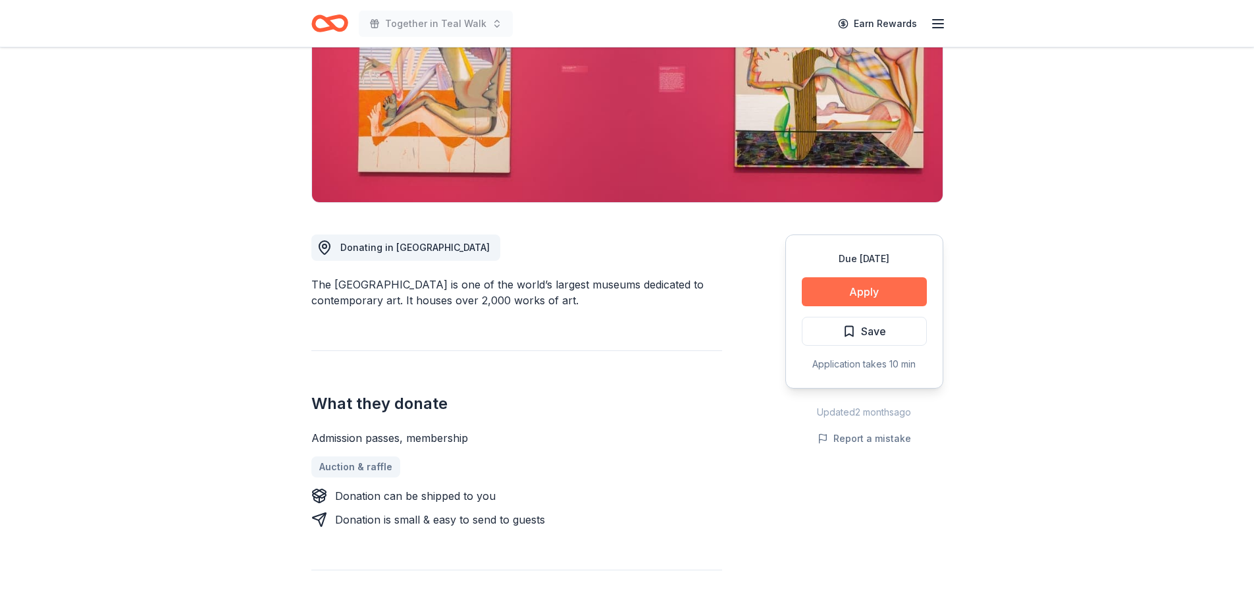
click at [833, 292] on button "Apply" at bounding box center [864, 291] width 125 height 29
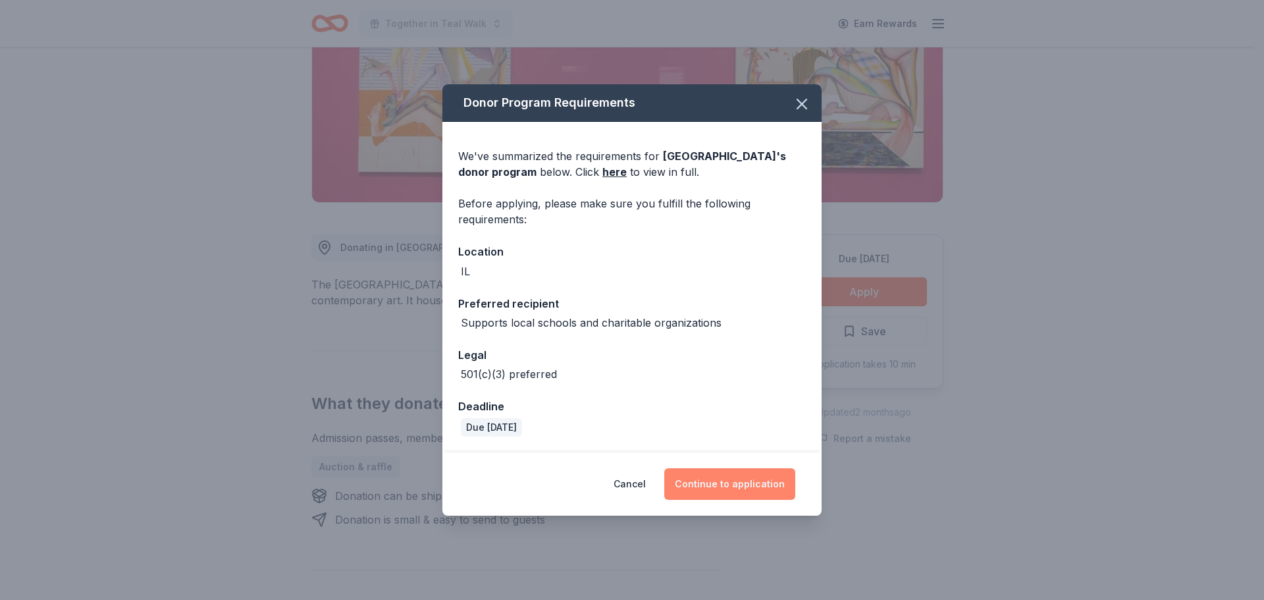
drag, startPoint x: 722, startPoint y: 485, endPoint x: 720, endPoint y: 478, distance: 6.7
click at [722, 484] on button "Continue to application" at bounding box center [729, 484] width 131 height 32
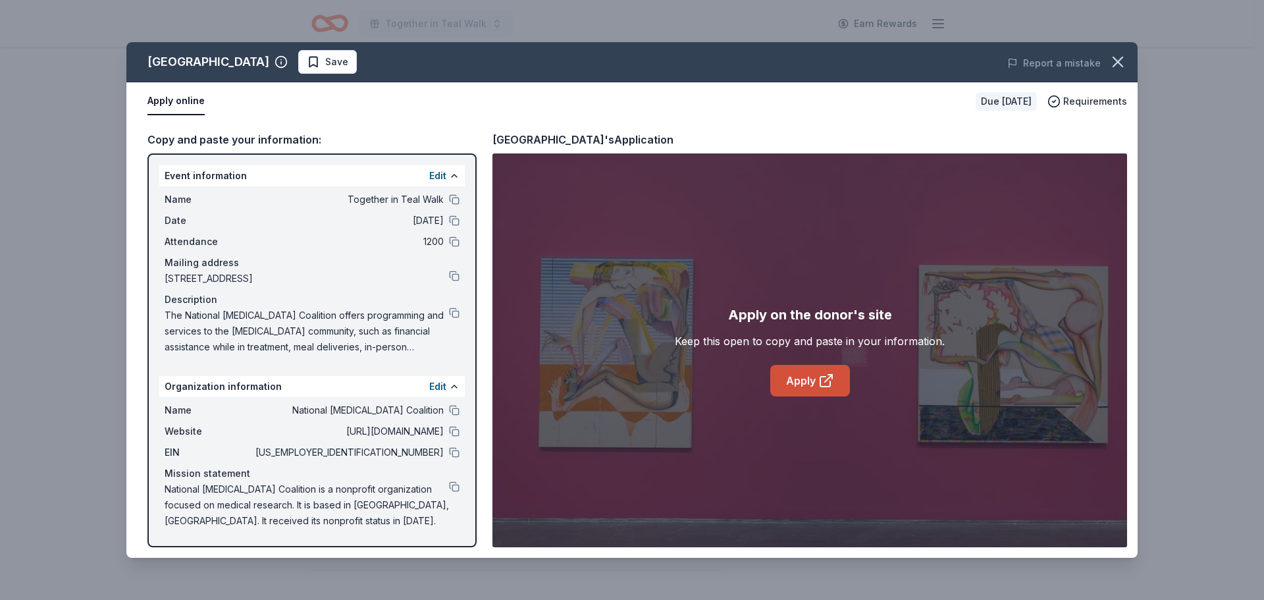
click at [816, 379] on link "Apply" at bounding box center [810, 381] width 80 height 32
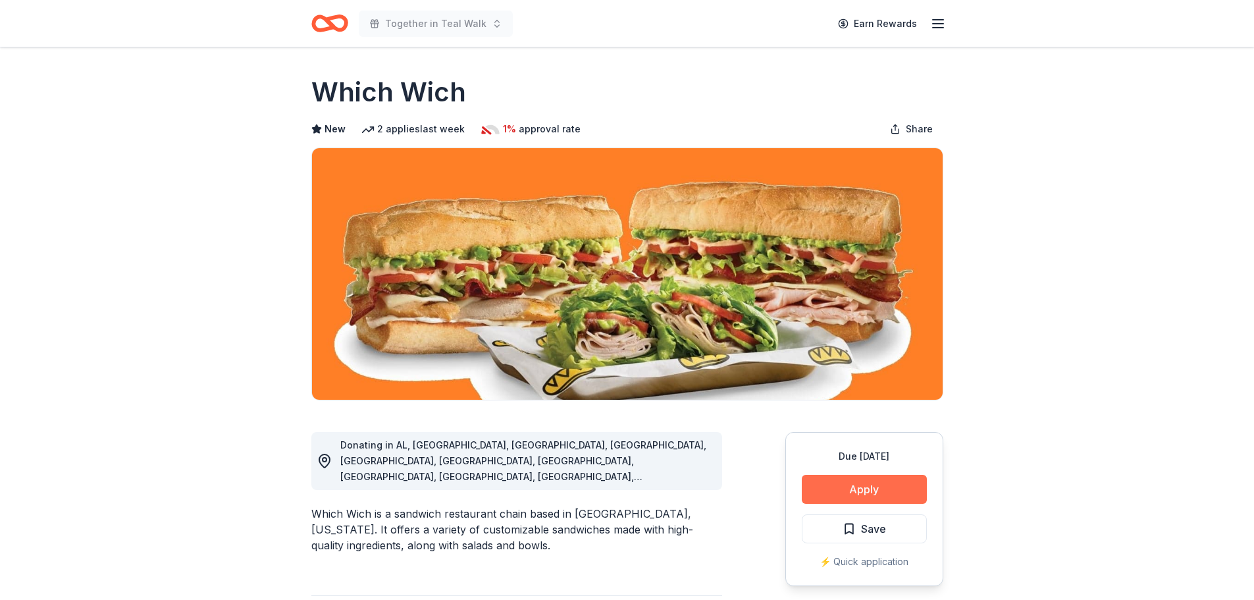
click at [886, 487] on button "Apply" at bounding box center [864, 489] width 125 height 29
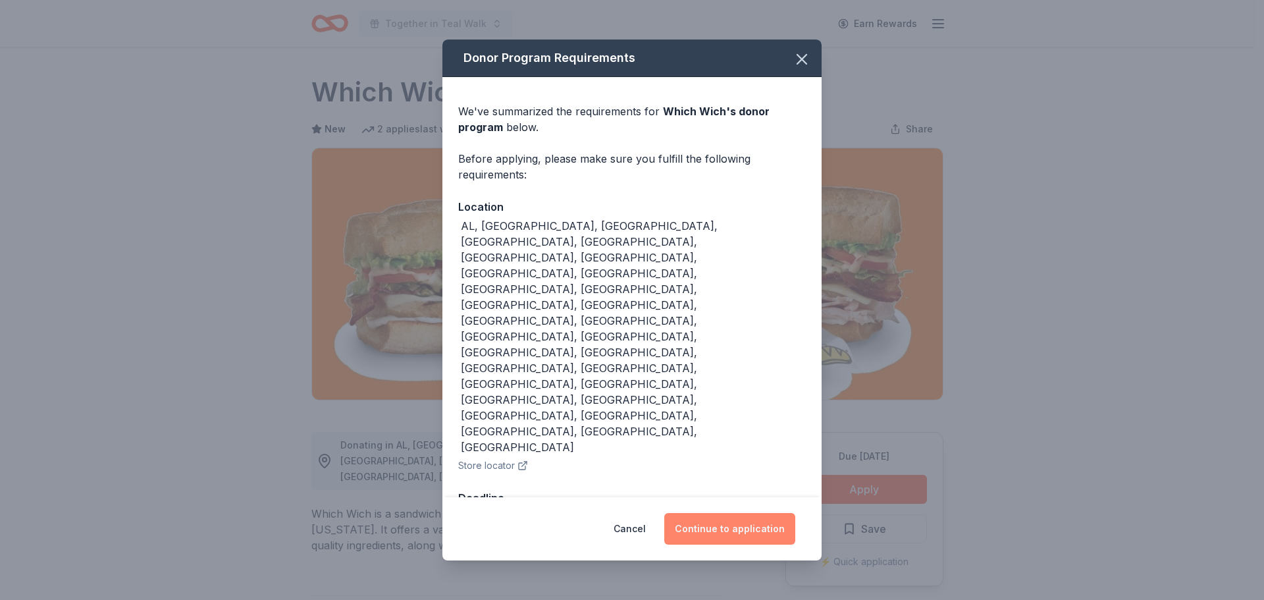
click at [734, 513] on button "Continue to application" at bounding box center [729, 529] width 131 height 32
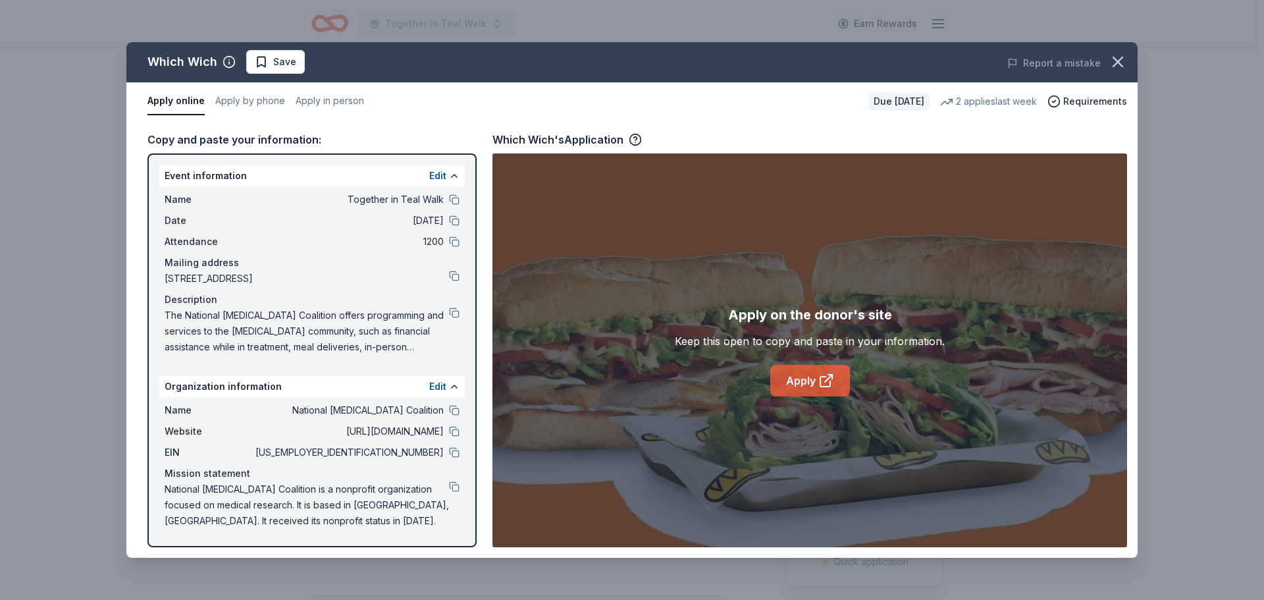
click at [816, 380] on link "Apply" at bounding box center [810, 381] width 80 height 32
click at [279, 66] on span "Save" at bounding box center [284, 62] width 23 height 16
click at [277, 66] on html "Together in Teal Walk Earn Rewards Due in 19 days Share Which Wich New 2 applie…" at bounding box center [632, 300] width 1264 height 600
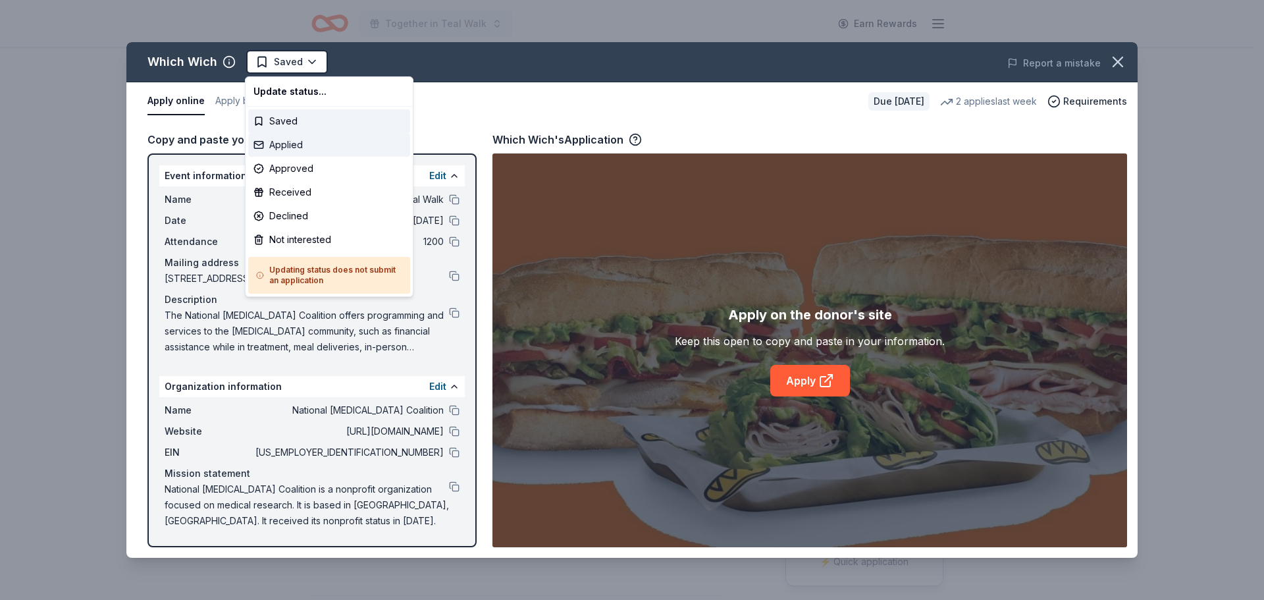
drag, startPoint x: 290, startPoint y: 150, endPoint x: 300, endPoint y: 152, distance: 9.4
click at [290, 149] on div "Applied" at bounding box center [329, 145] width 162 height 24
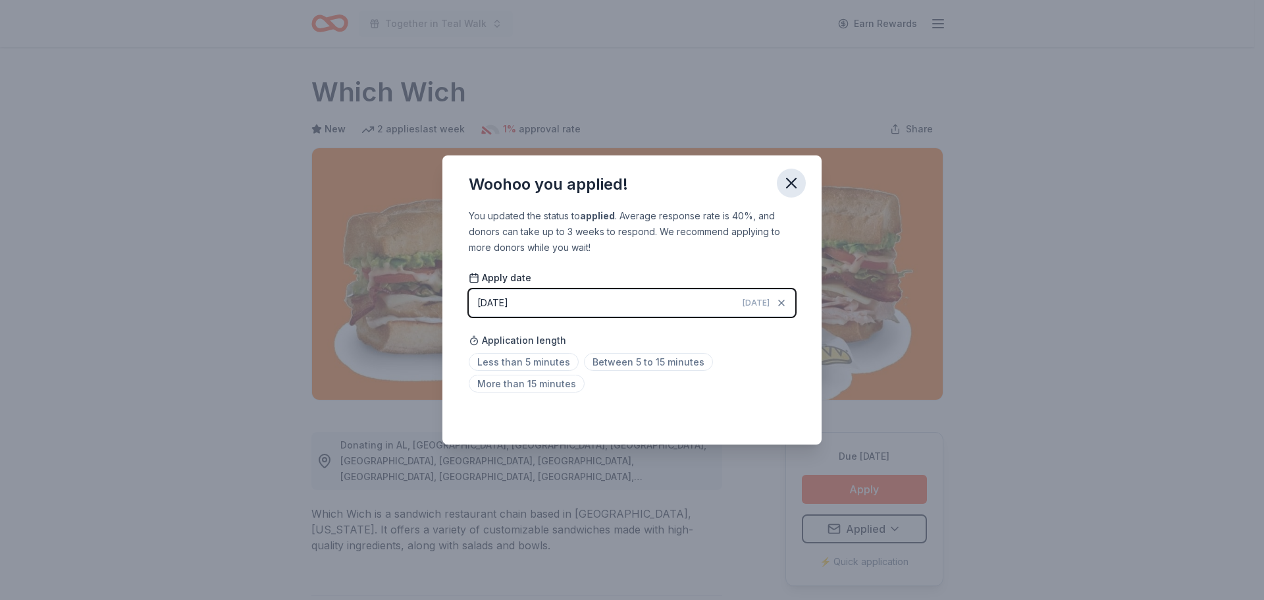
drag, startPoint x: 800, startPoint y: 183, endPoint x: 779, endPoint y: 180, distance: 20.7
click at [798, 182] on icon "button" at bounding box center [791, 183] width 18 height 18
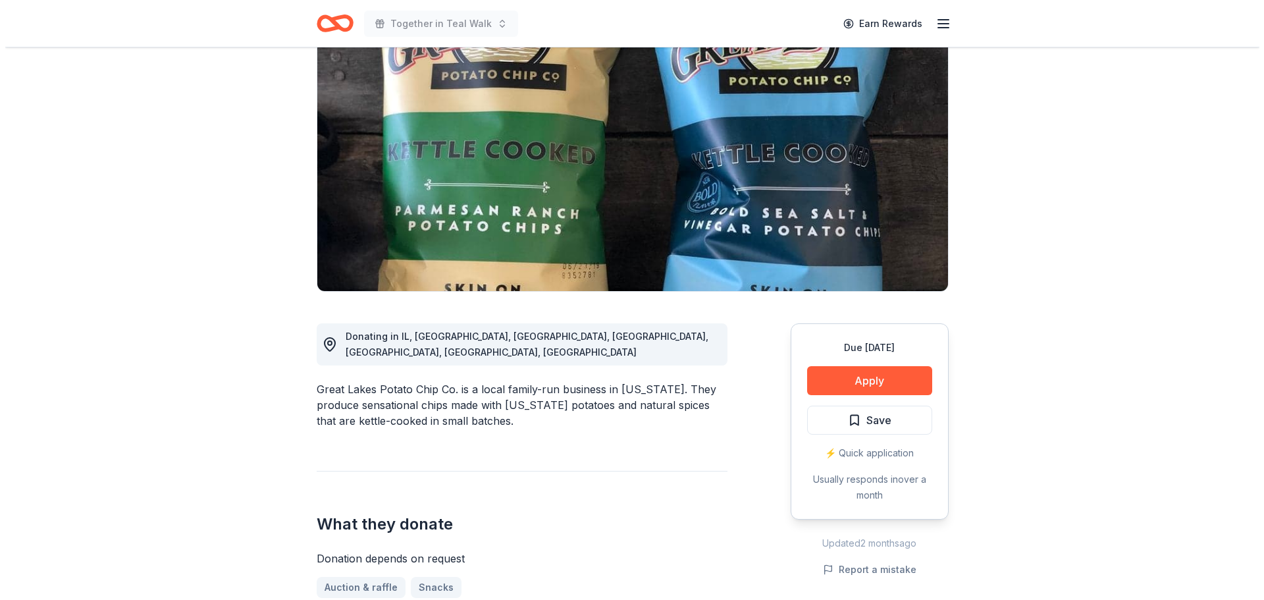
scroll to position [132, 0]
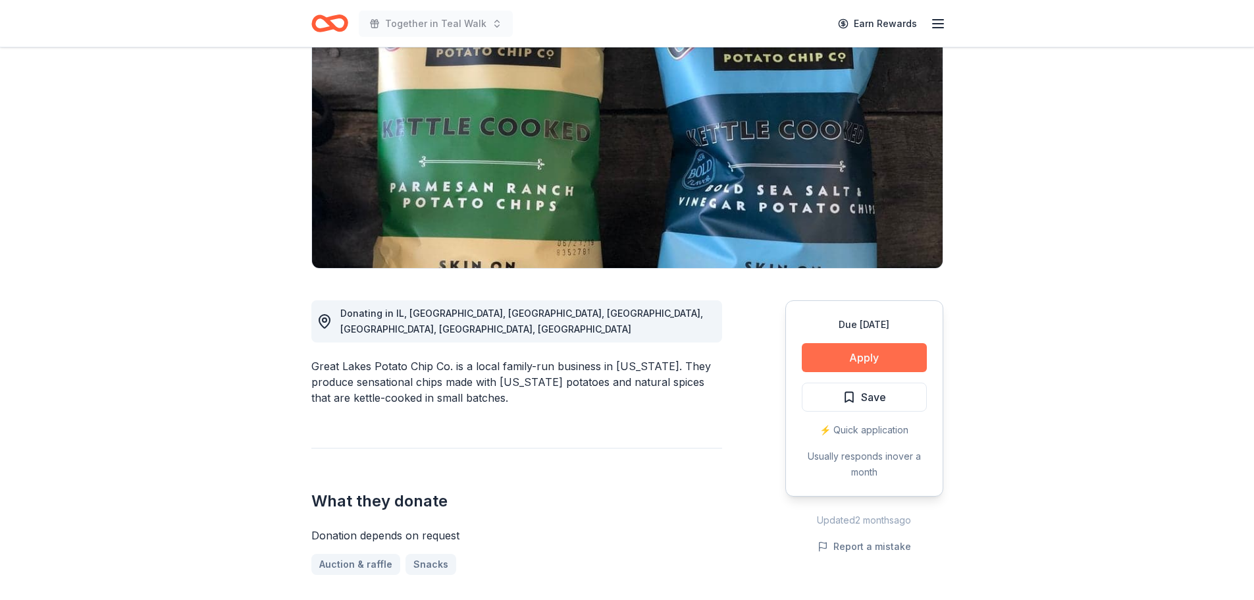
click at [843, 359] on button "Apply" at bounding box center [864, 357] width 125 height 29
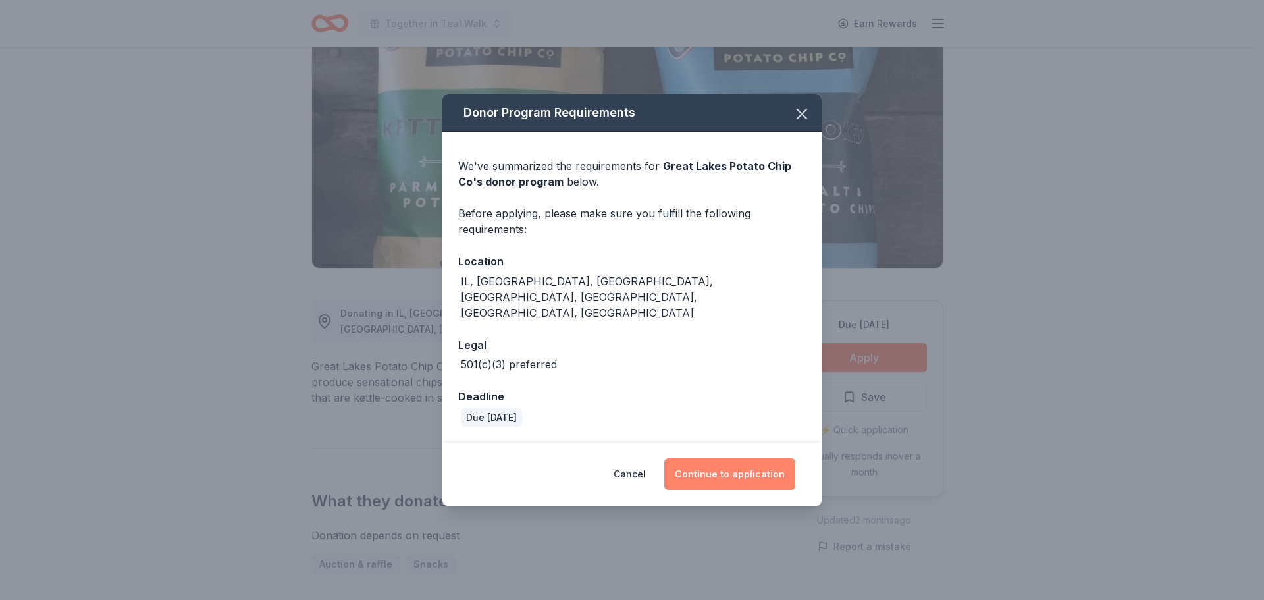
click at [772, 458] on button "Continue to application" at bounding box center [729, 474] width 131 height 32
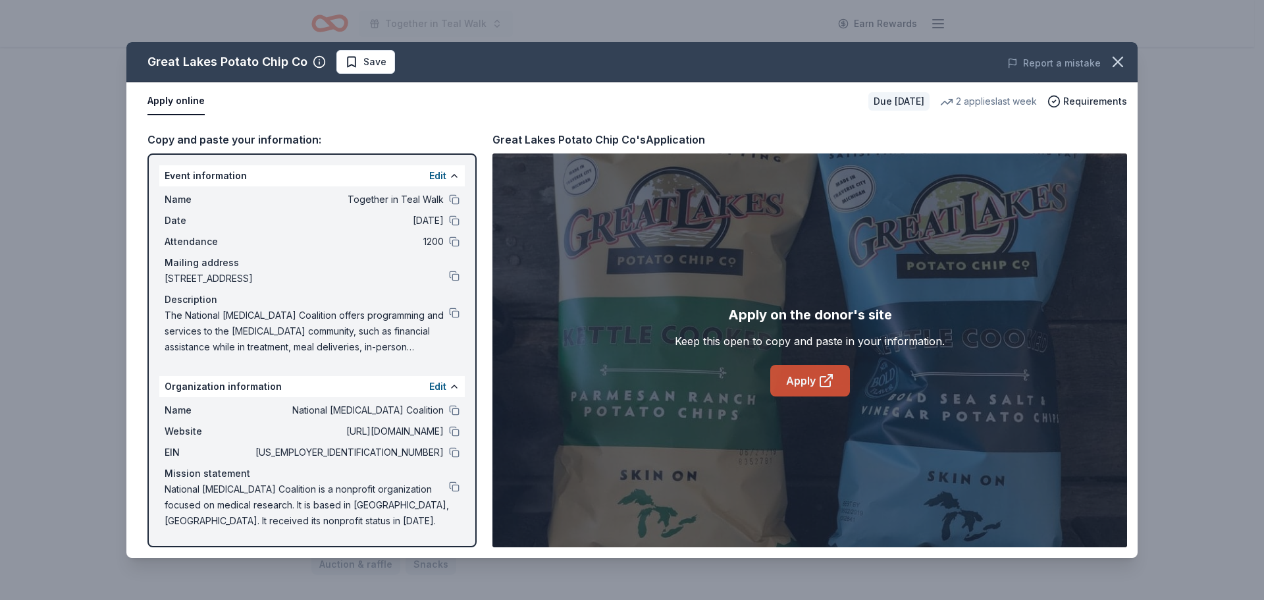
click at [822, 376] on icon at bounding box center [826, 381] width 16 height 16
click at [384, 65] on button "Save" at bounding box center [365, 62] width 59 height 24
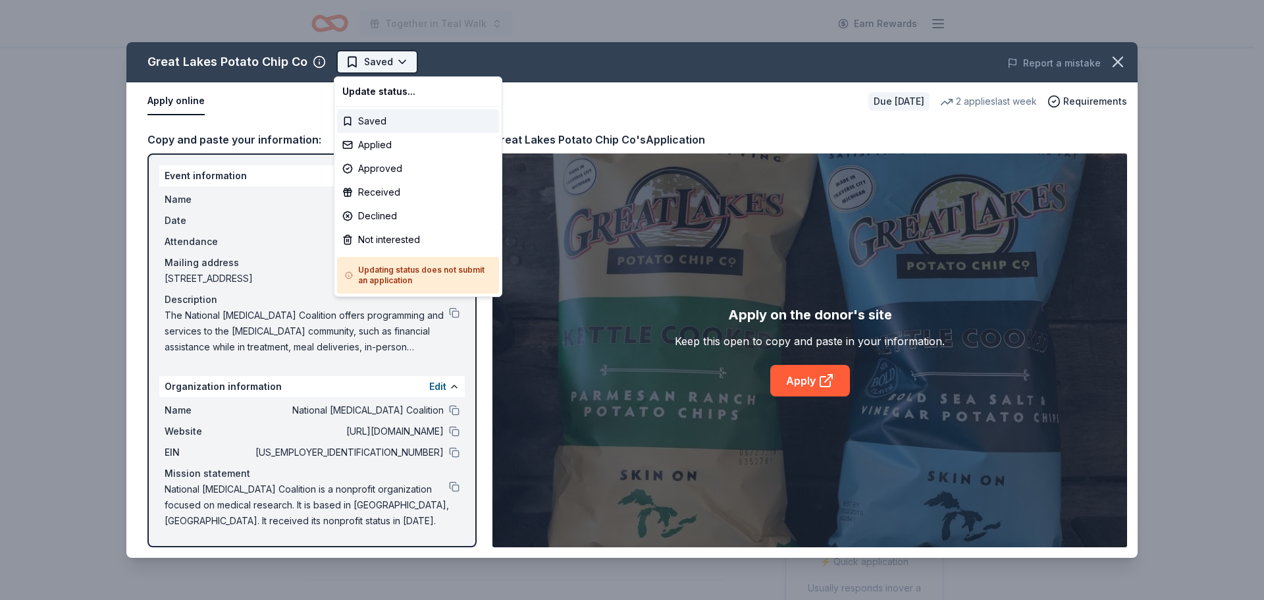
click at [361, 65] on html "Together in Teal Walk Earn Rewards Due [DATE] Share Great Lakes Potato Chip Co …" at bounding box center [632, 300] width 1264 height 600
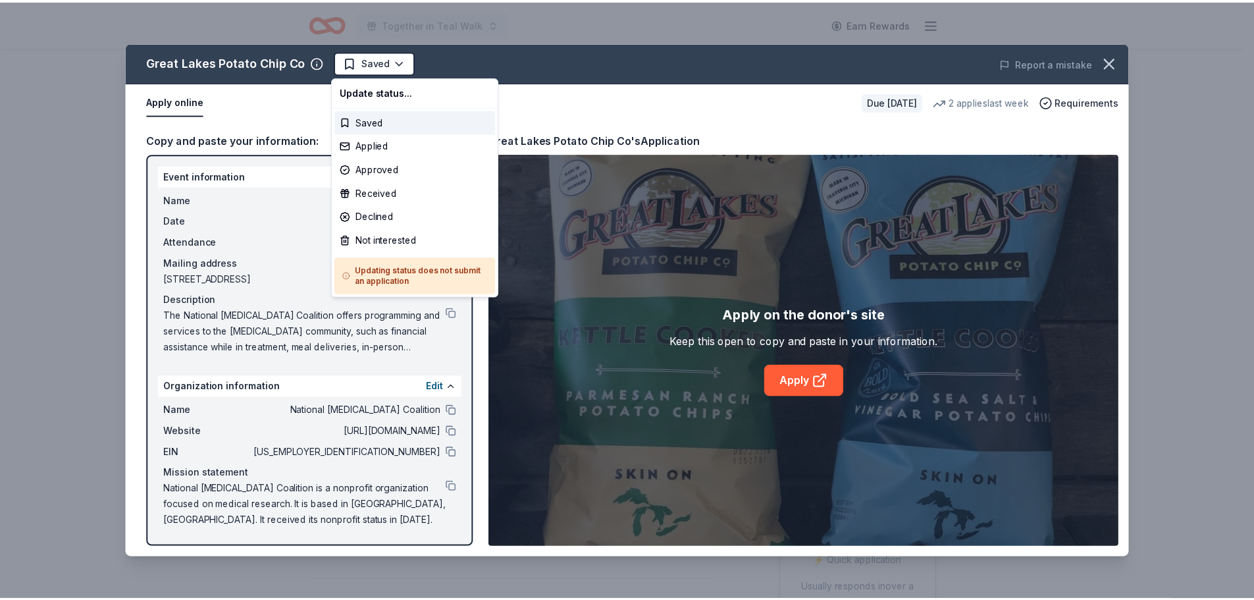
scroll to position [0, 0]
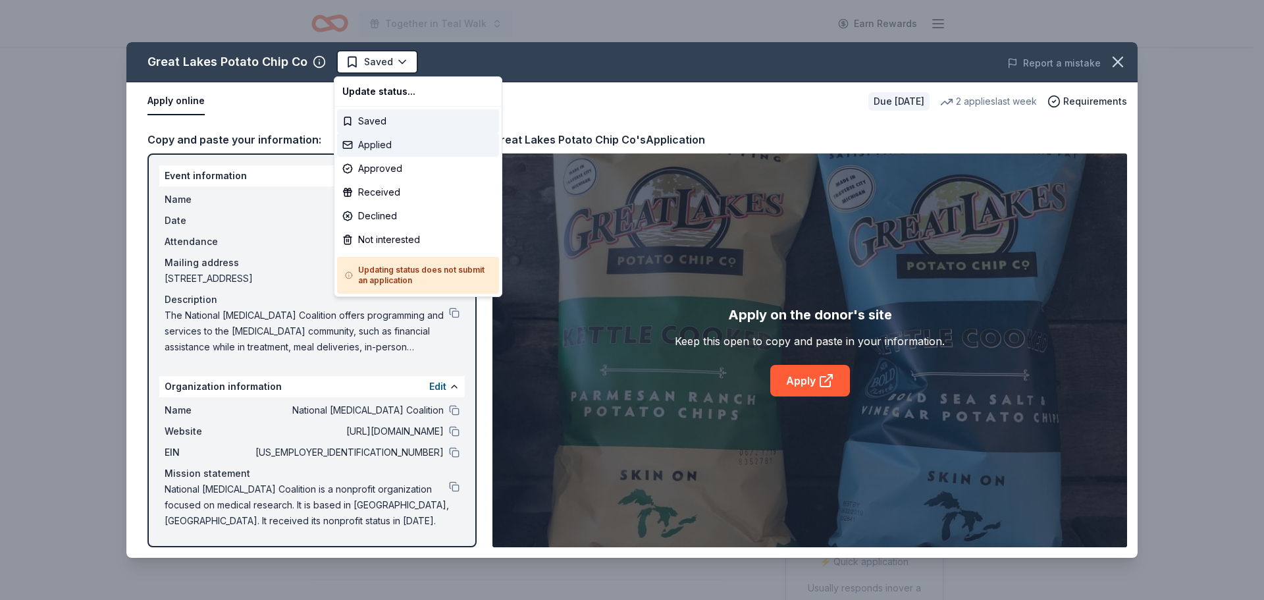
click at [369, 149] on div "Applied" at bounding box center [418, 145] width 162 height 24
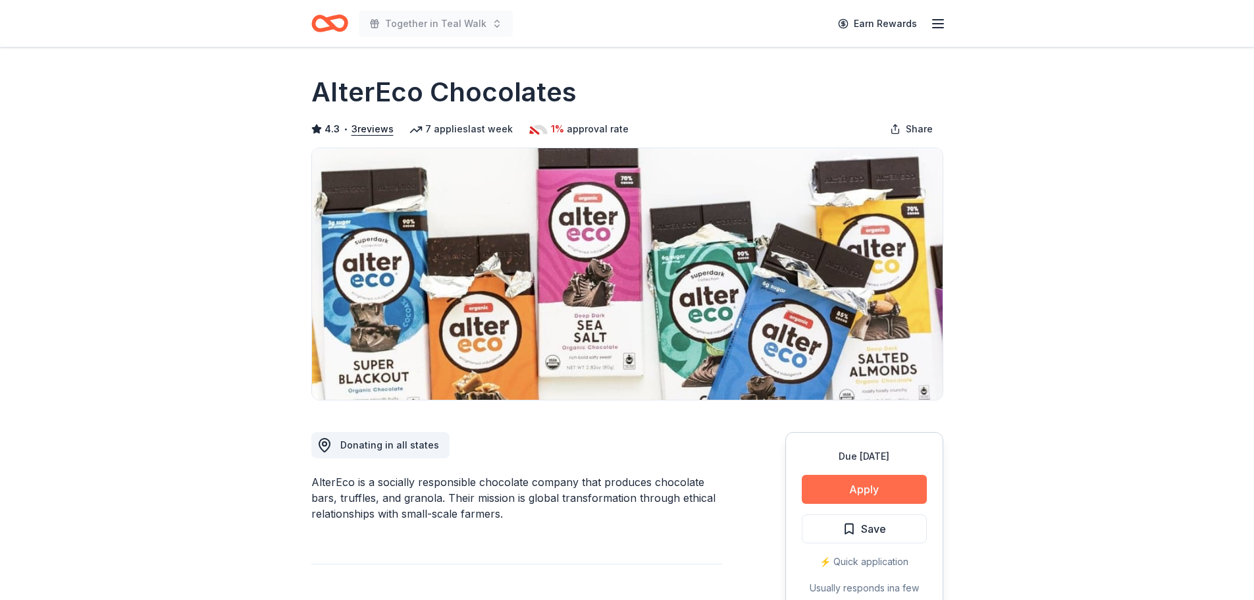
click at [868, 488] on button "Apply" at bounding box center [864, 489] width 125 height 29
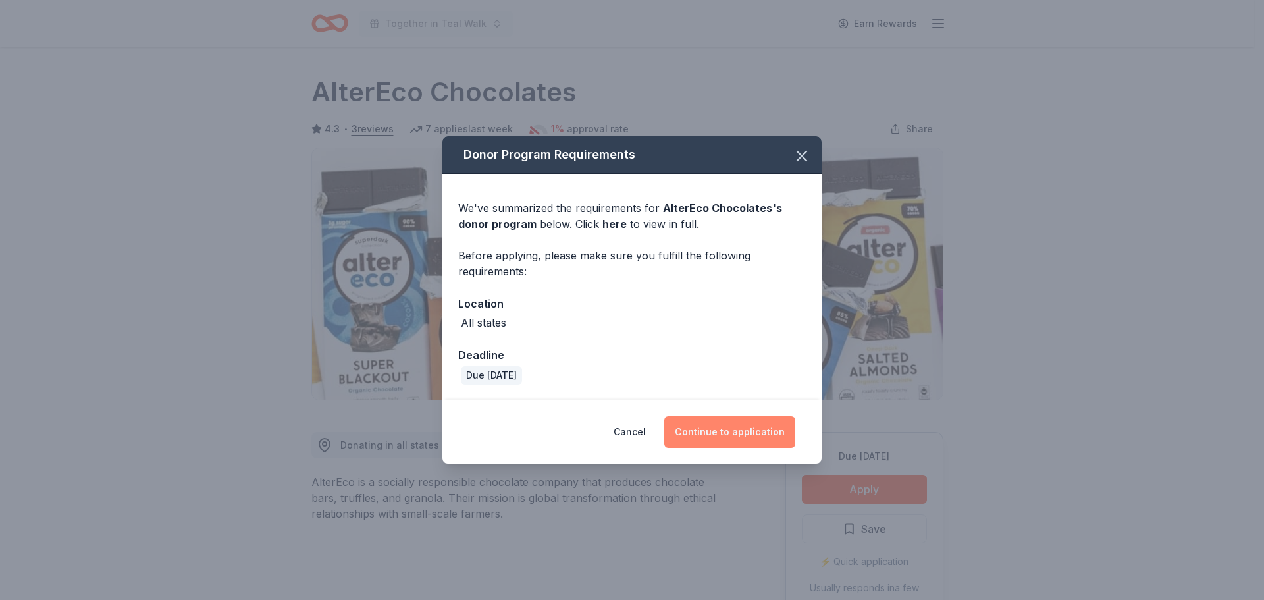
click at [768, 434] on button "Continue to application" at bounding box center [729, 432] width 131 height 32
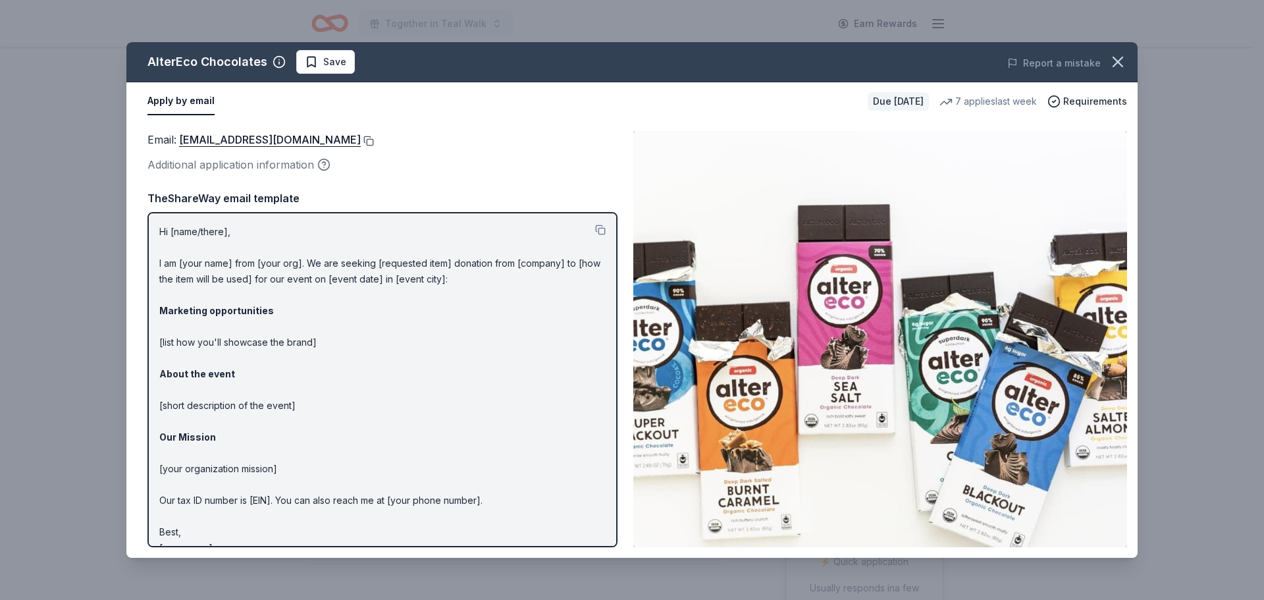
click at [361, 138] on button at bounding box center [367, 141] width 13 height 11
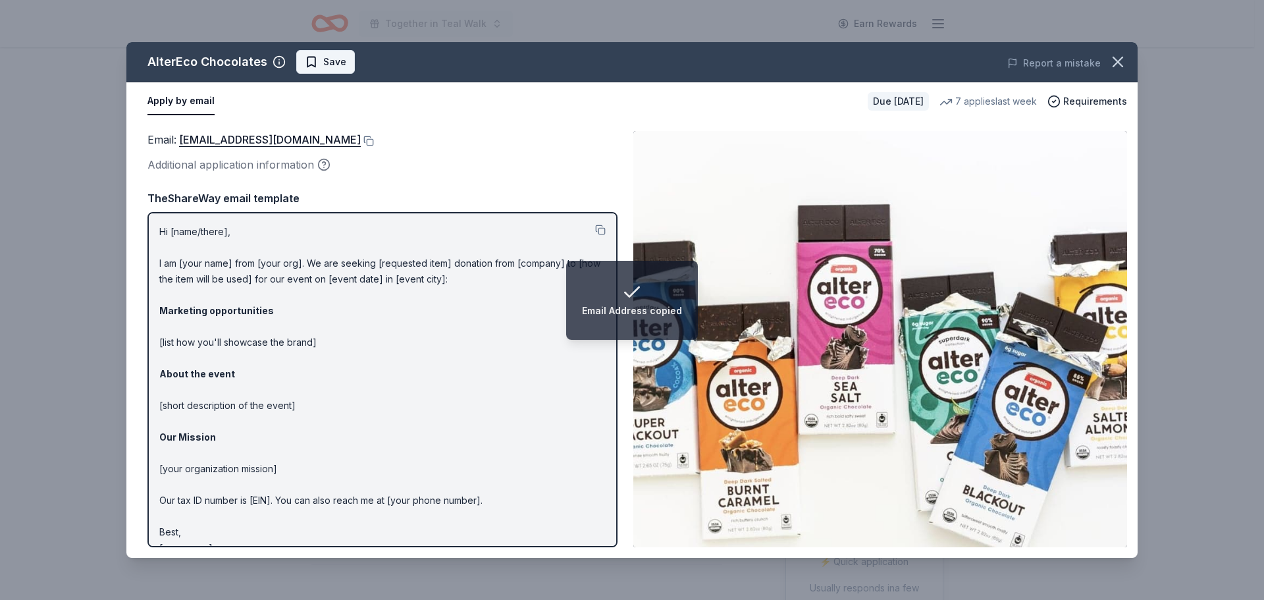
click at [311, 57] on span "Save" at bounding box center [325, 62] width 41 height 16
click at [325, 66] on html "Email Address copied Together in Teal Walk Earn Rewards Due [DATE] Share AlterE…" at bounding box center [632, 300] width 1264 height 600
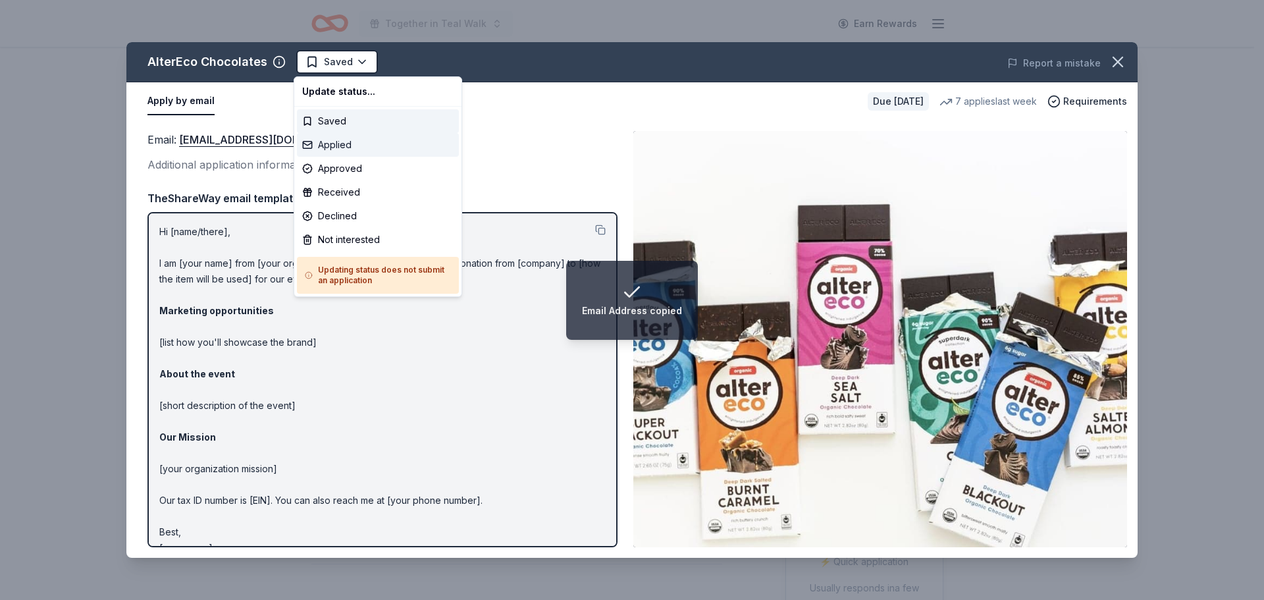
click at [334, 146] on div "Applied" at bounding box center [378, 145] width 162 height 24
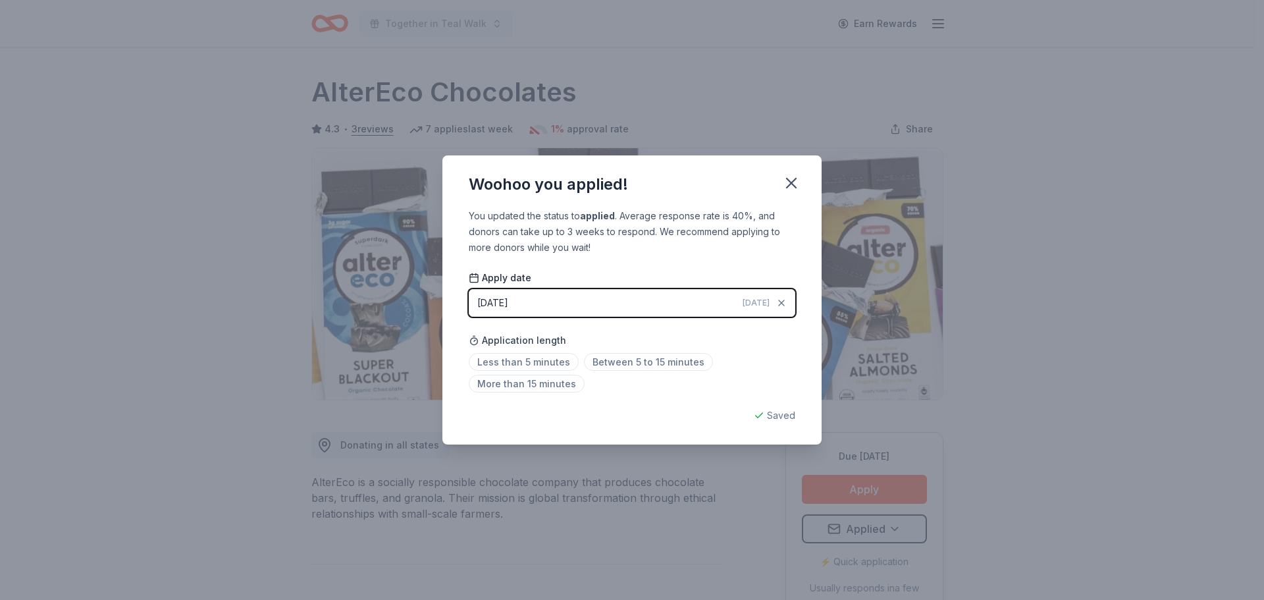
click at [793, 180] on icon "button" at bounding box center [791, 182] width 9 height 9
